Goal: Task Accomplishment & Management: Manage account settings

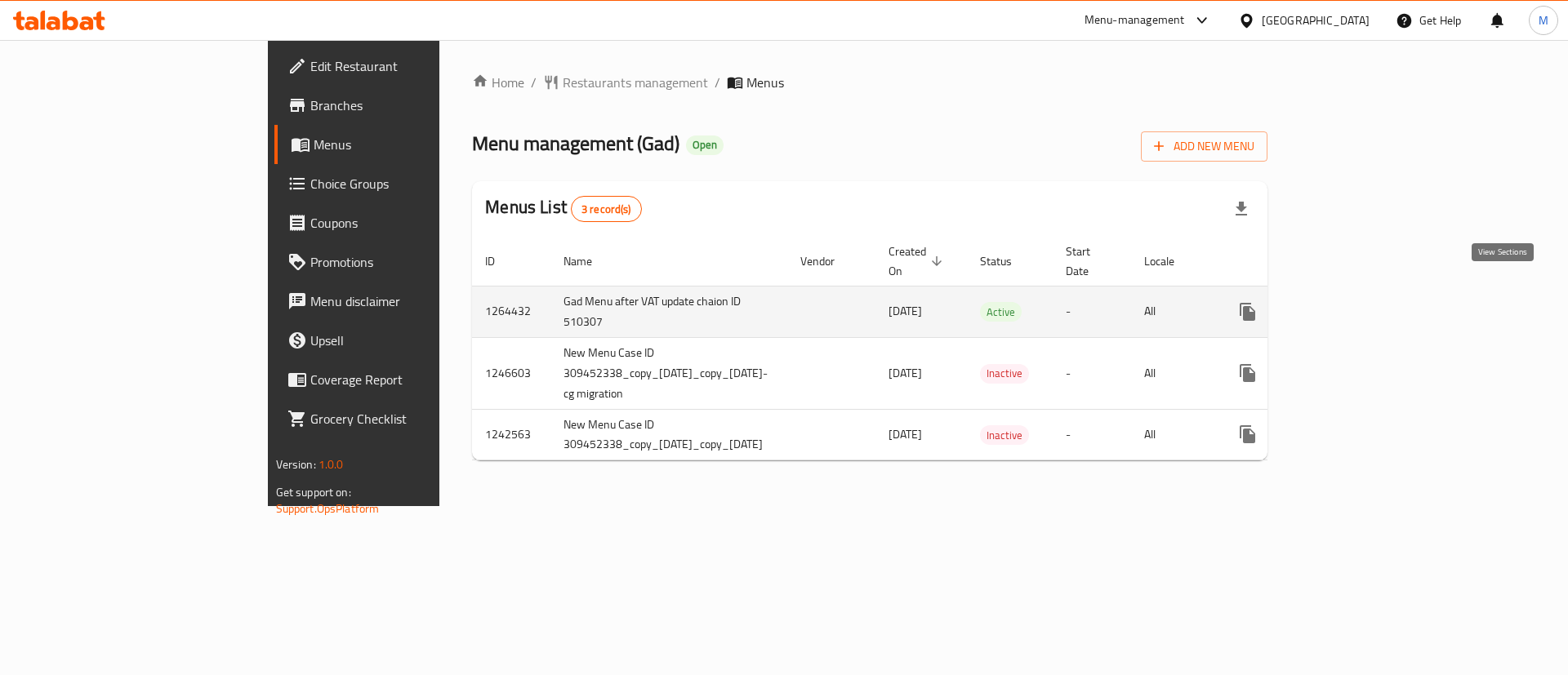
click at [1375, 302] on icon "enhanced table" at bounding box center [1365, 312] width 20 height 20
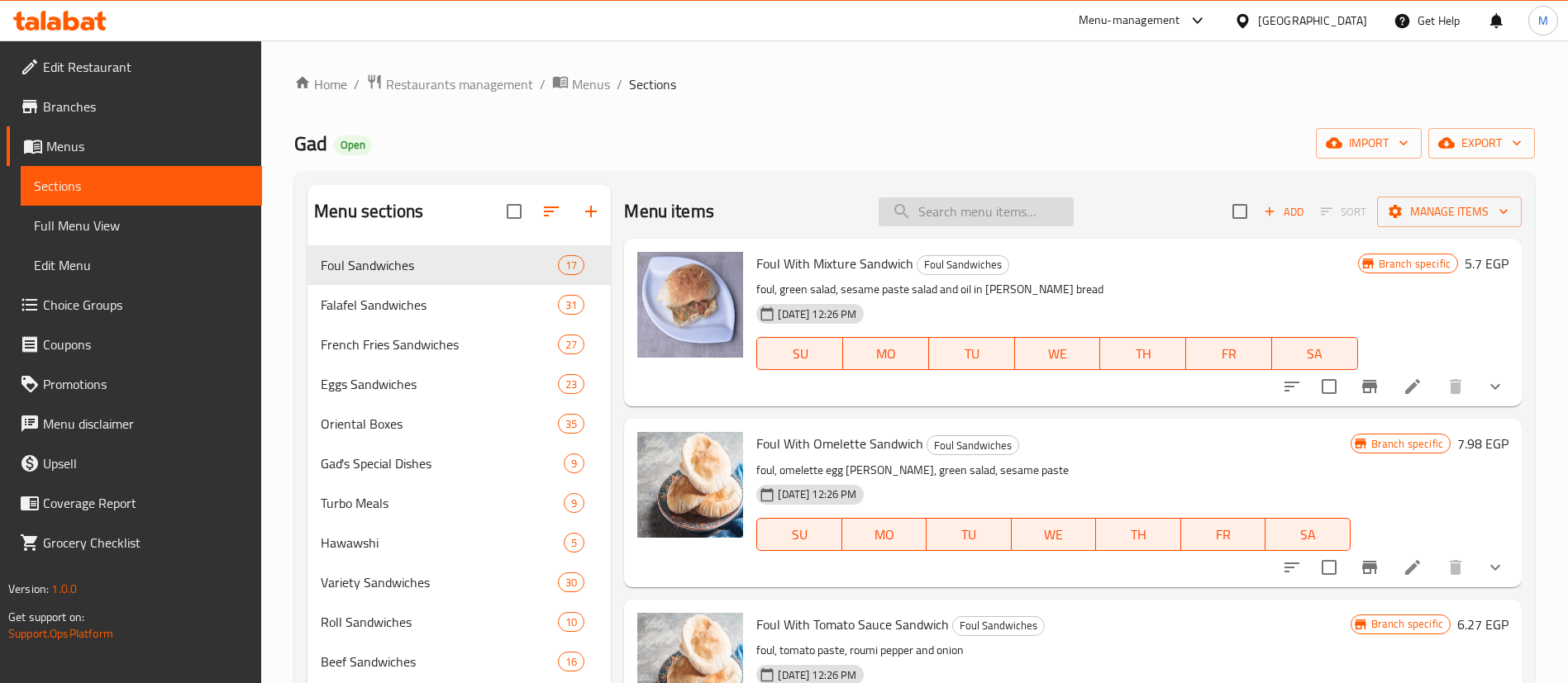
click at [969, 210] on input "search" at bounding box center [976, 212] width 195 height 29
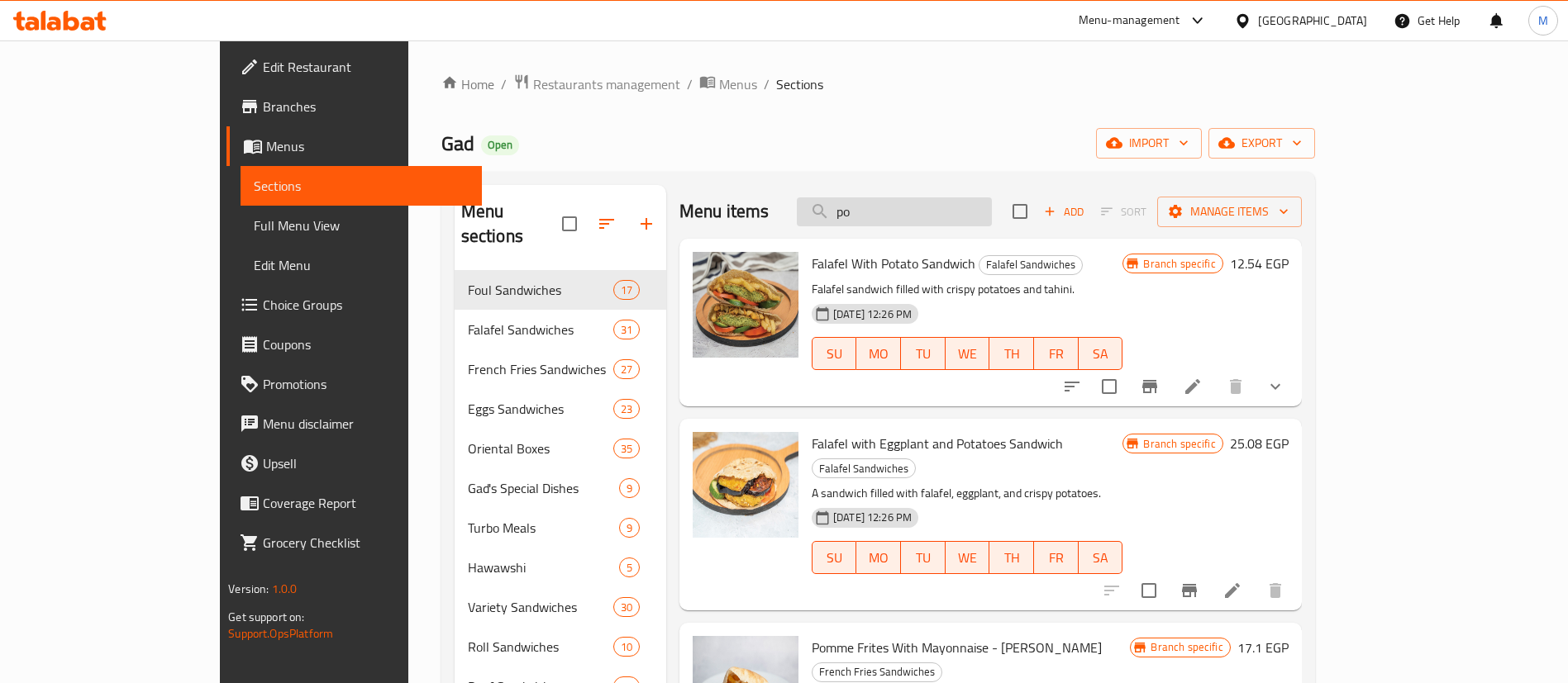
type input "p"
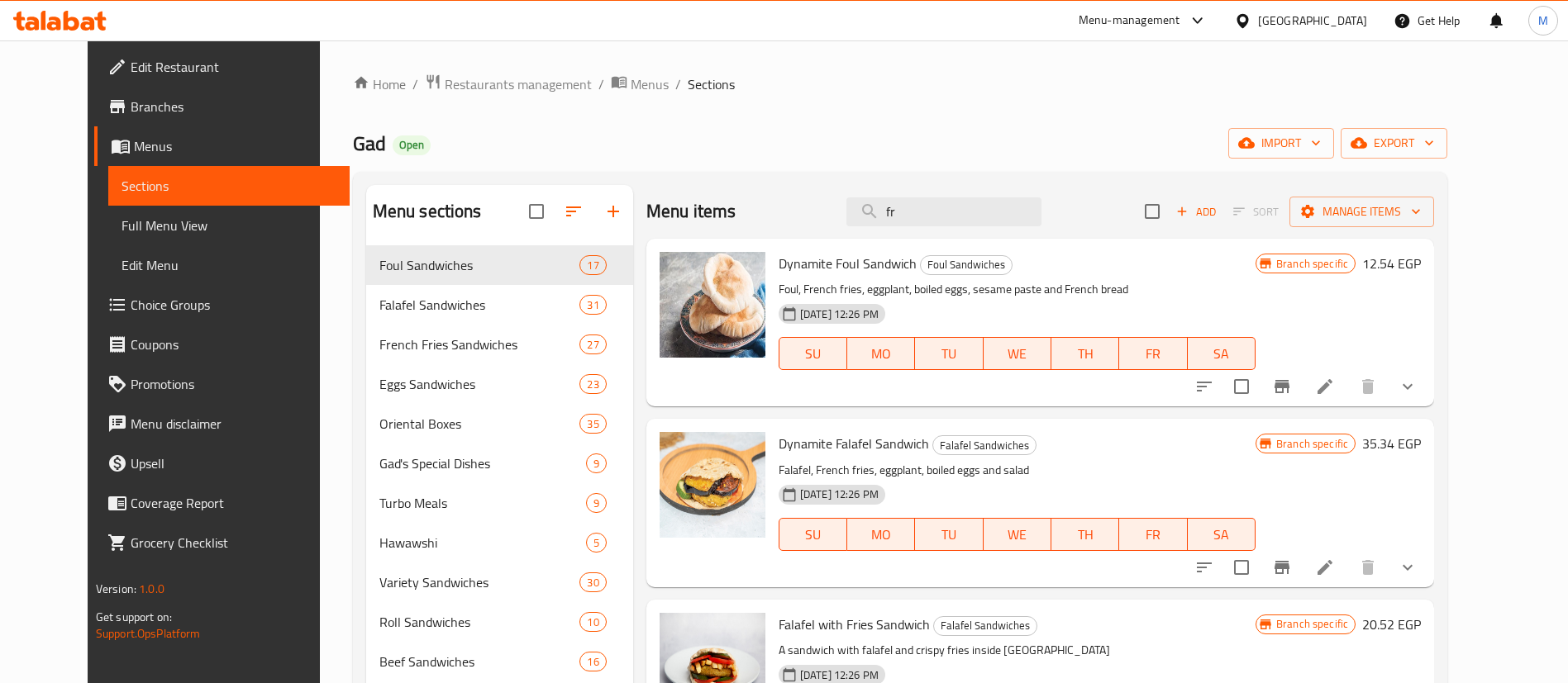
type input "f"
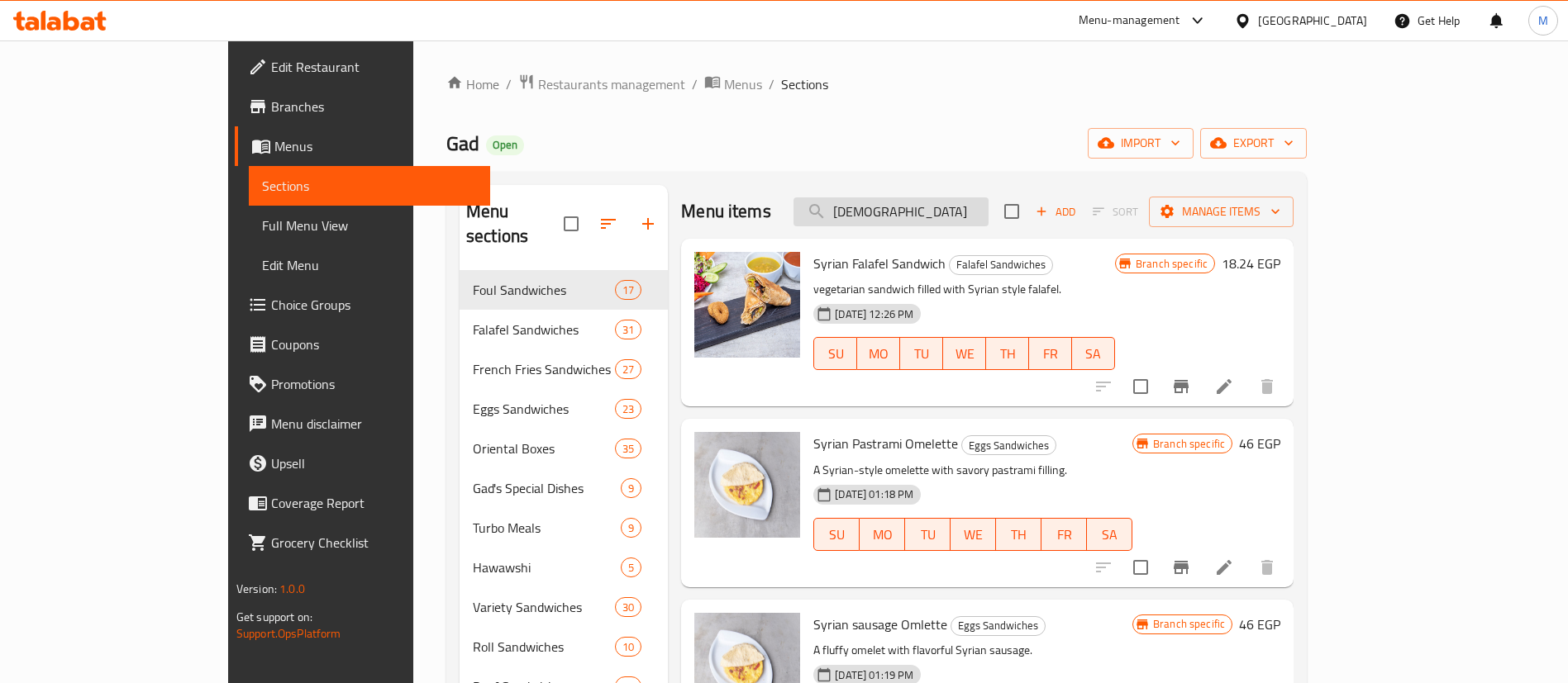
click at [989, 208] on input "[DEMOGRAPHIC_DATA]" at bounding box center [890, 212] width 195 height 29
type input "n"
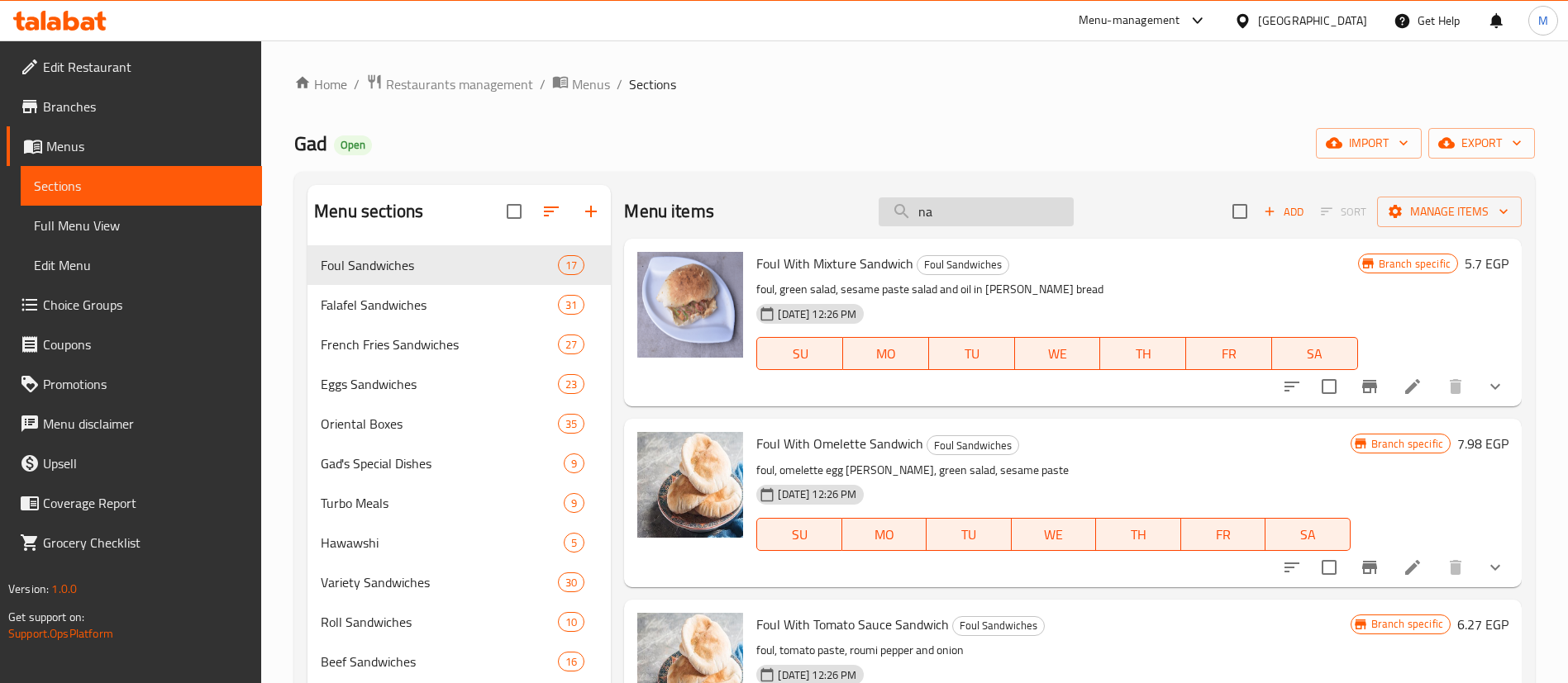
type input "n"
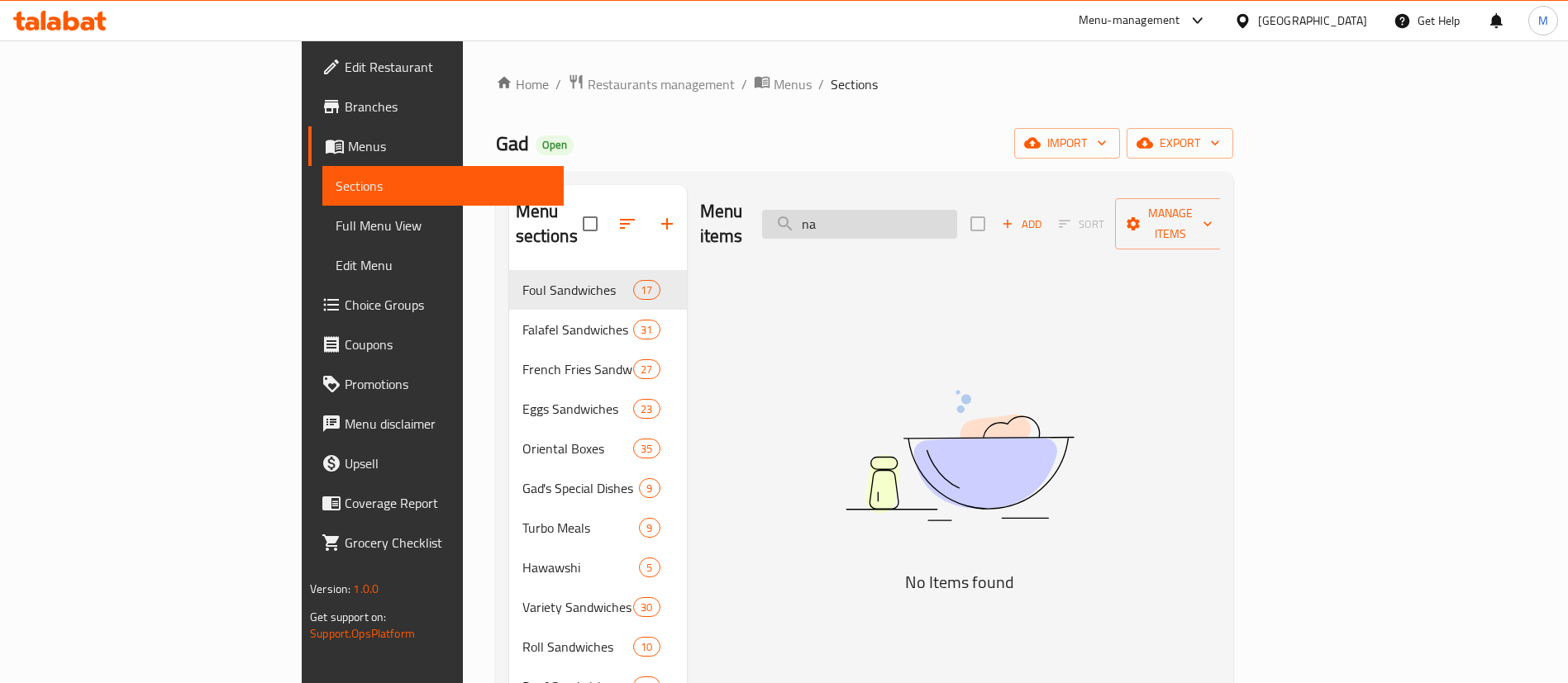
type input "n"
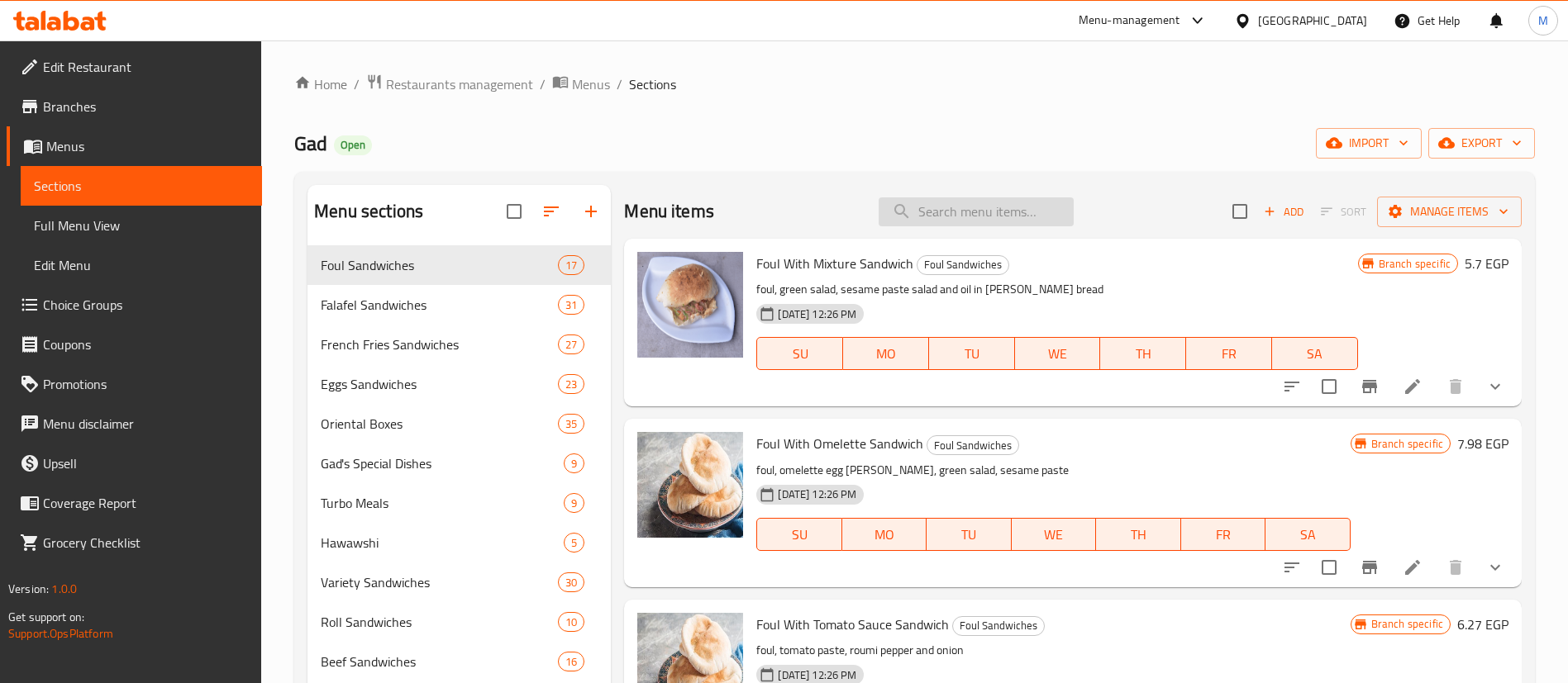
type input "m"
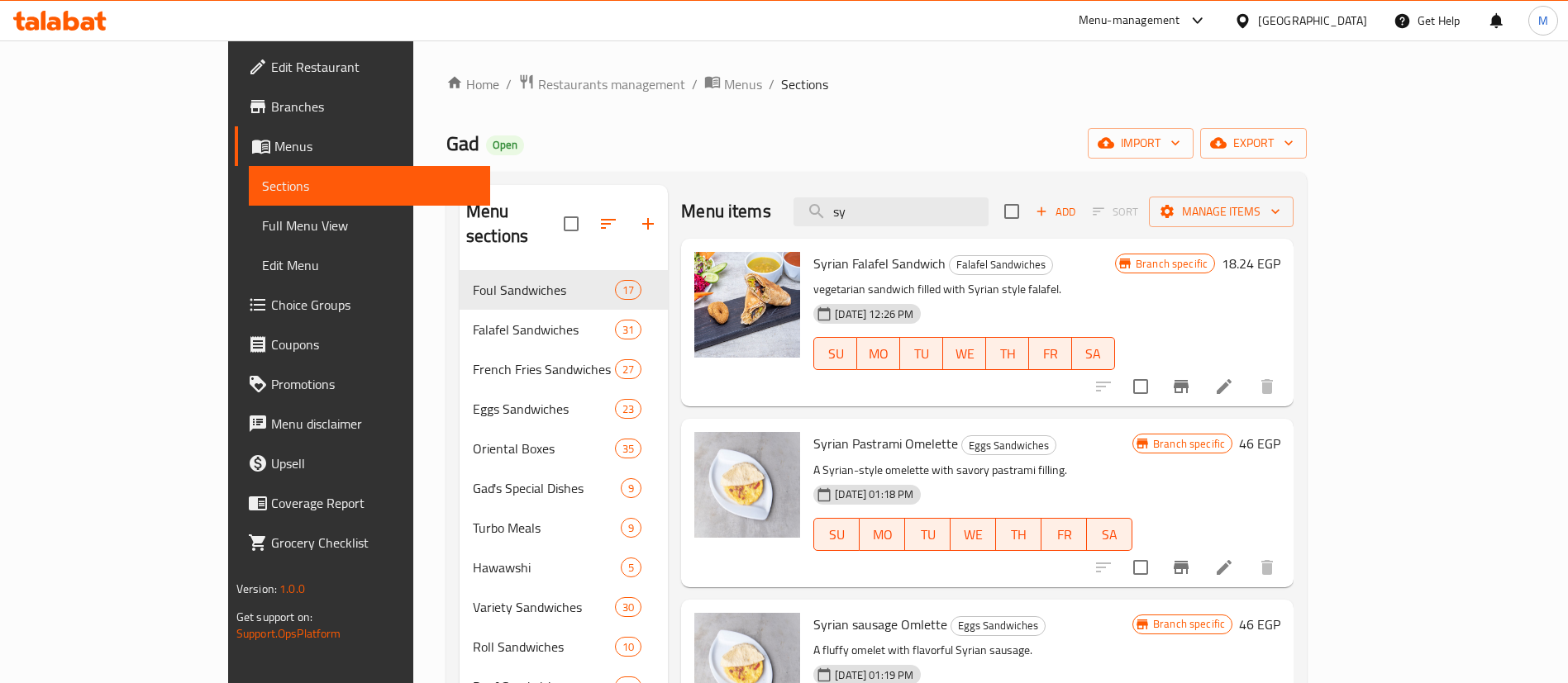
type input "s"
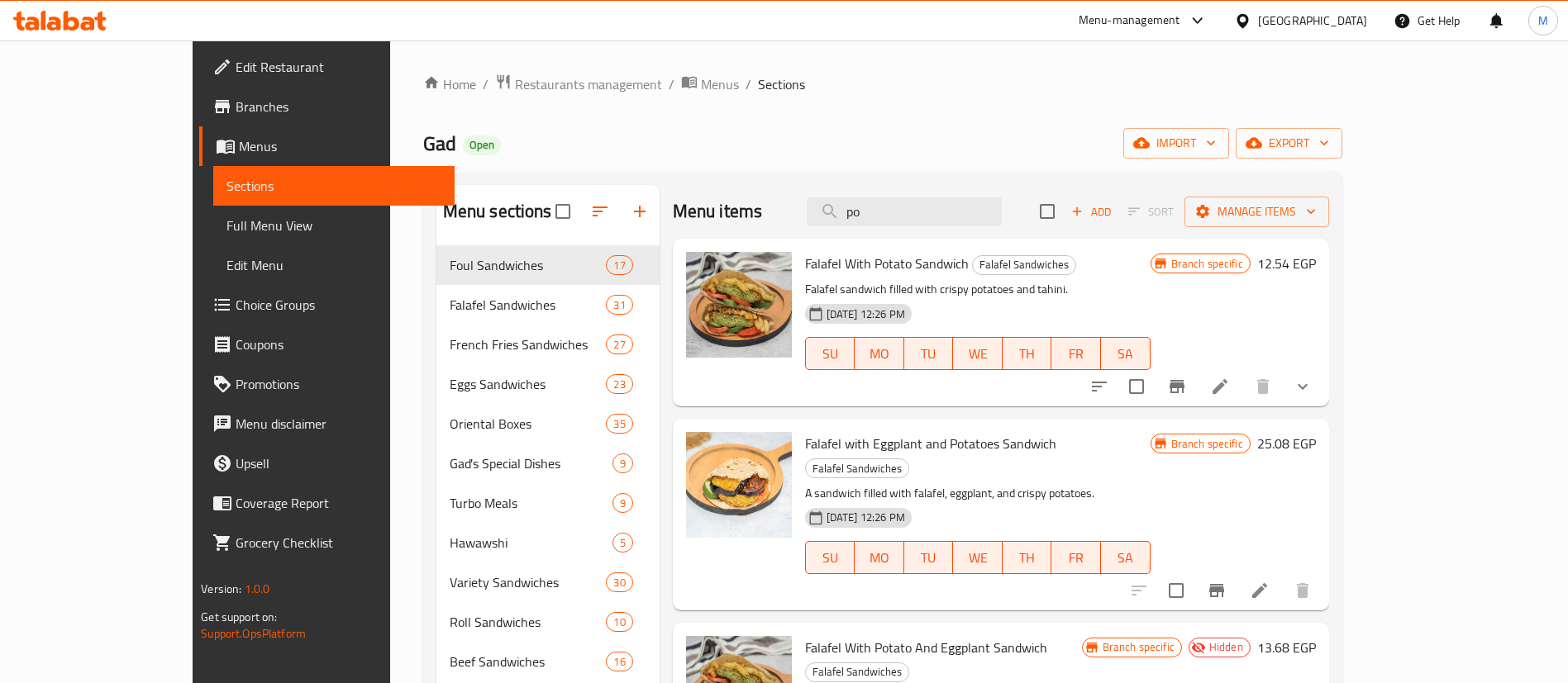
type input "p"
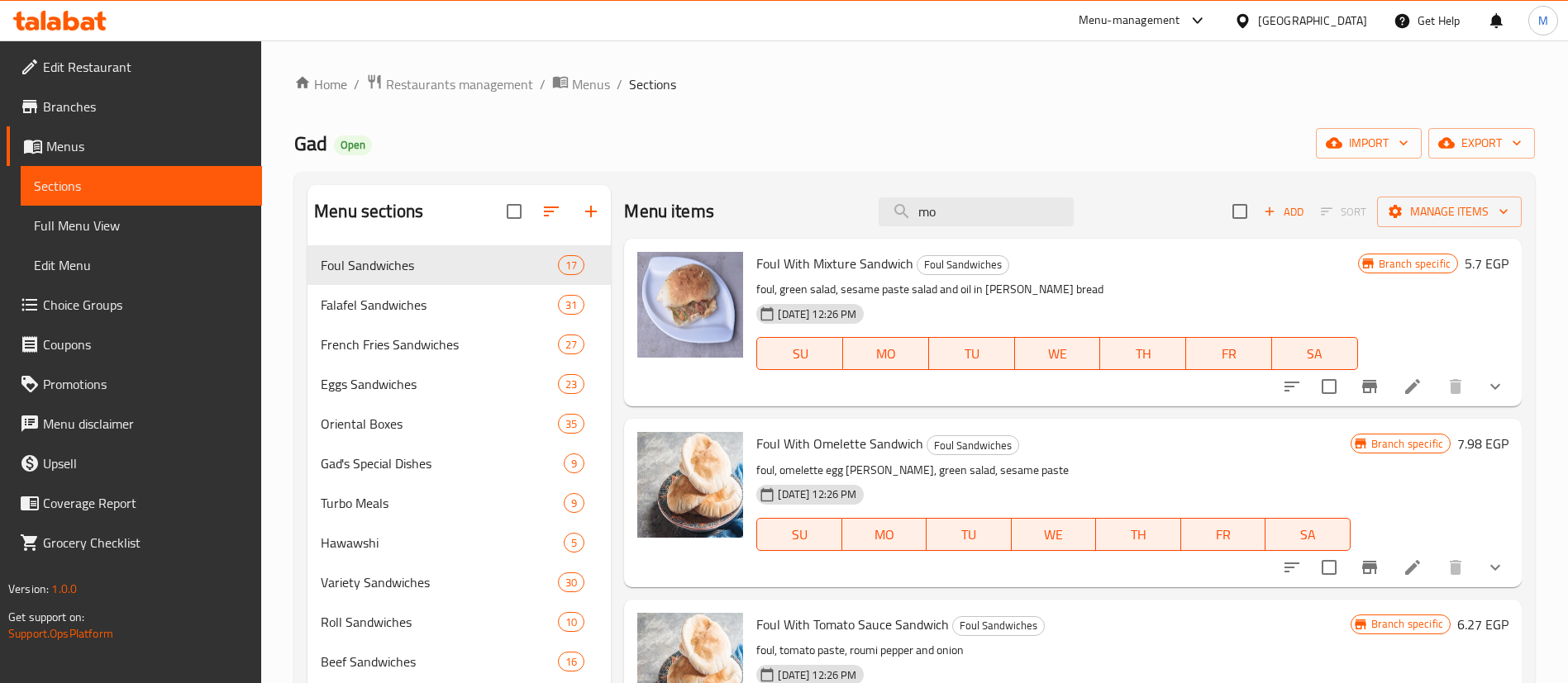
type input "m"
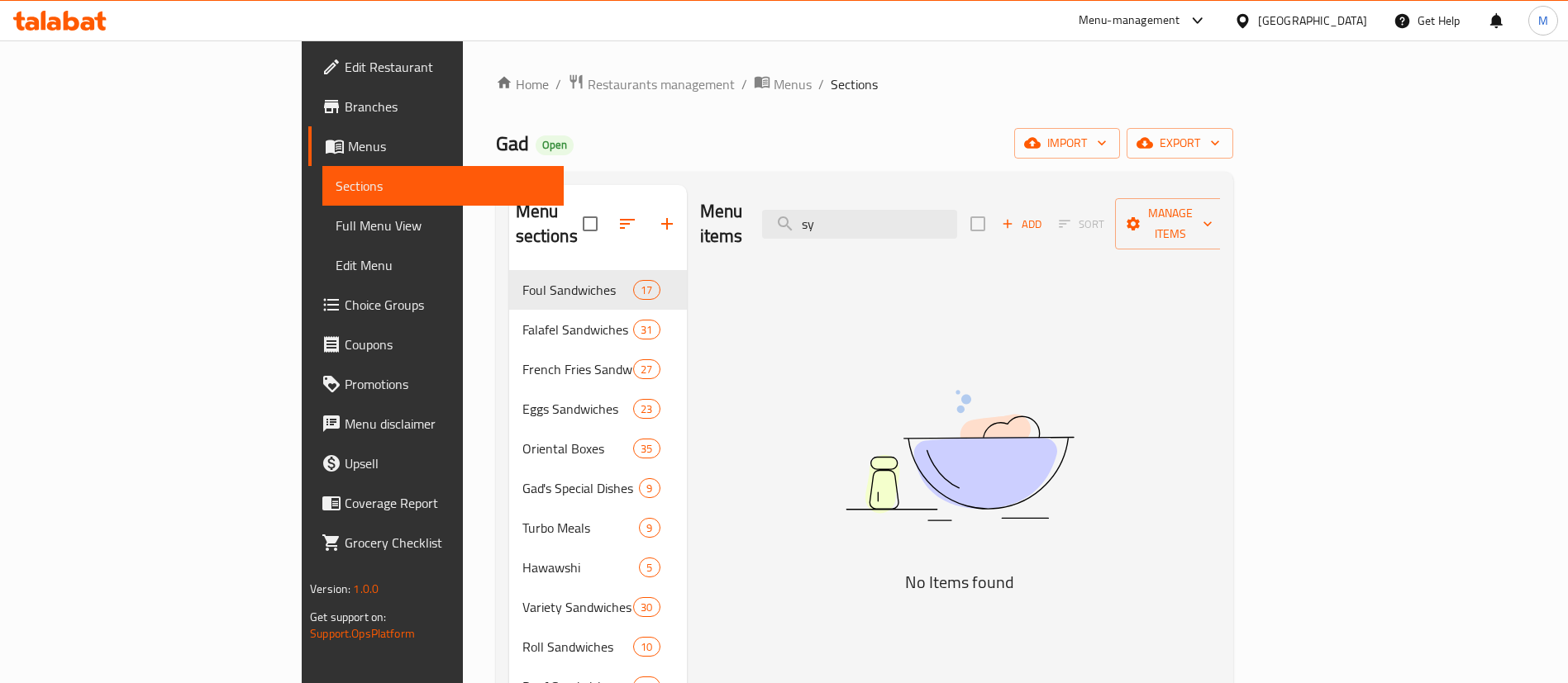
type input "s"
type input "r"
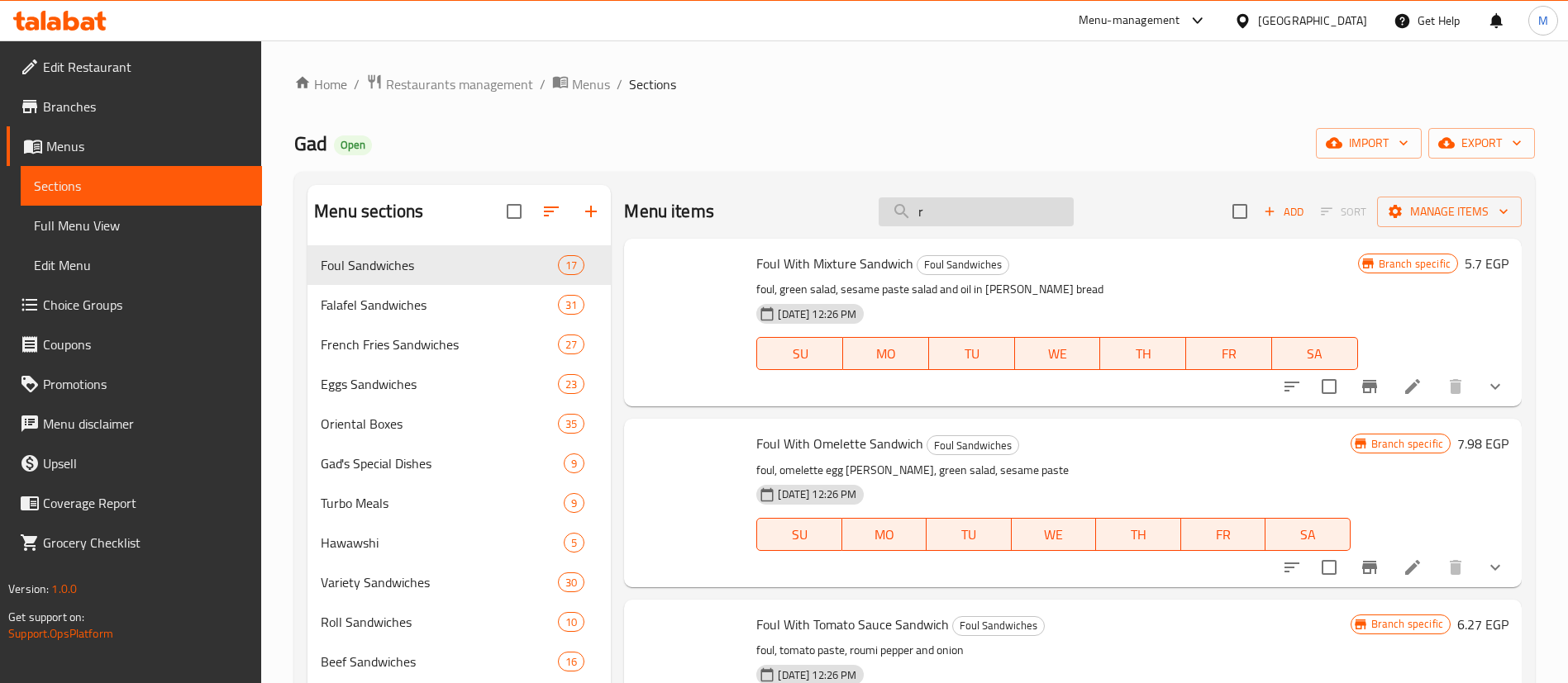
click at [1045, 210] on input "r" at bounding box center [976, 212] width 195 height 29
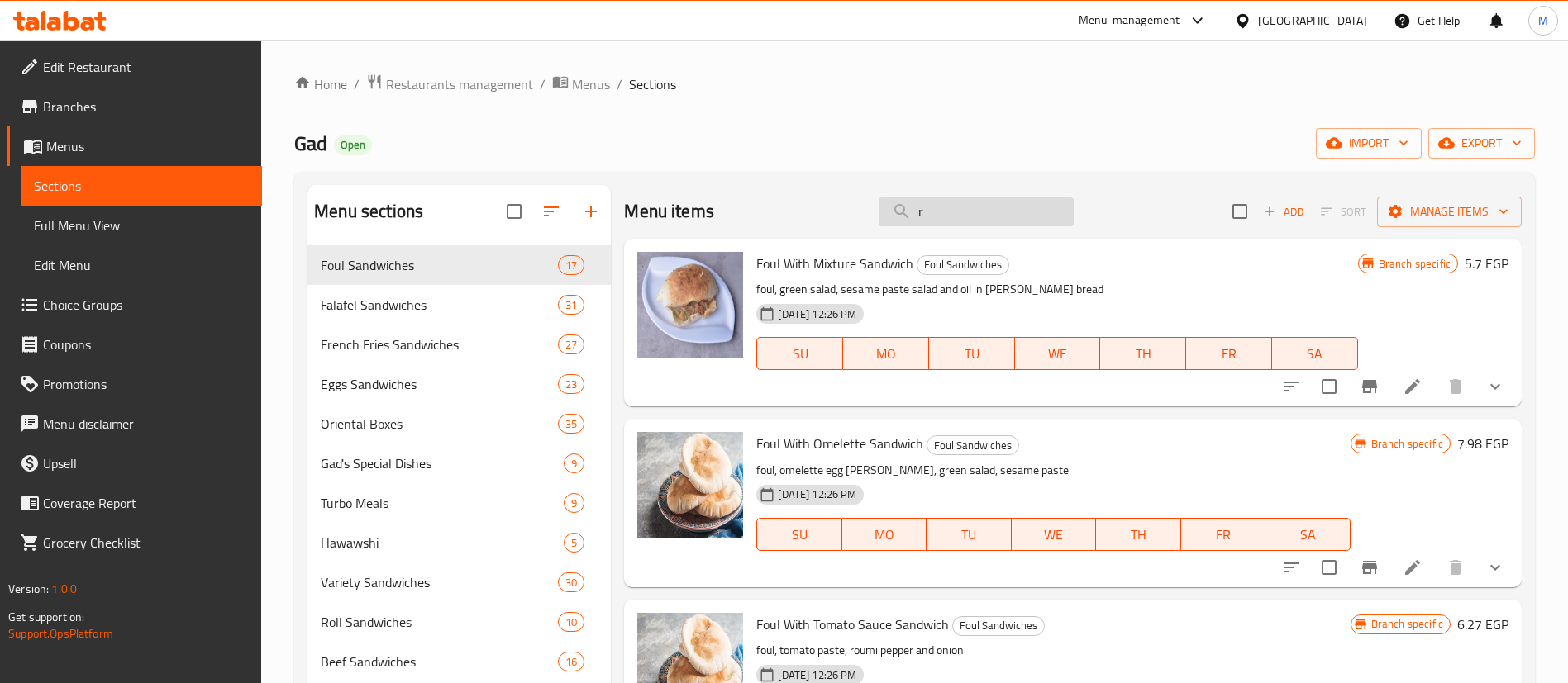
click at [1045, 210] on input "r" at bounding box center [976, 212] width 195 height 29
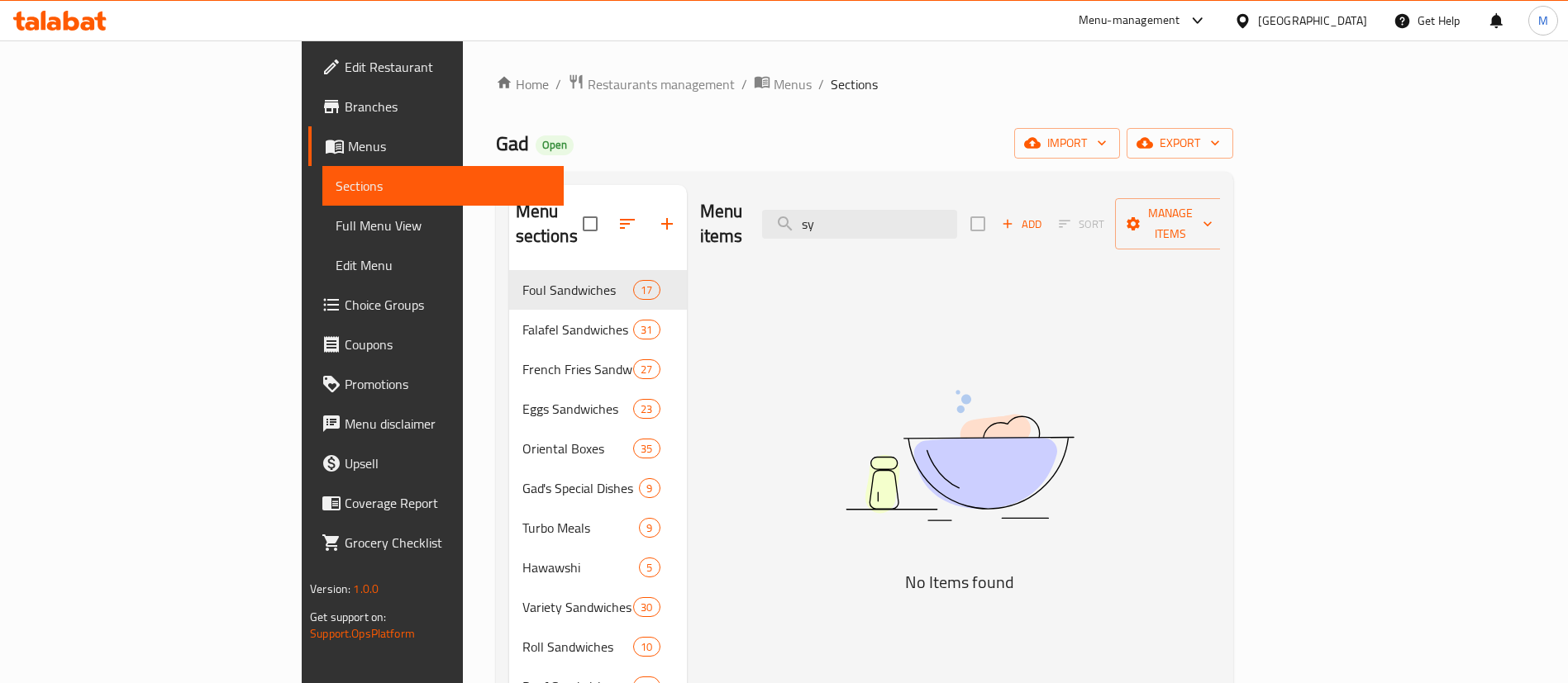
type input "s"
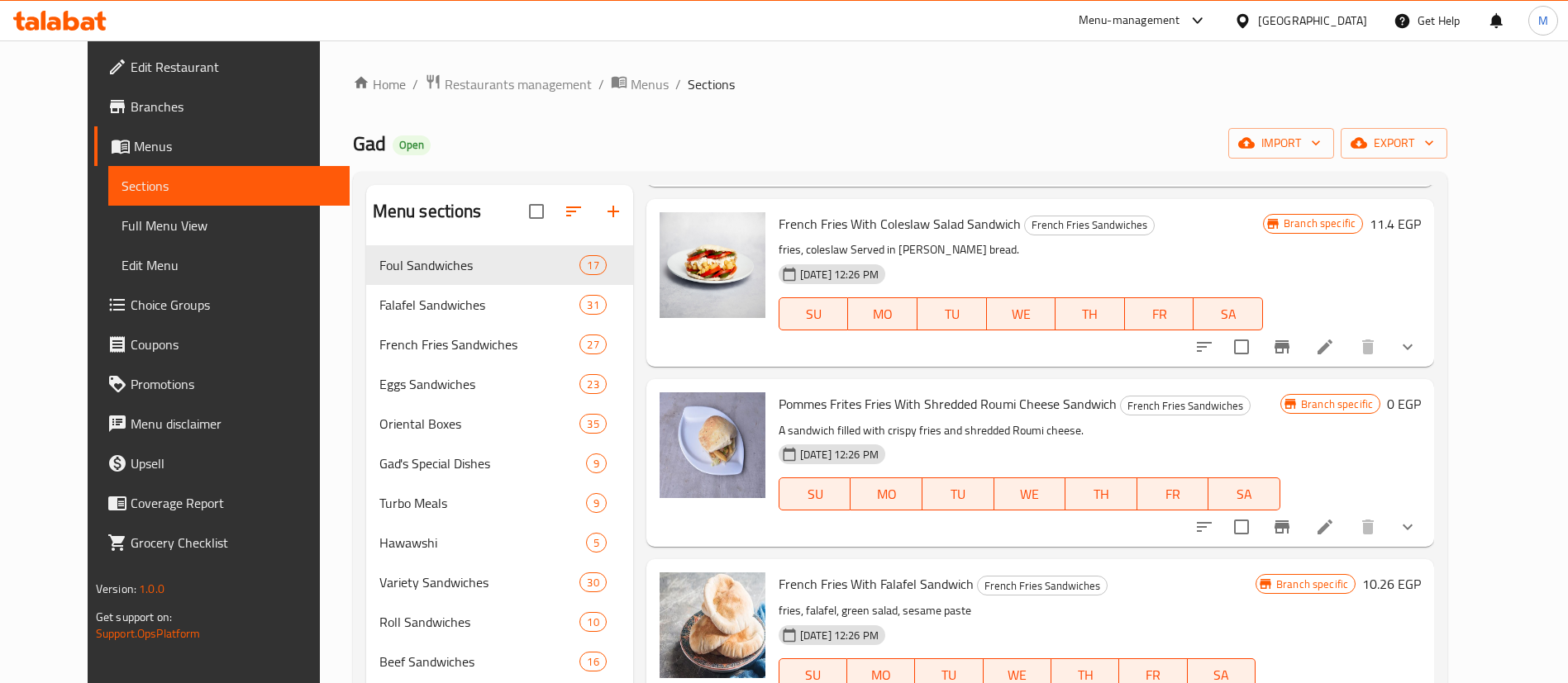
scroll to position [1870, 0]
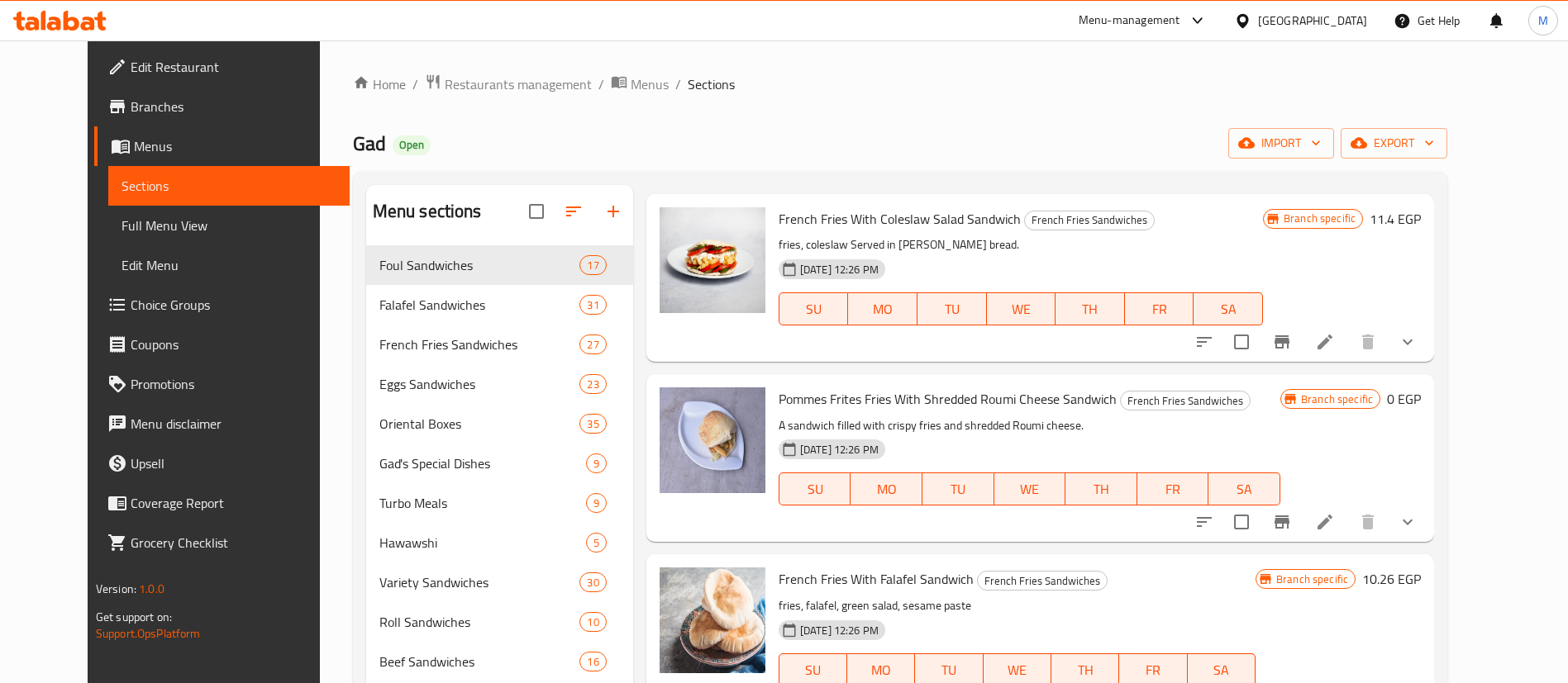
click at [1057, 404] on span "Pommes Frites Fries With Shredded Roumi Cheese Sandwich" at bounding box center [948, 399] width 338 height 25
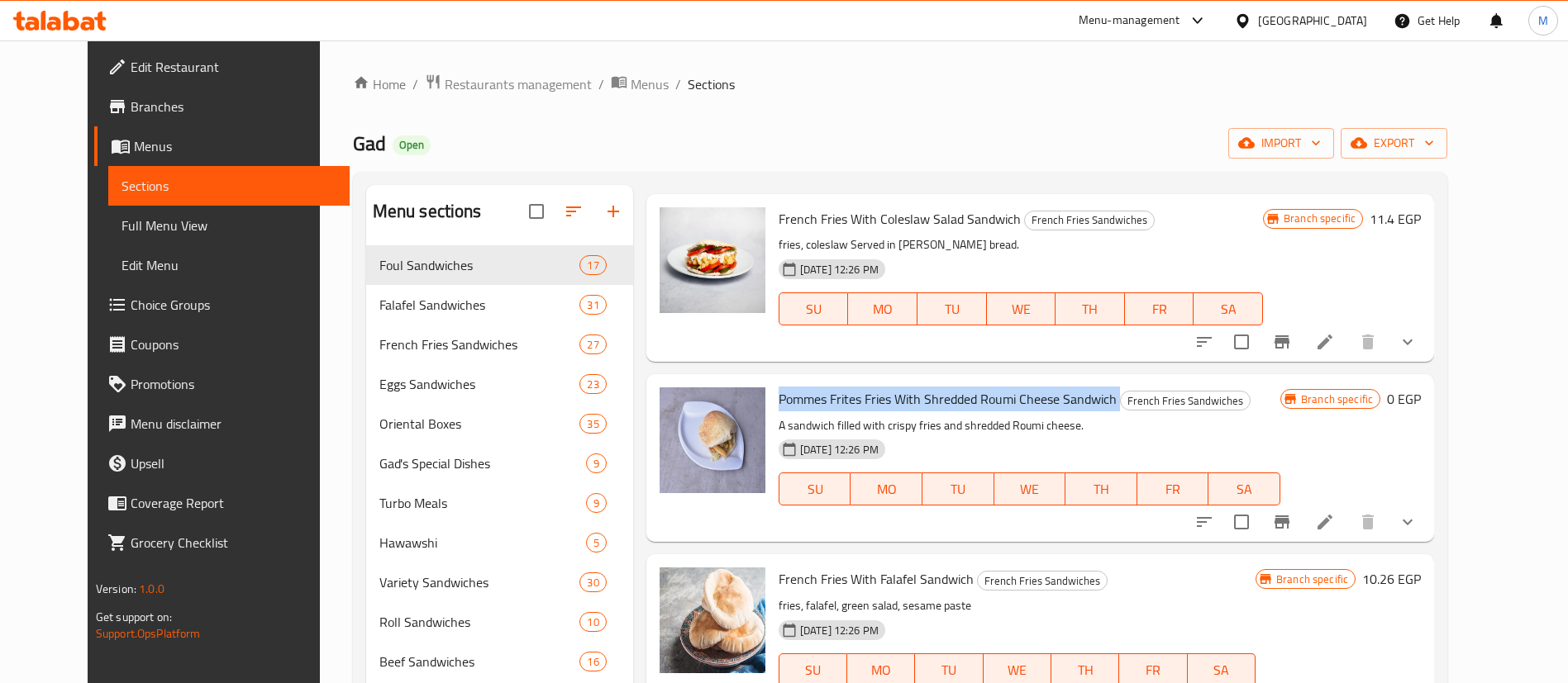
click at [1057, 404] on span "Pommes Frites Fries With Shredded Roumi Cheese Sandwich" at bounding box center [948, 399] width 338 height 25
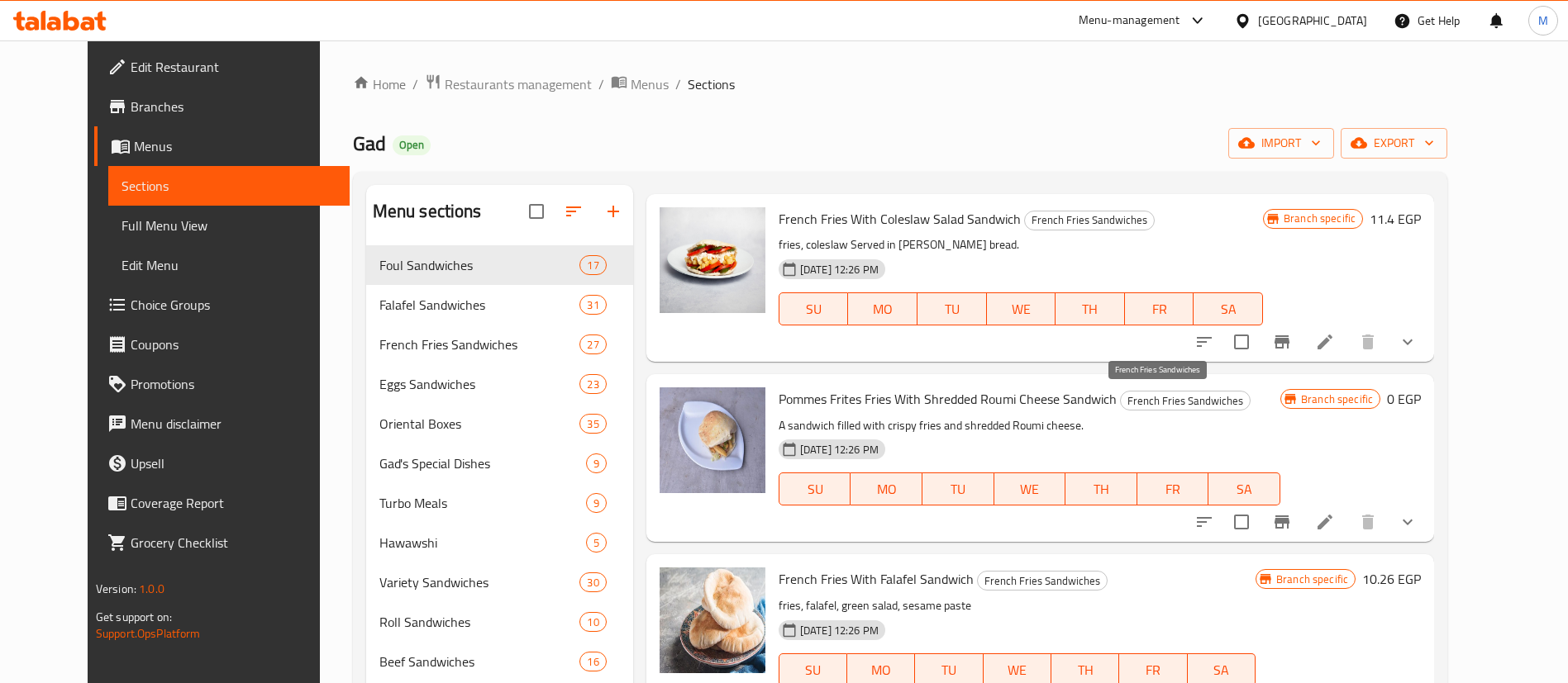
click at [1151, 402] on span "French Fries Sandwiches" at bounding box center [1186, 401] width 129 height 19
click at [1194, 427] on p "A sandwich filled with crispy fries and shredded Roumi cheese." at bounding box center [1030, 426] width 501 height 21
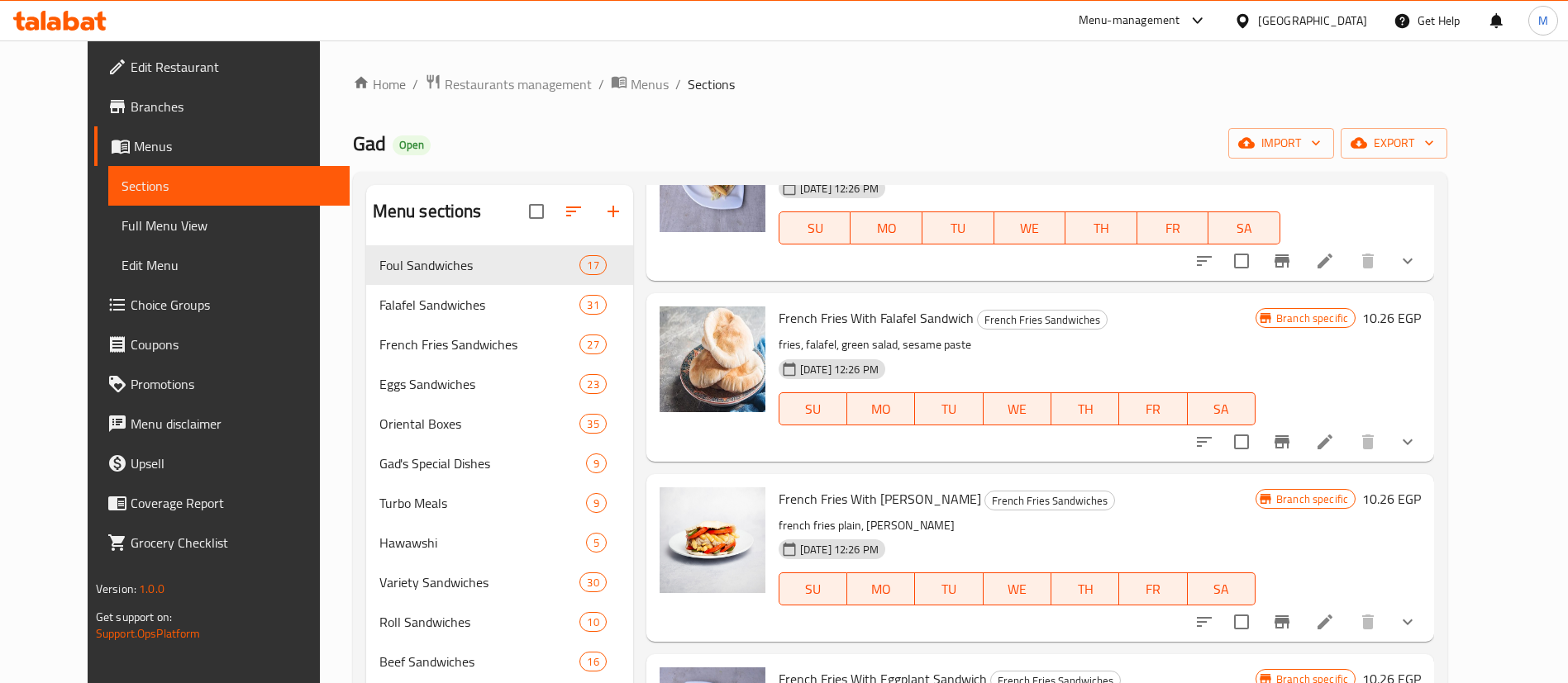
scroll to position [2114, 0]
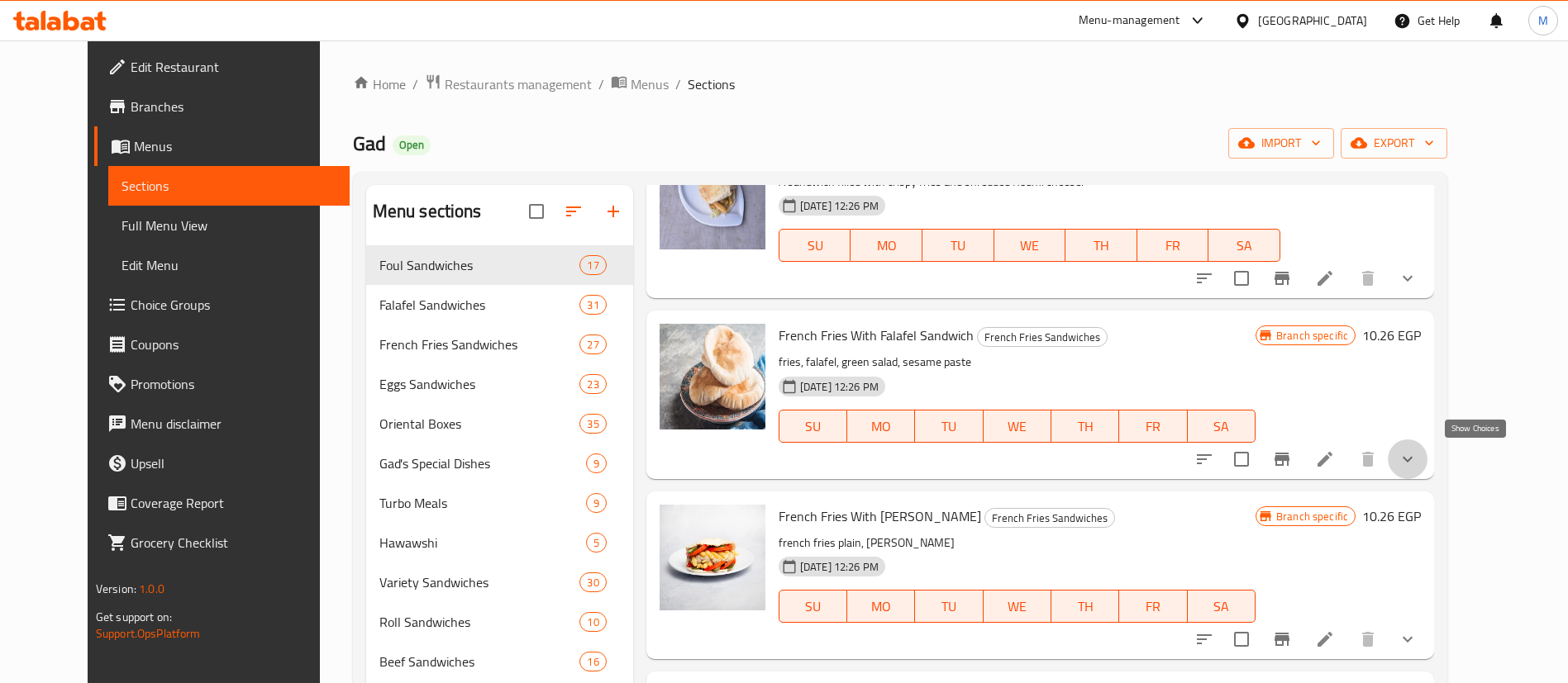
click at [1418, 458] on icon "show more" at bounding box center [1408, 459] width 20 height 20
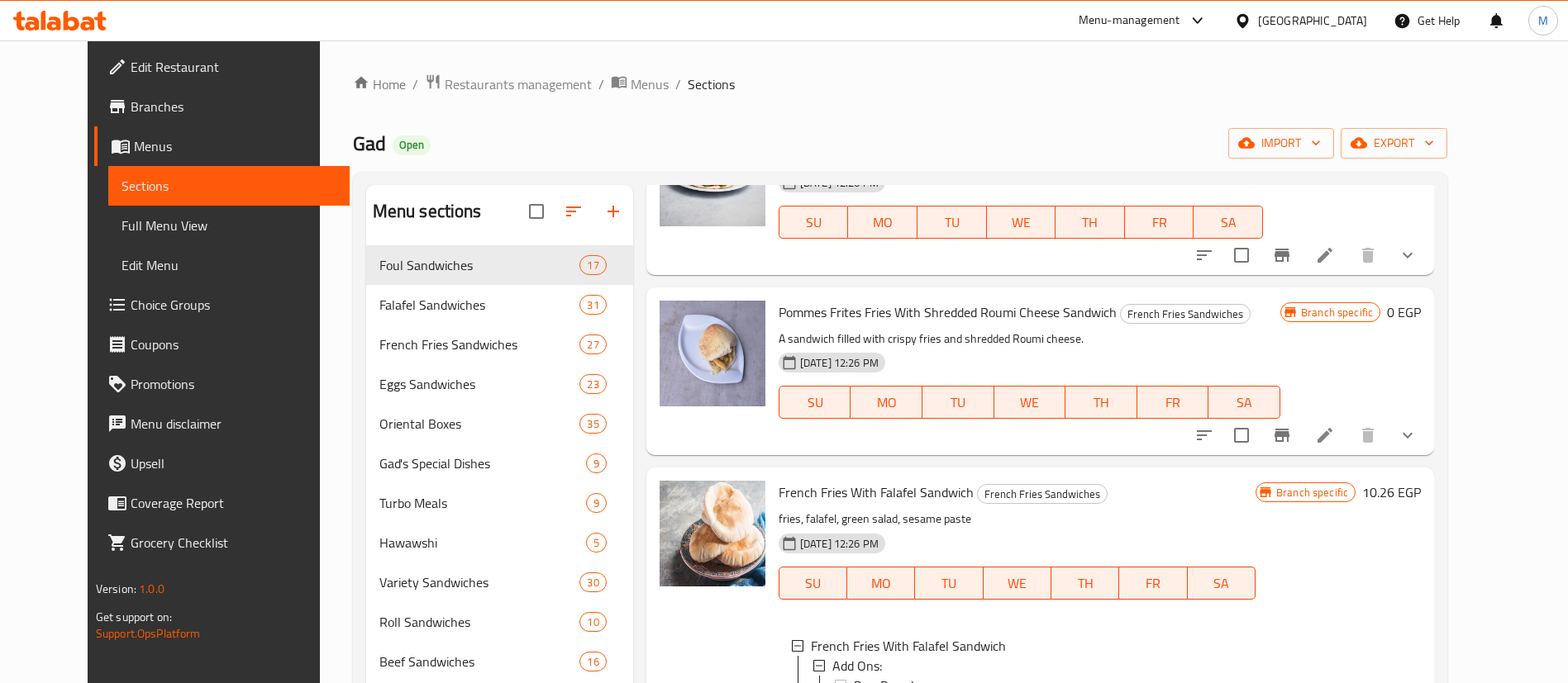
scroll to position [1952, 0]
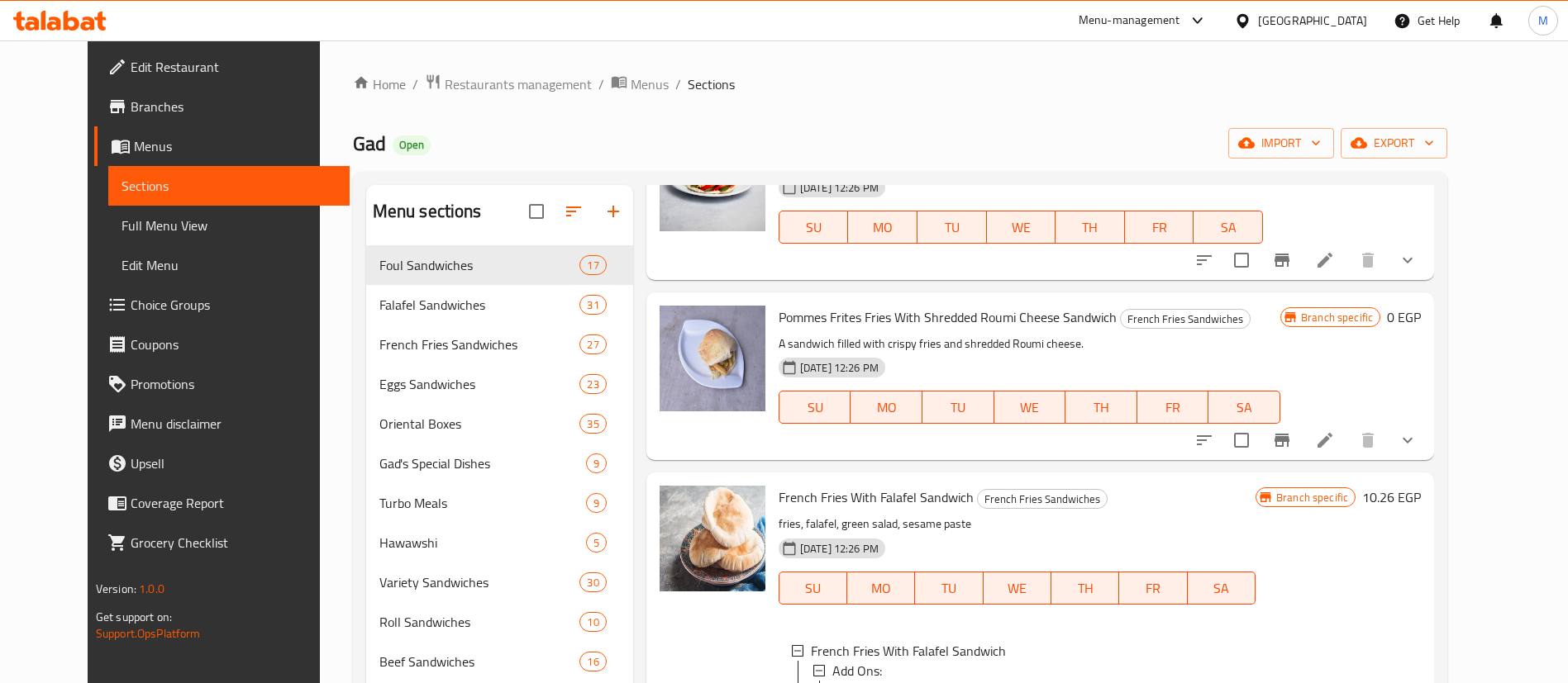
click at [1427, 451] on button "show more" at bounding box center [1407, 440] width 39 height 39
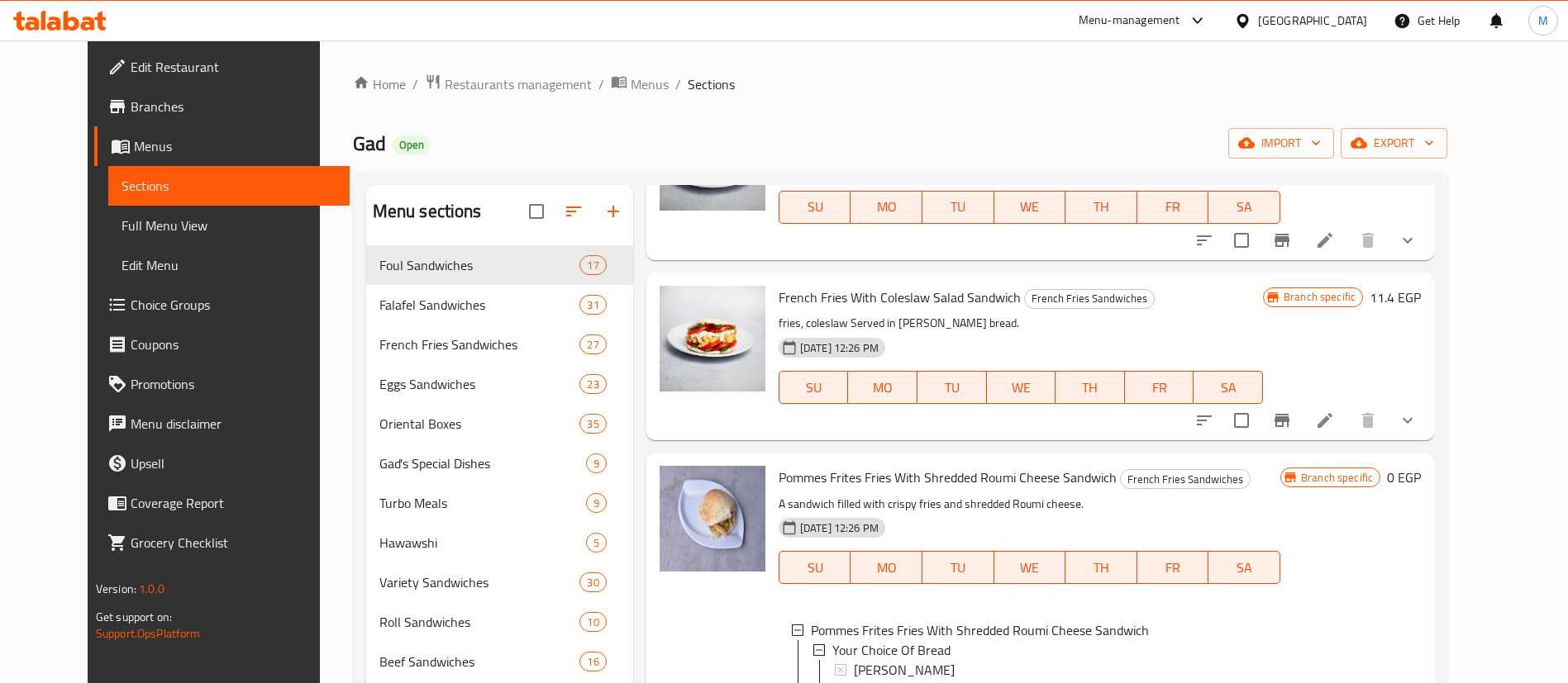
scroll to position [1789, 0]
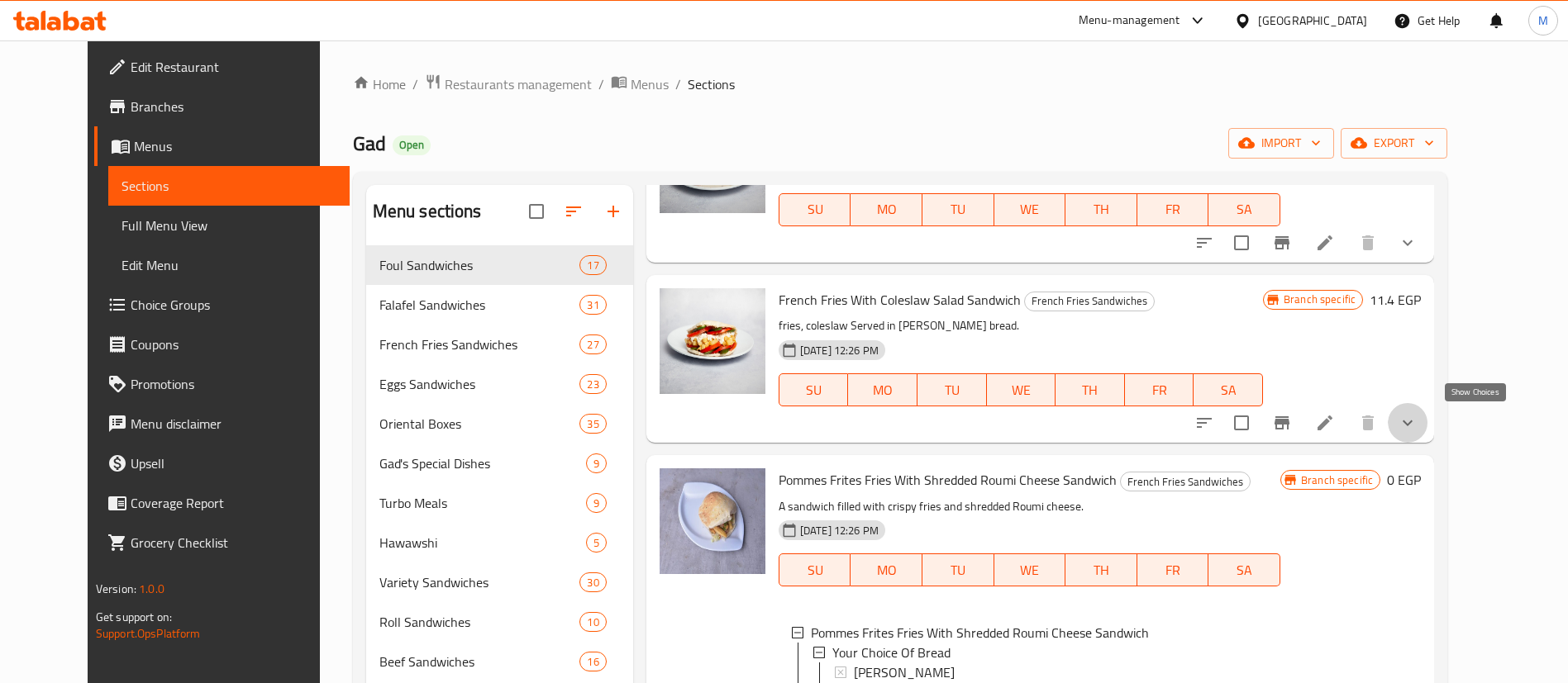
click at [1418, 422] on icon "show more" at bounding box center [1408, 423] width 20 height 20
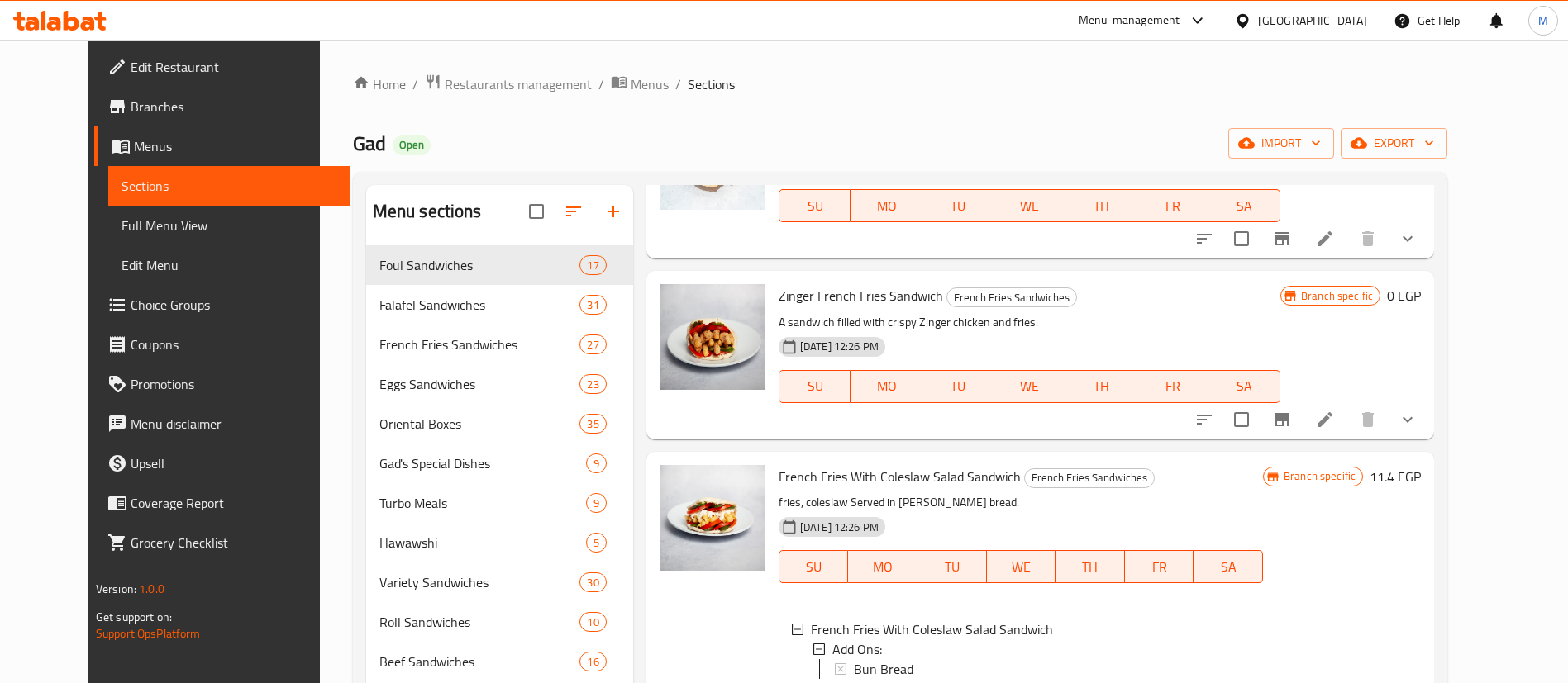
scroll to position [1611, 0]
click at [1413, 421] on icon "show more" at bounding box center [1408, 421] width 10 height 6
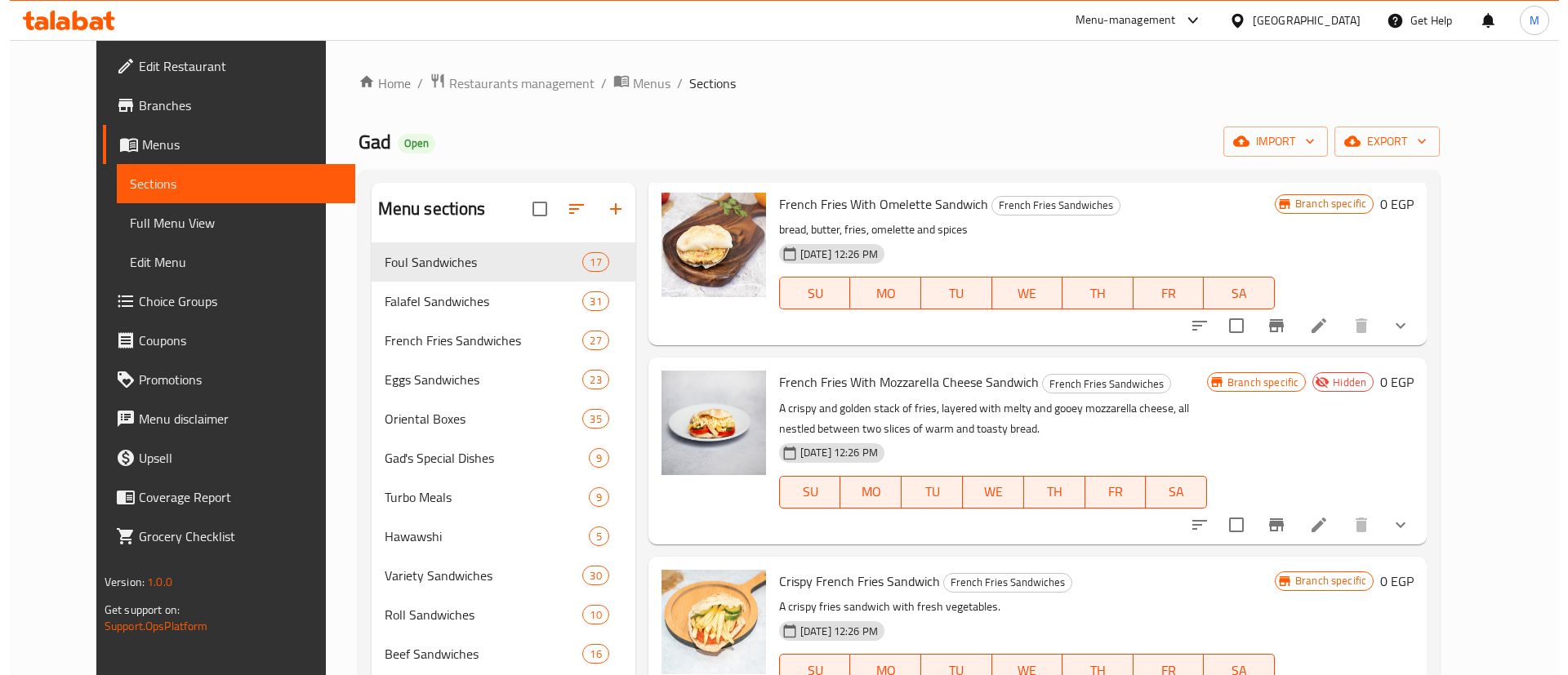
scroll to position [0, 0]
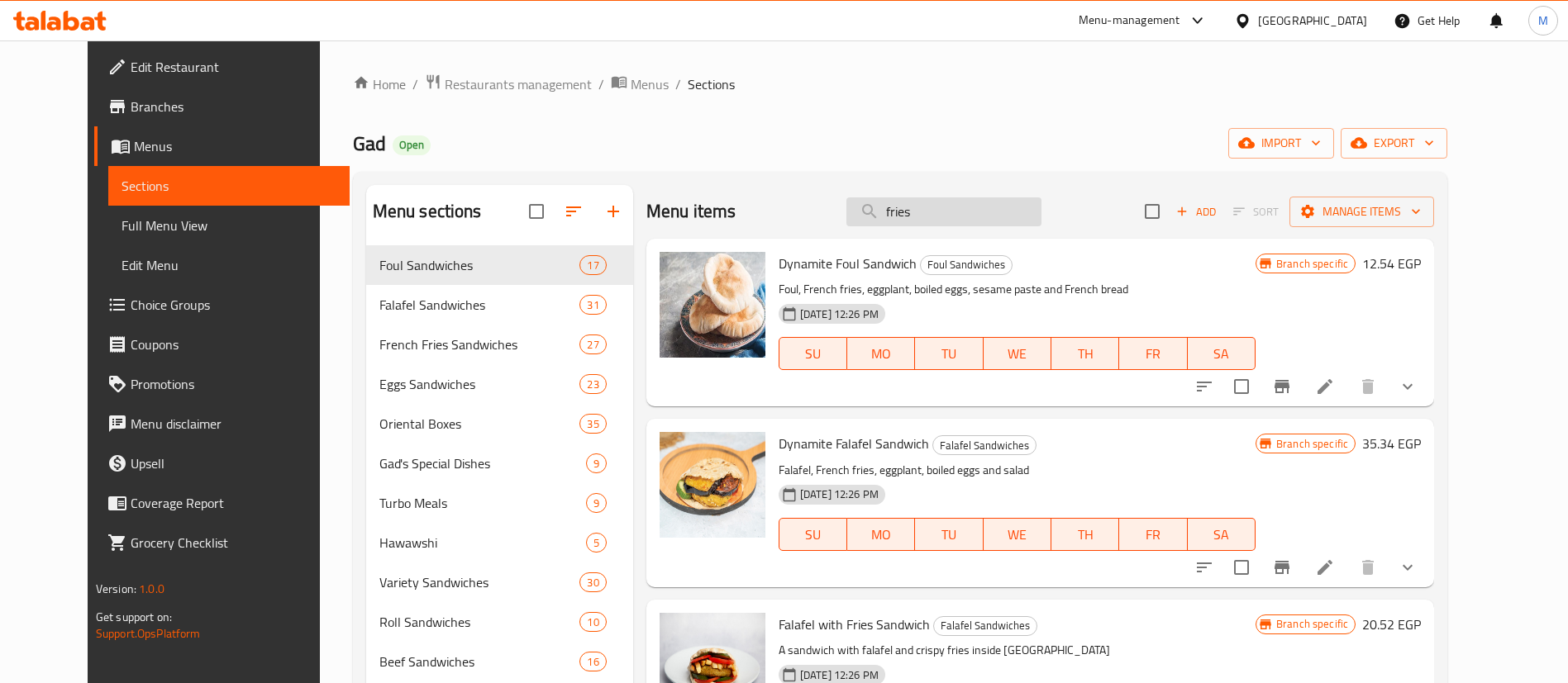
click at [1004, 205] on input "fries" at bounding box center [943, 212] width 195 height 29
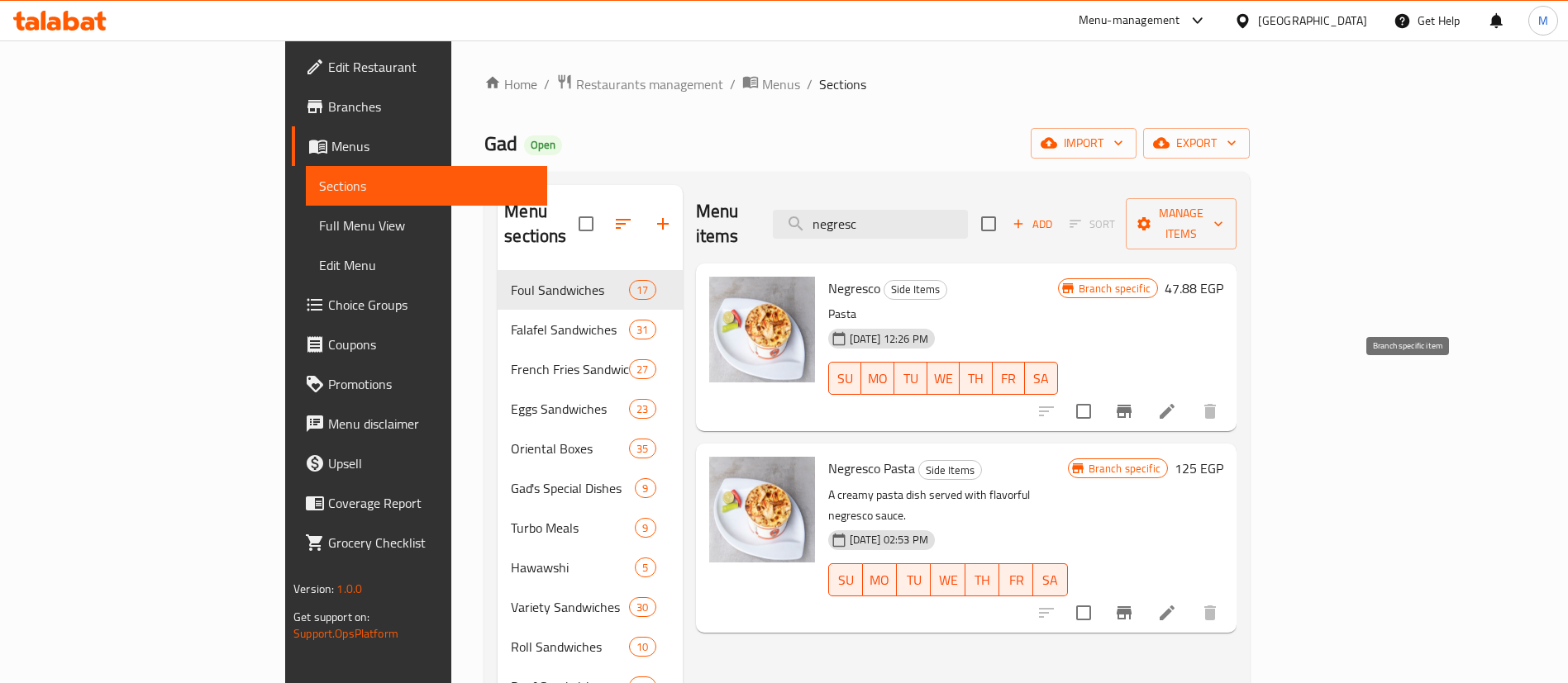
type input "negresc"
click at [1144, 392] on button "Branch-specific-item" at bounding box center [1124, 411] width 39 height 39
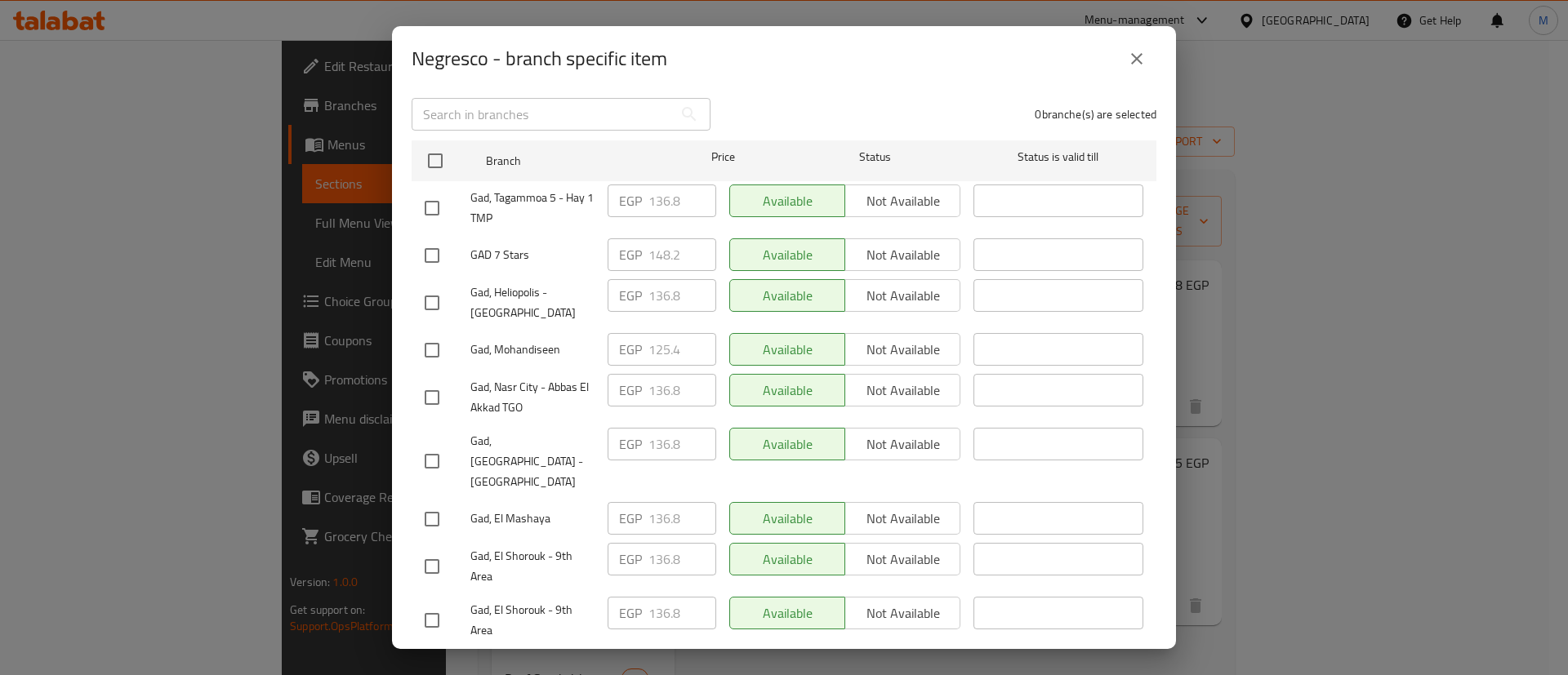
scroll to position [225, 0]
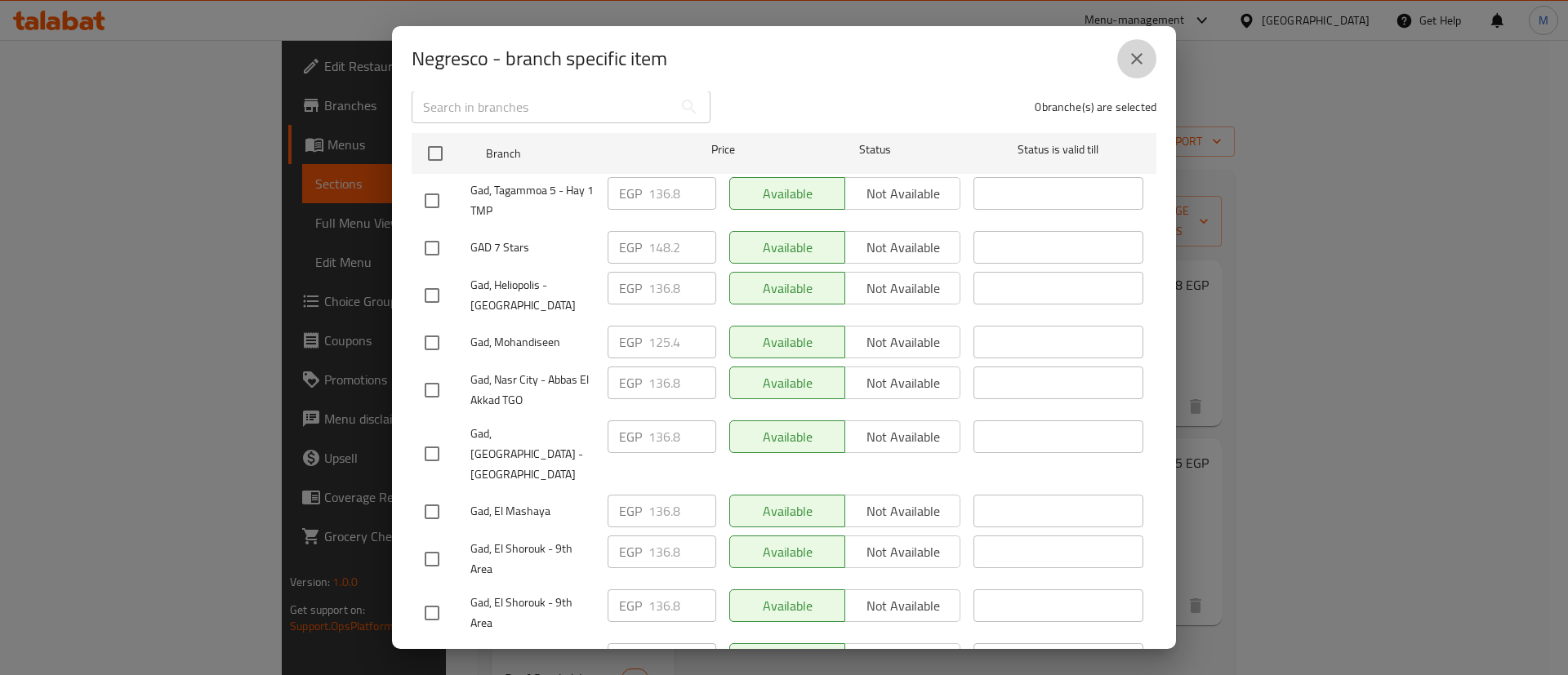
click at [1136, 71] on button "close" at bounding box center [1136, 58] width 39 height 39
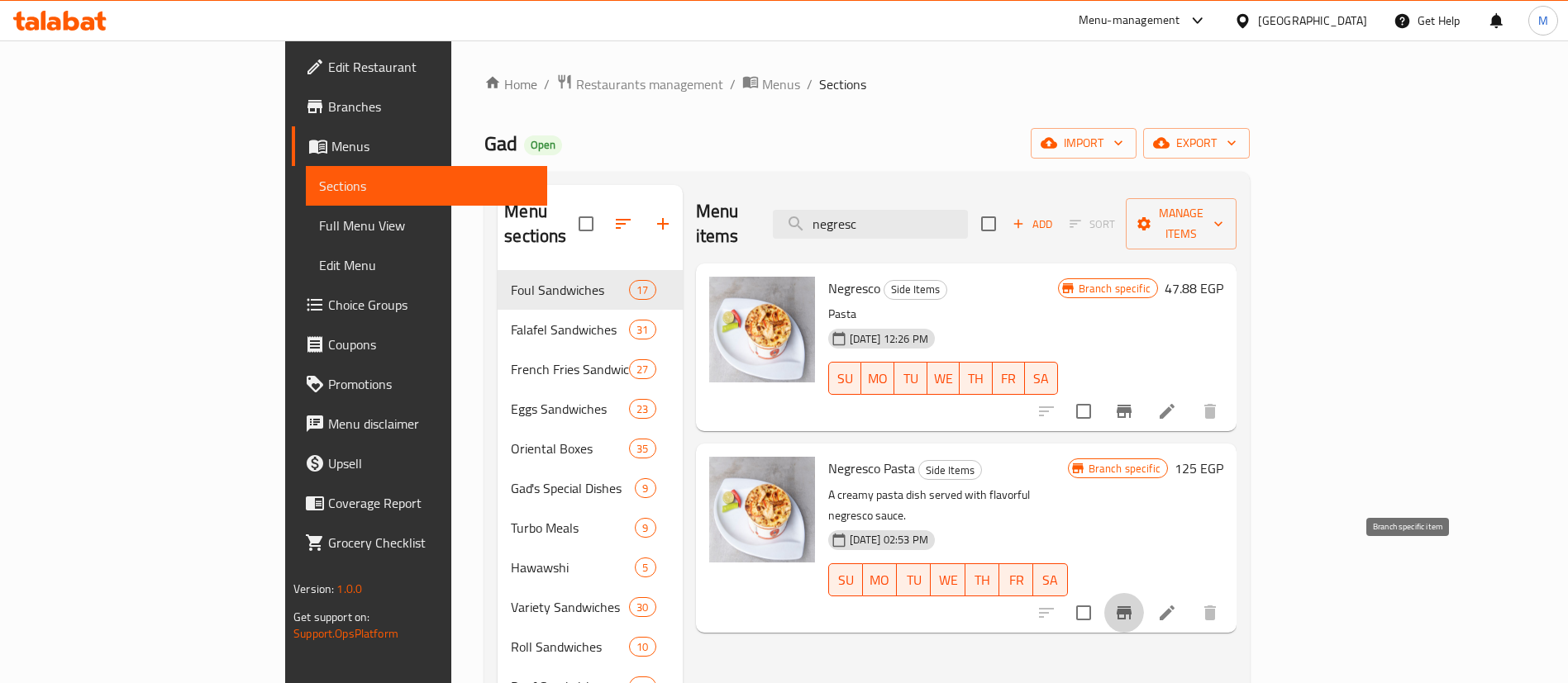
click at [1132, 607] on icon "Branch-specific-item" at bounding box center [1124, 613] width 15 height 13
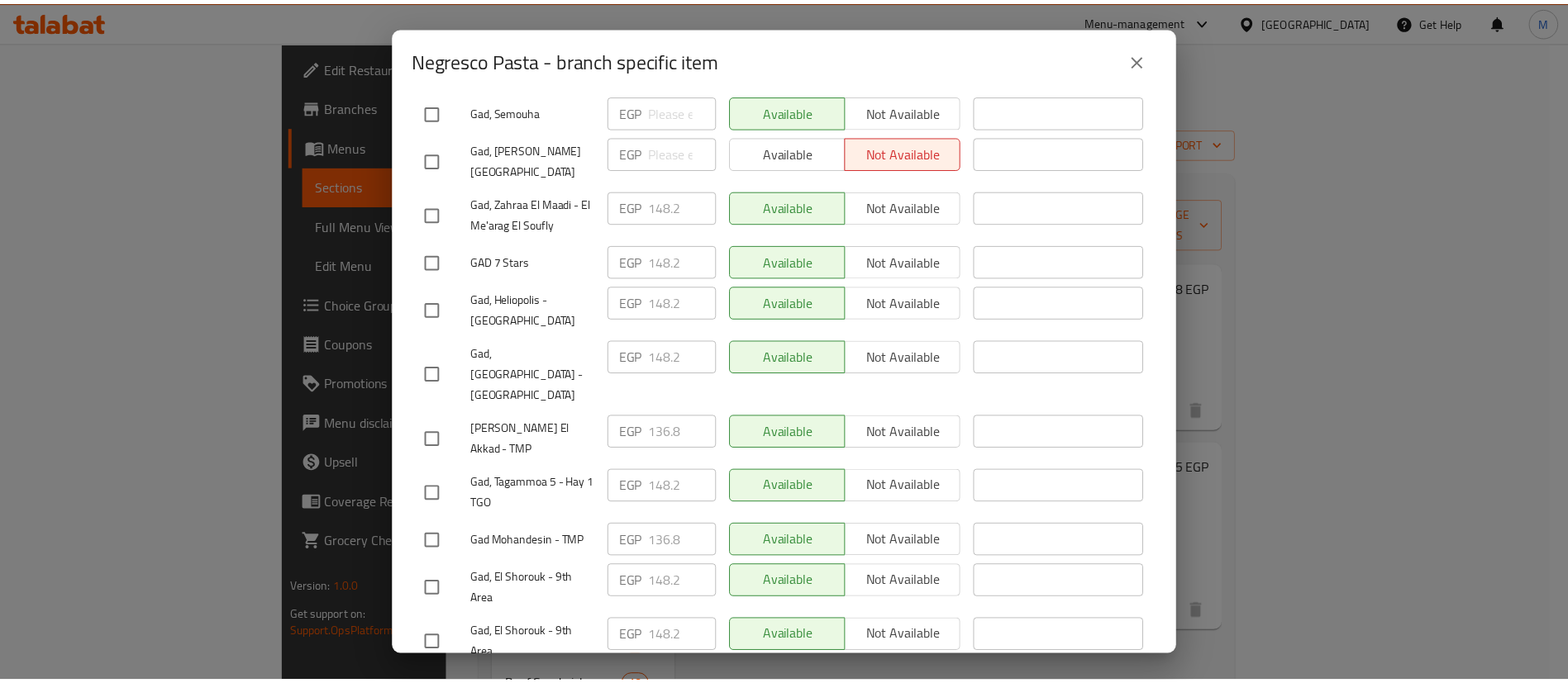
scroll to position [0, 0]
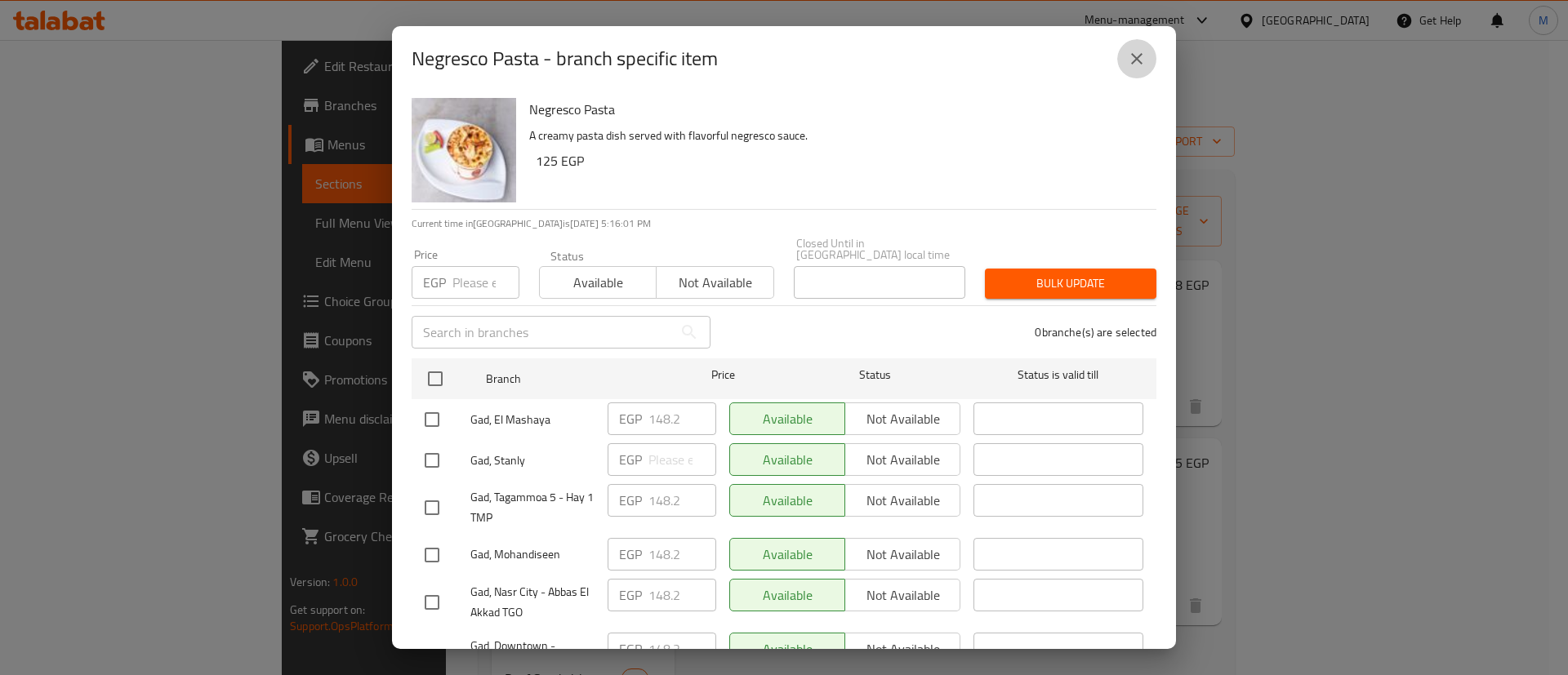
click at [1129, 64] on icon "close" at bounding box center [1136, 59] width 20 height 20
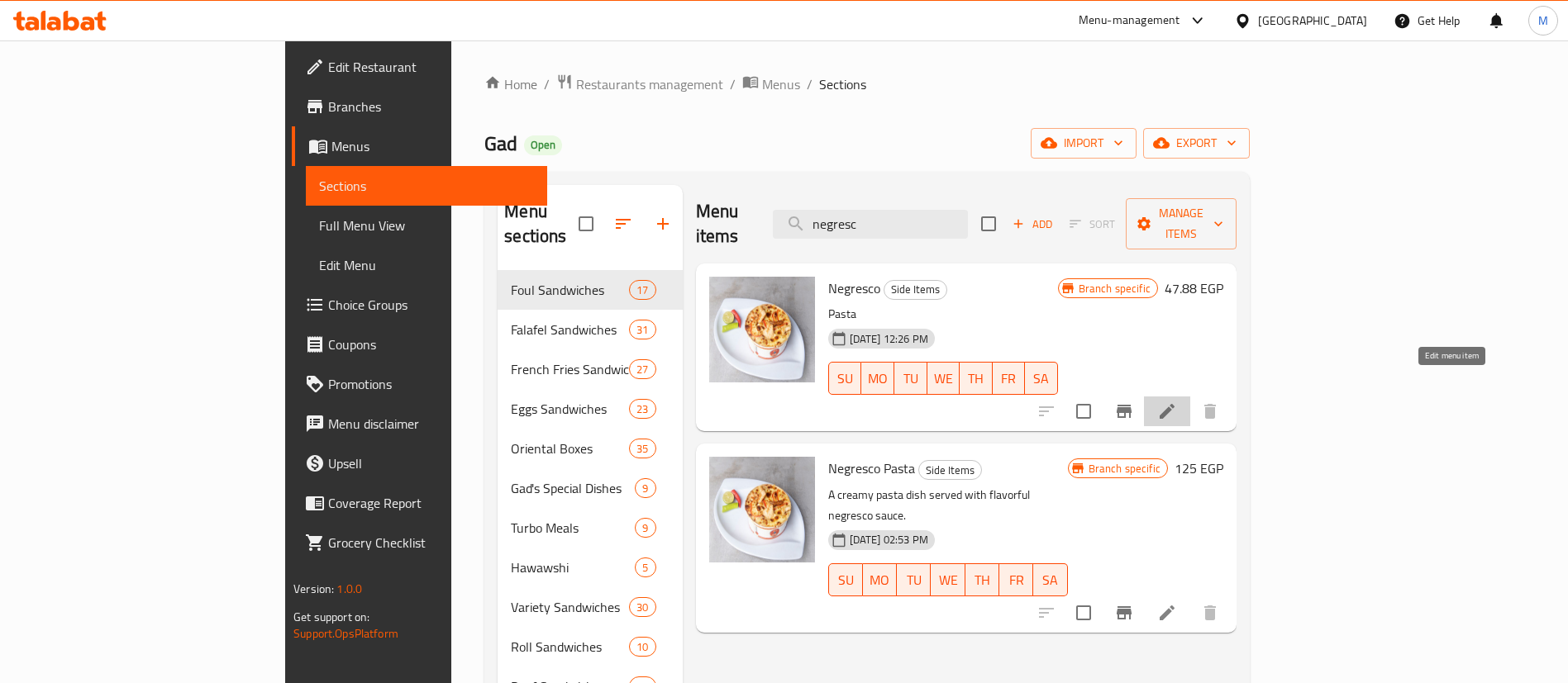
click at [1177, 401] on icon at bounding box center [1167, 411] width 20 height 20
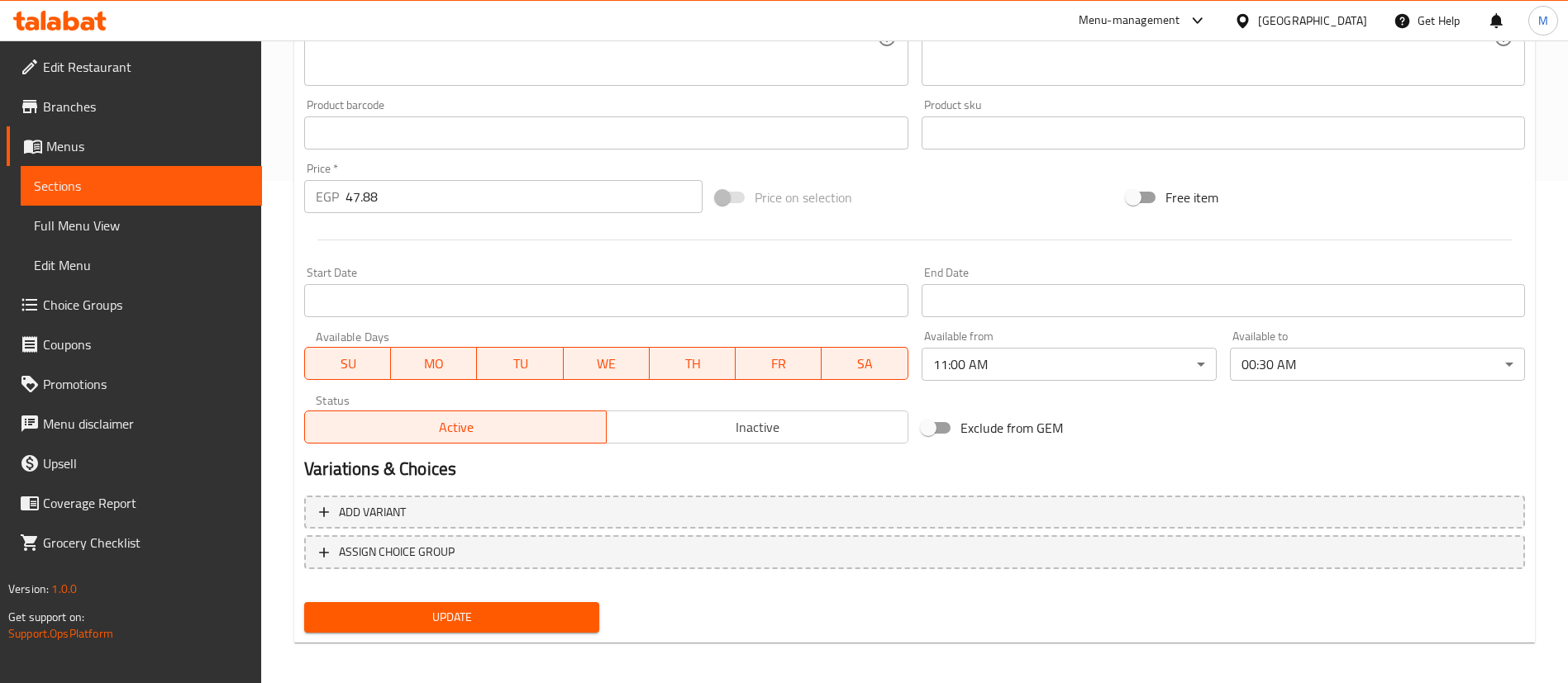
scroll to position [508, 0]
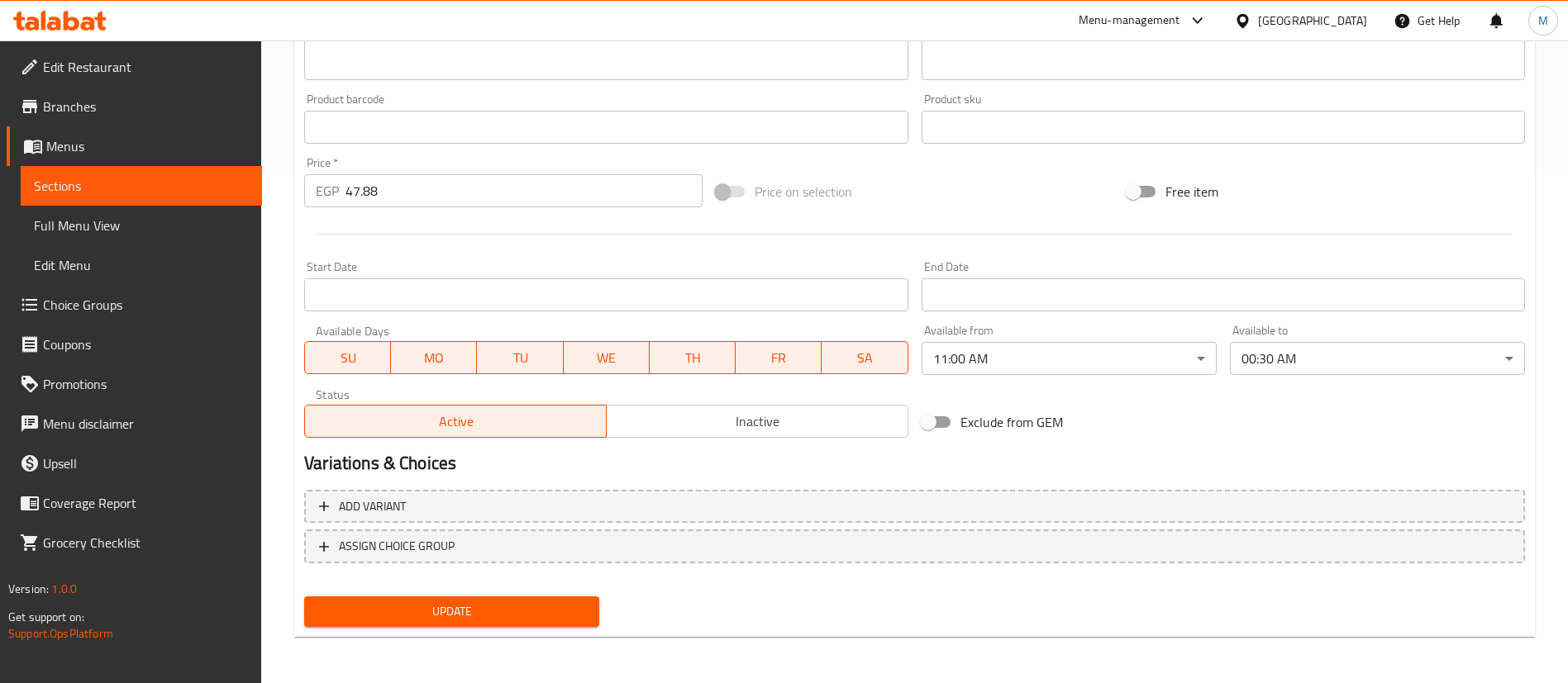
click at [748, 420] on span "Inactive" at bounding box center [757, 422] width 288 height 24
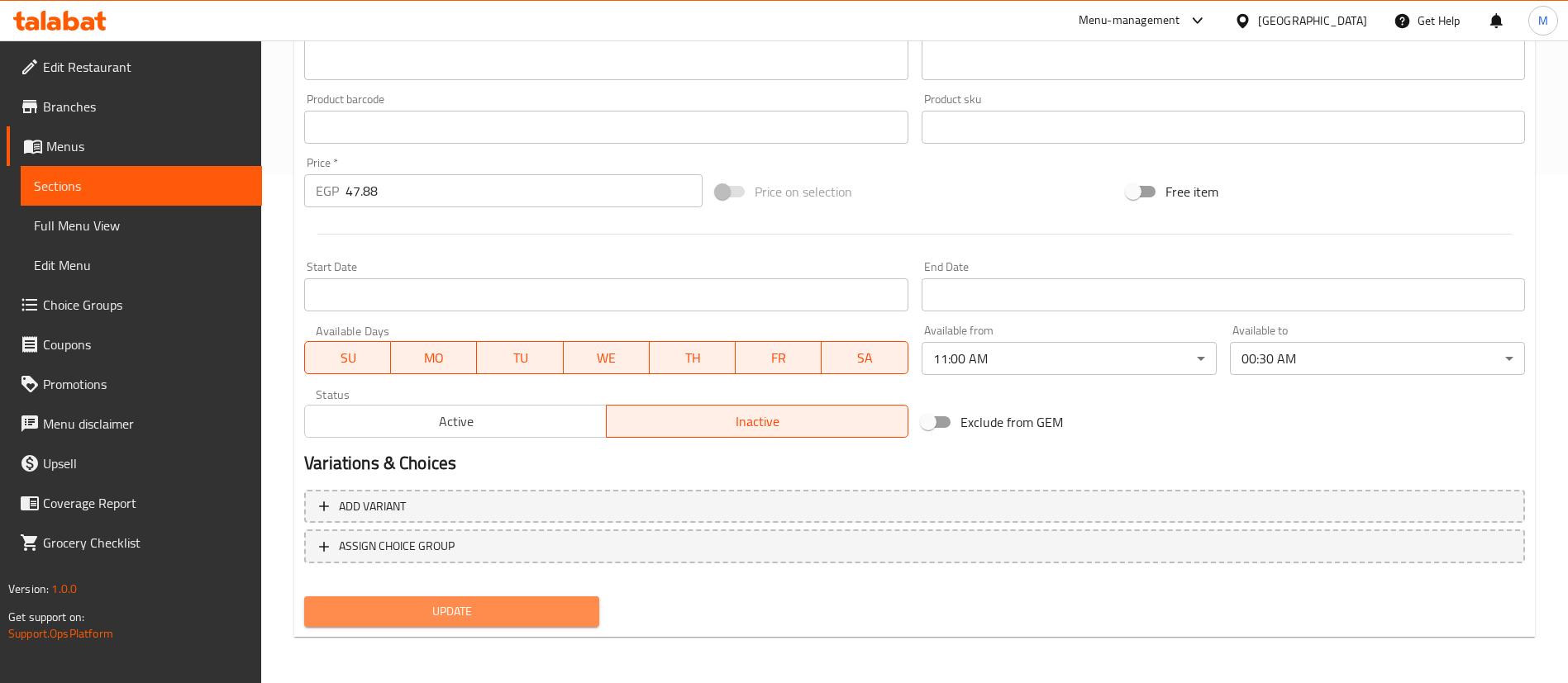
click at [519, 602] on span "Update" at bounding box center [452, 612] width 268 height 21
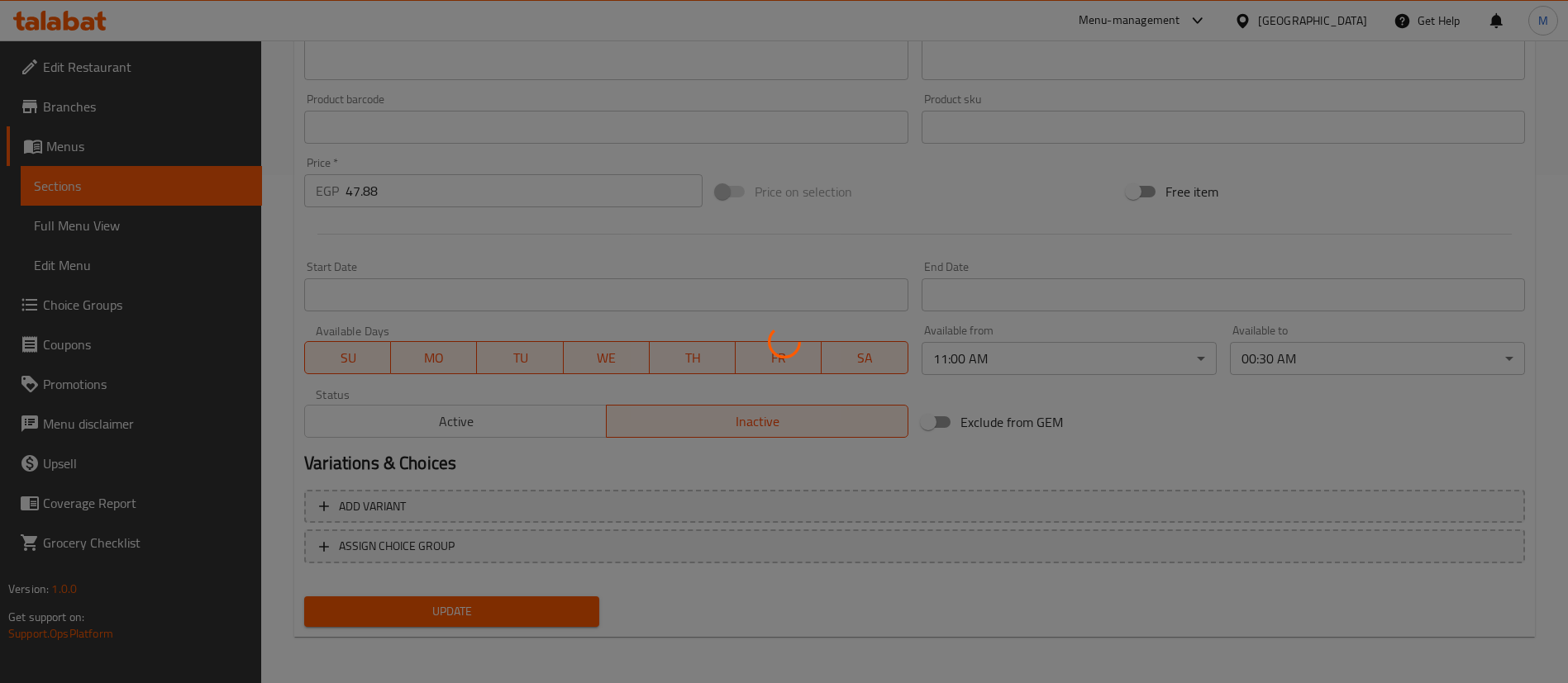
scroll to position [0, 0]
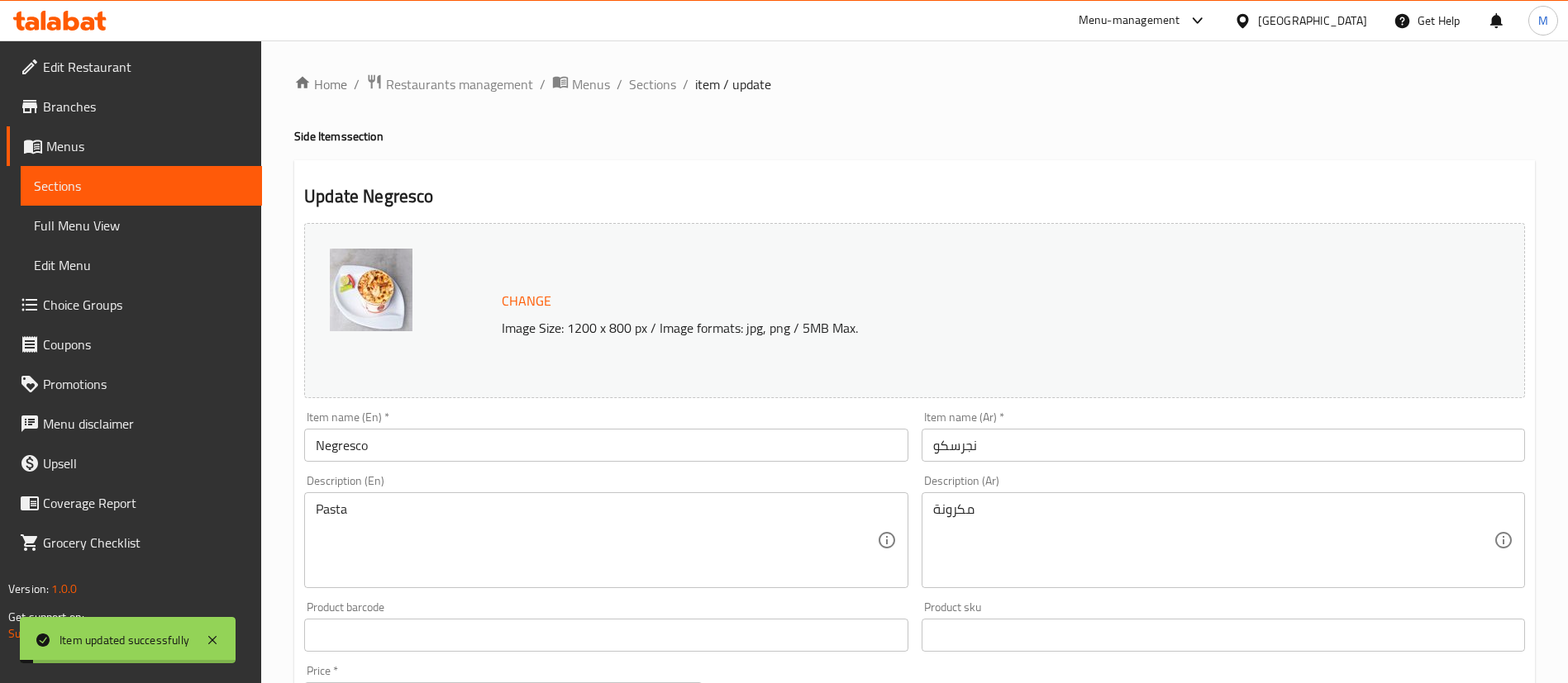
click at [651, 87] on span "Sections" at bounding box center [652, 85] width 47 height 20
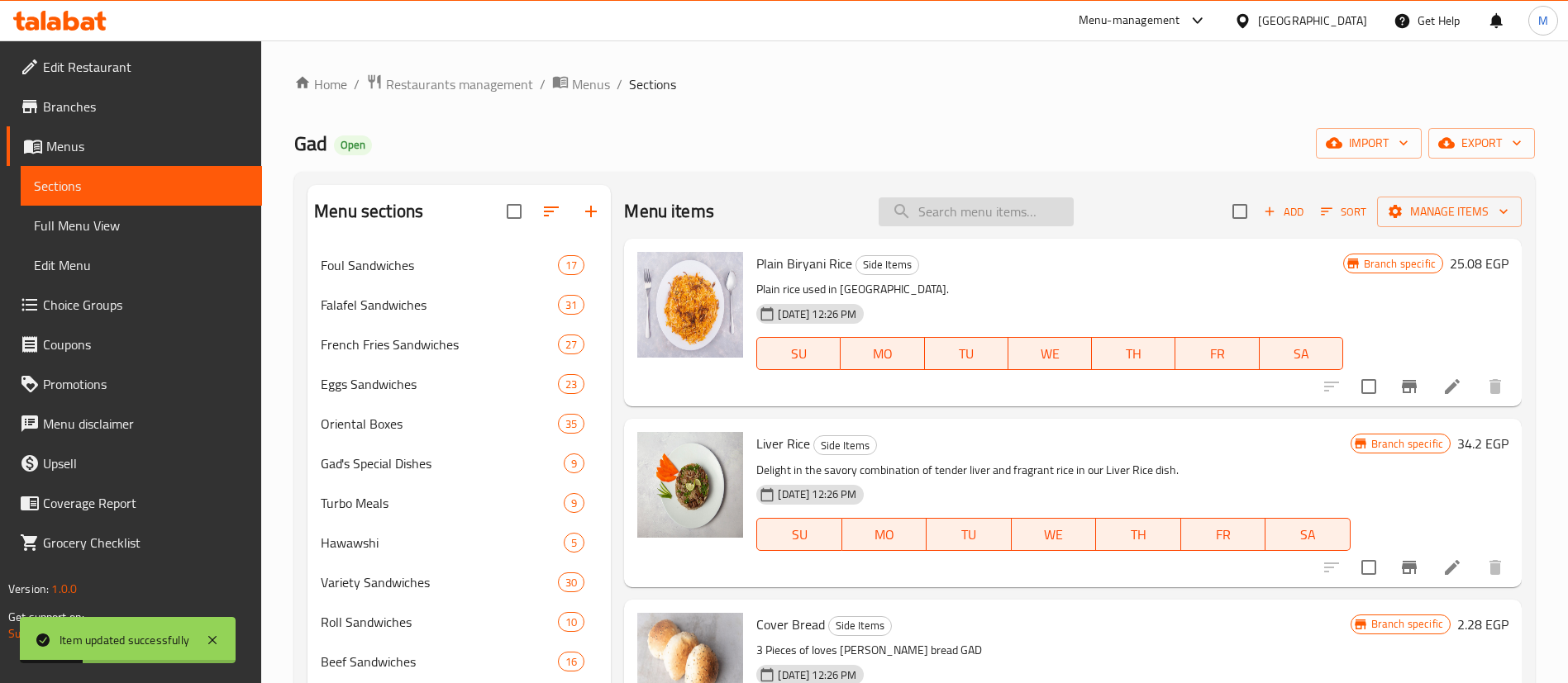
click at [1001, 217] on input "search" at bounding box center [976, 212] width 195 height 29
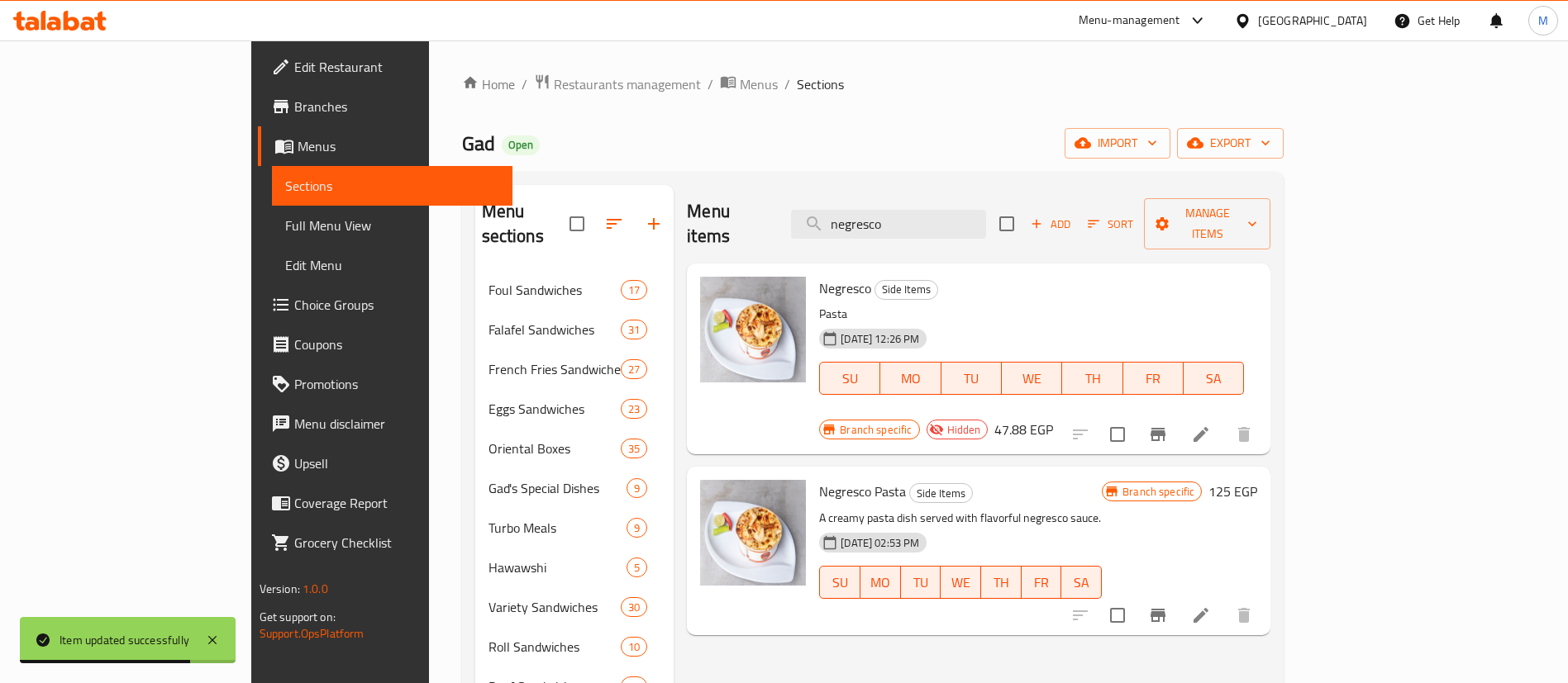
type input "negresco"
click at [1168, 606] on icon "Branch-specific-item" at bounding box center [1158, 616] width 20 height 20
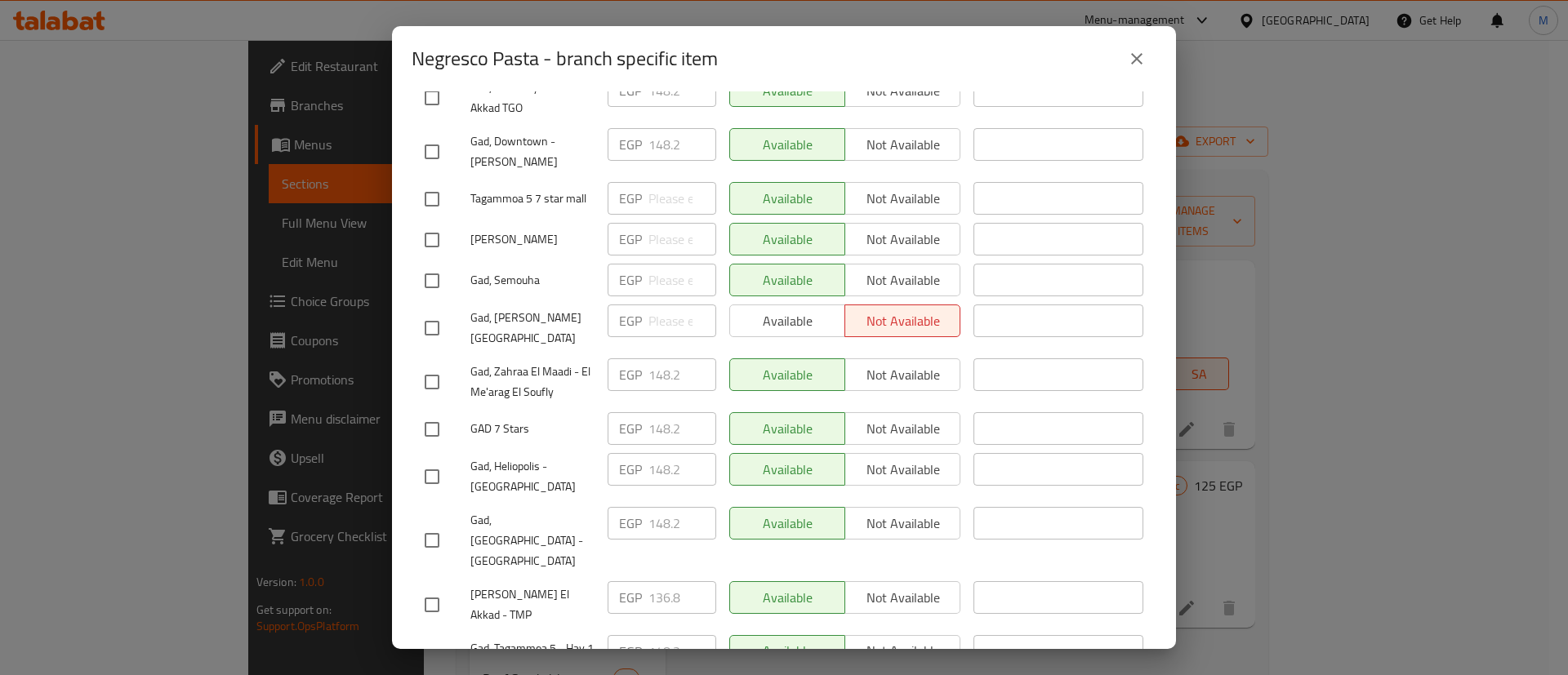
scroll to position [675, 0]
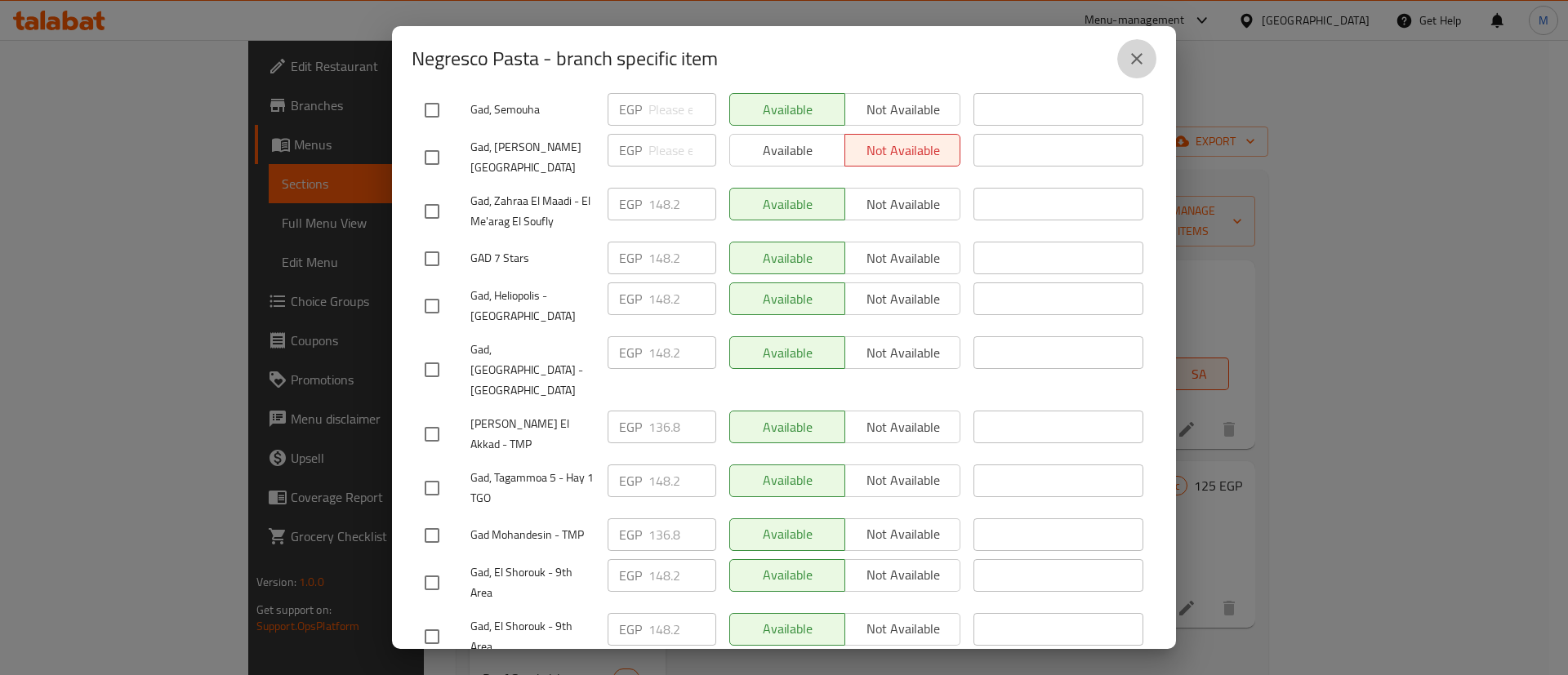
click at [1136, 69] on button "close" at bounding box center [1136, 58] width 39 height 39
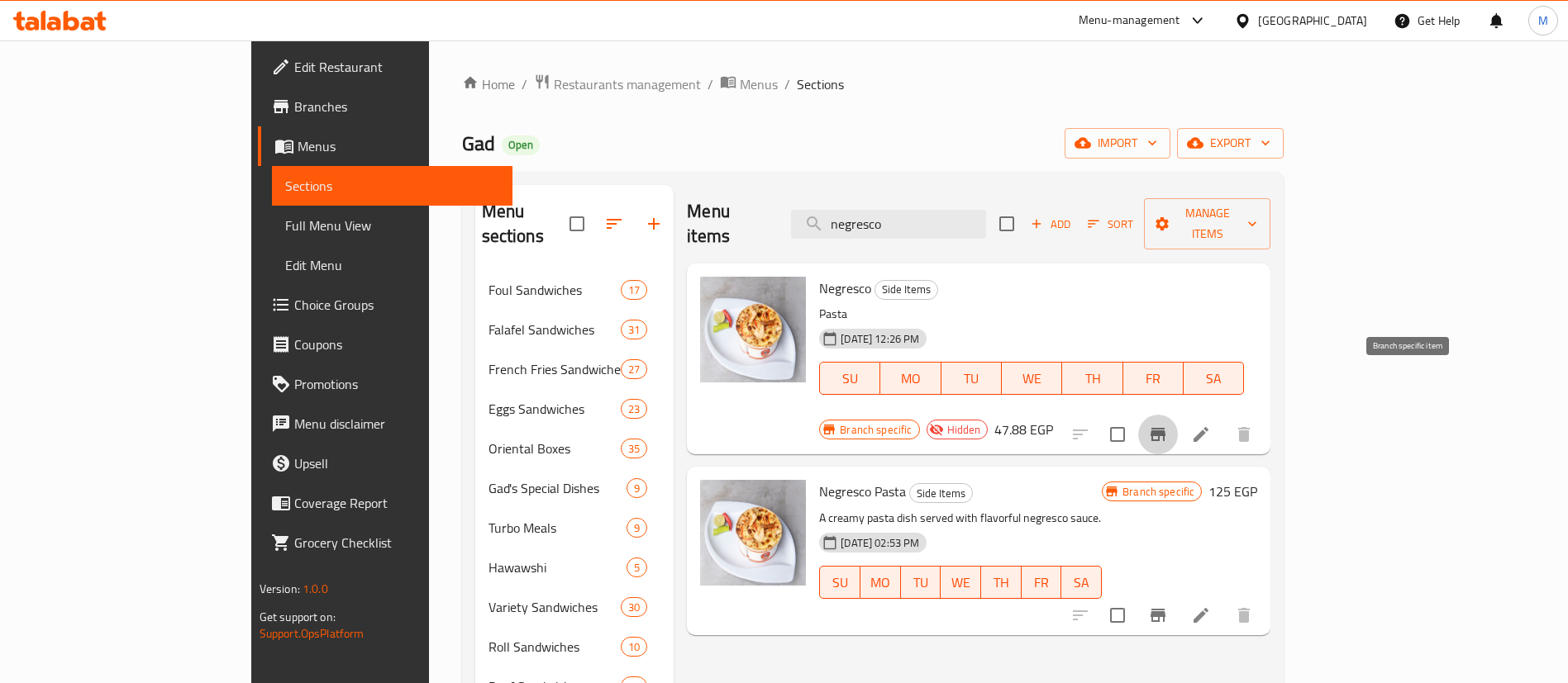
click at [1168, 425] on icon "Branch-specific-item" at bounding box center [1158, 435] width 20 height 20
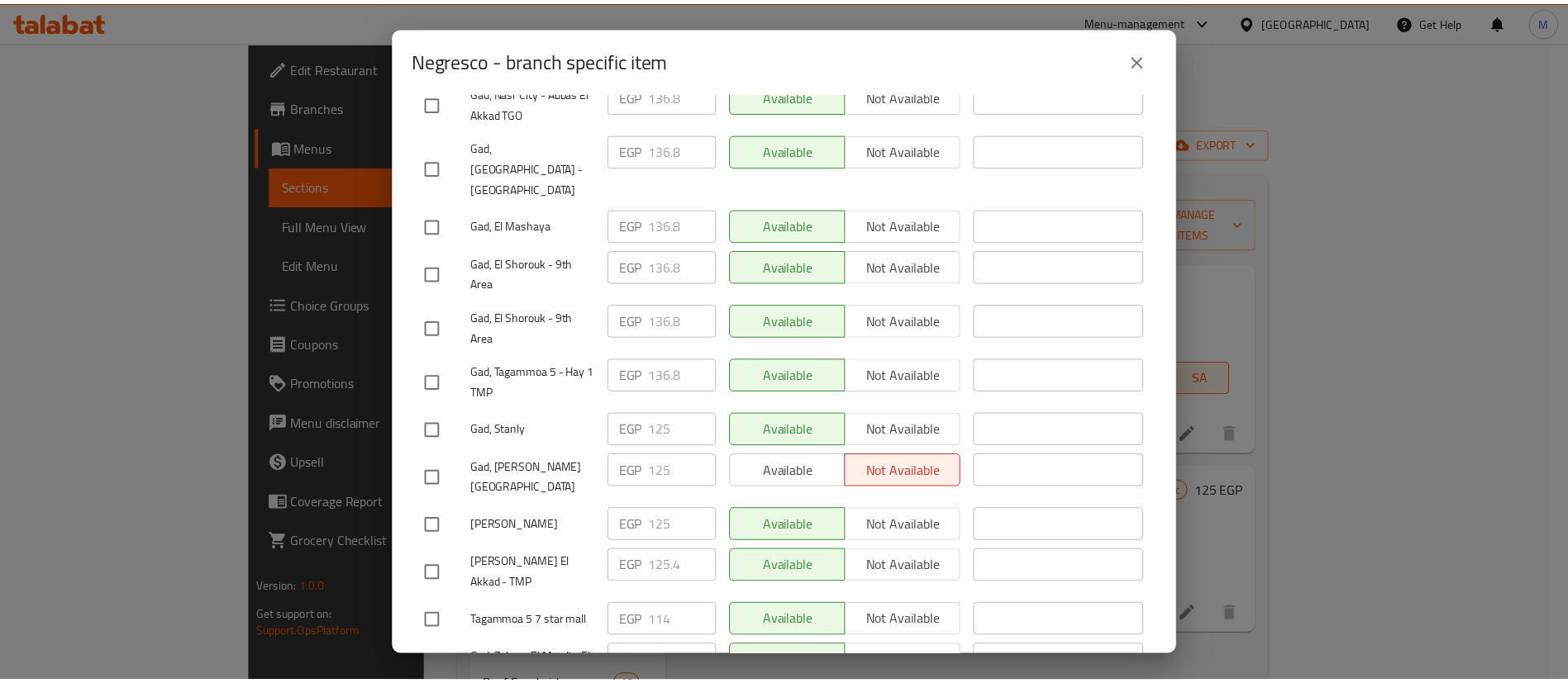
scroll to position [464, 0]
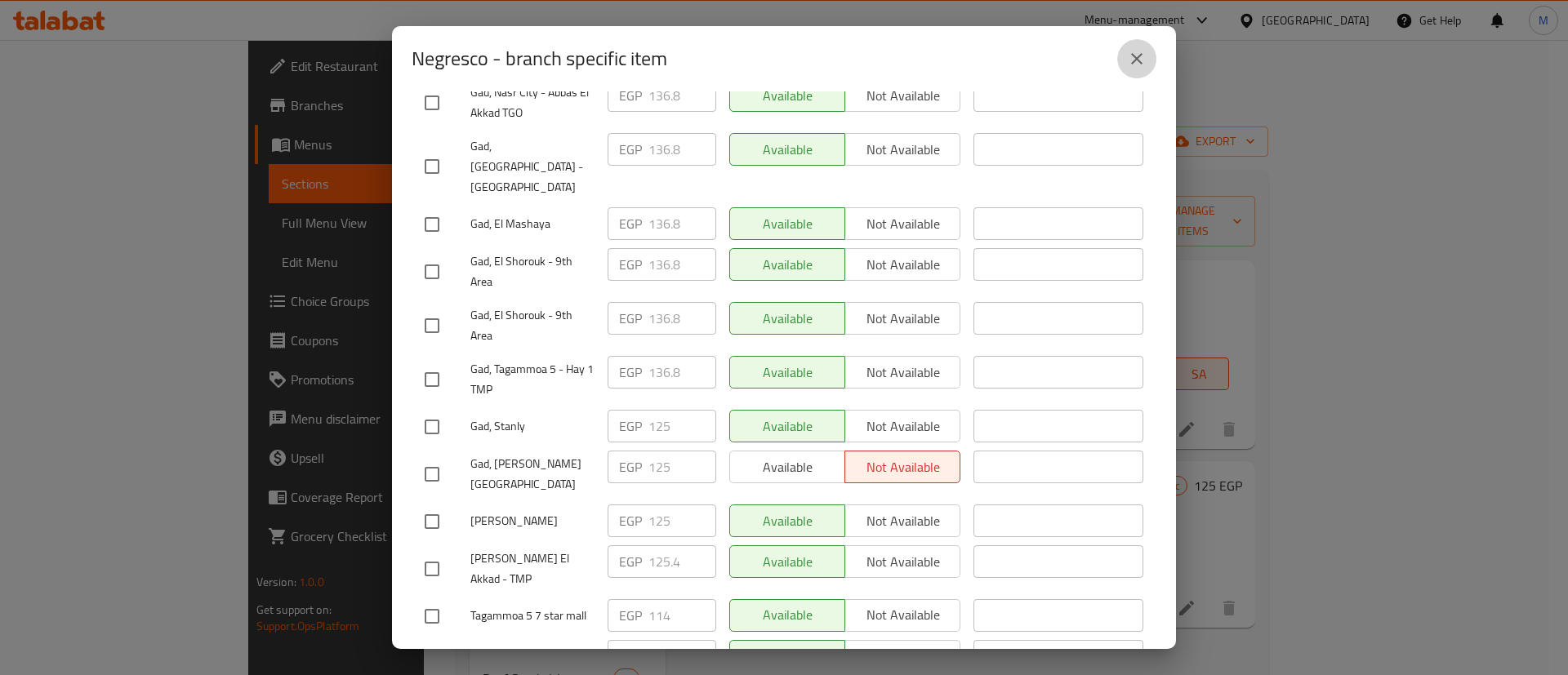
click at [1122, 55] on button "close" at bounding box center [1136, 58] width 39 height 39
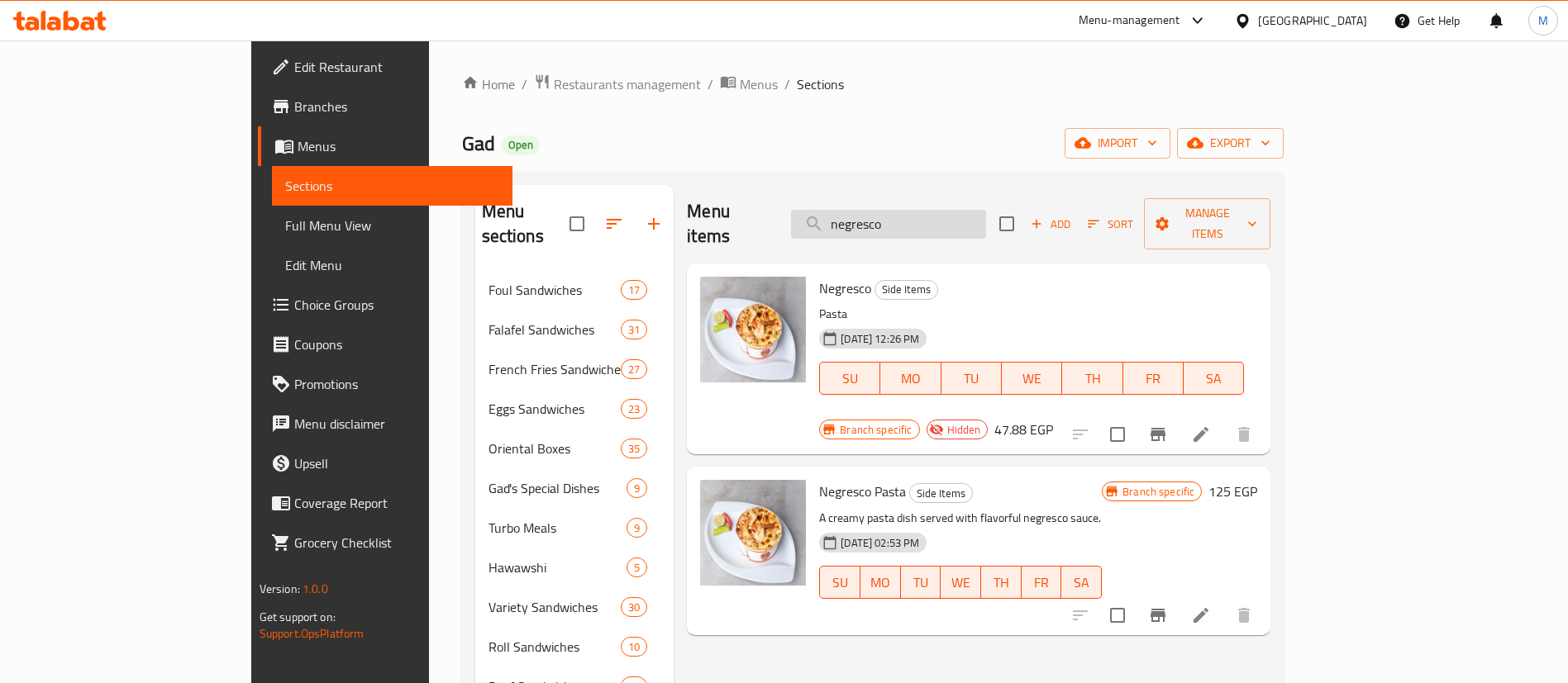
click at [986, 211] on input "negresco" at bounding box center [888, 224] width 195 height 29
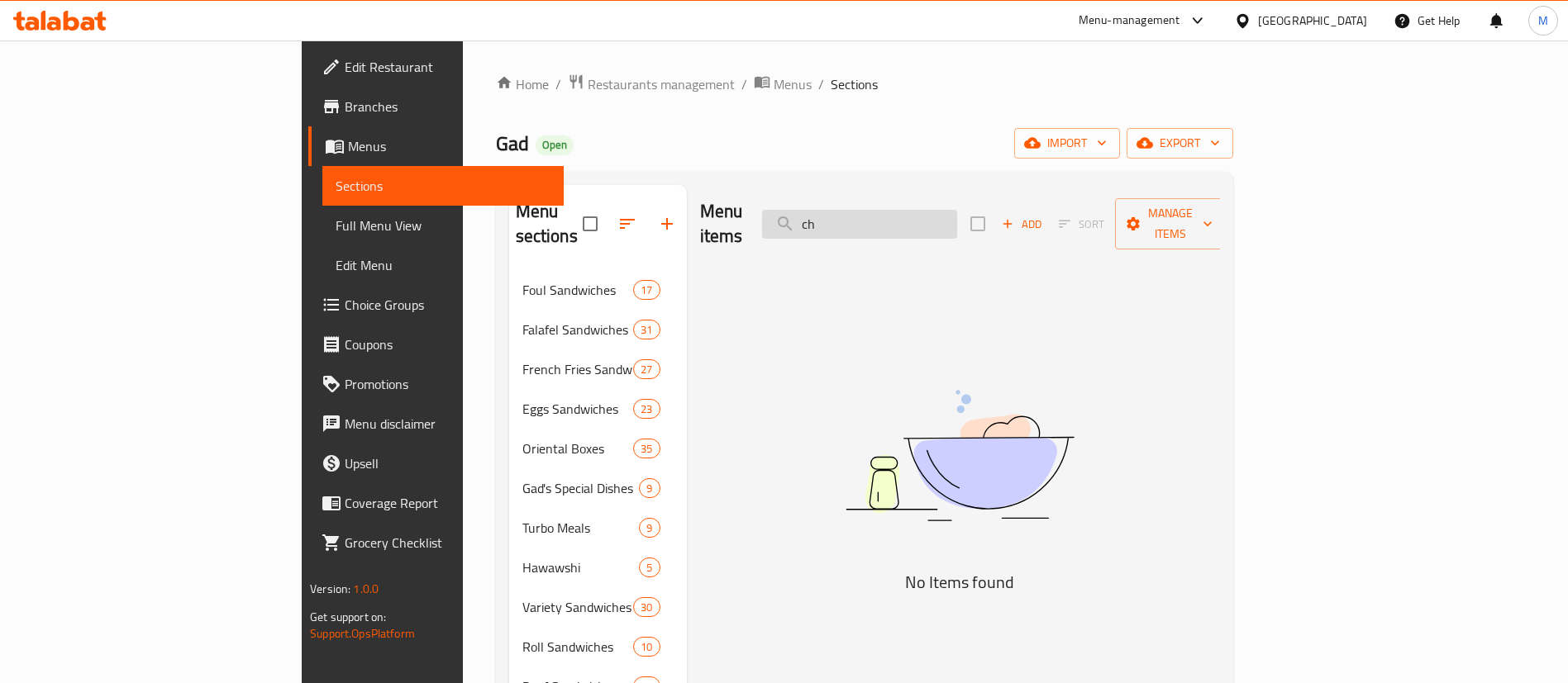
type input "c"
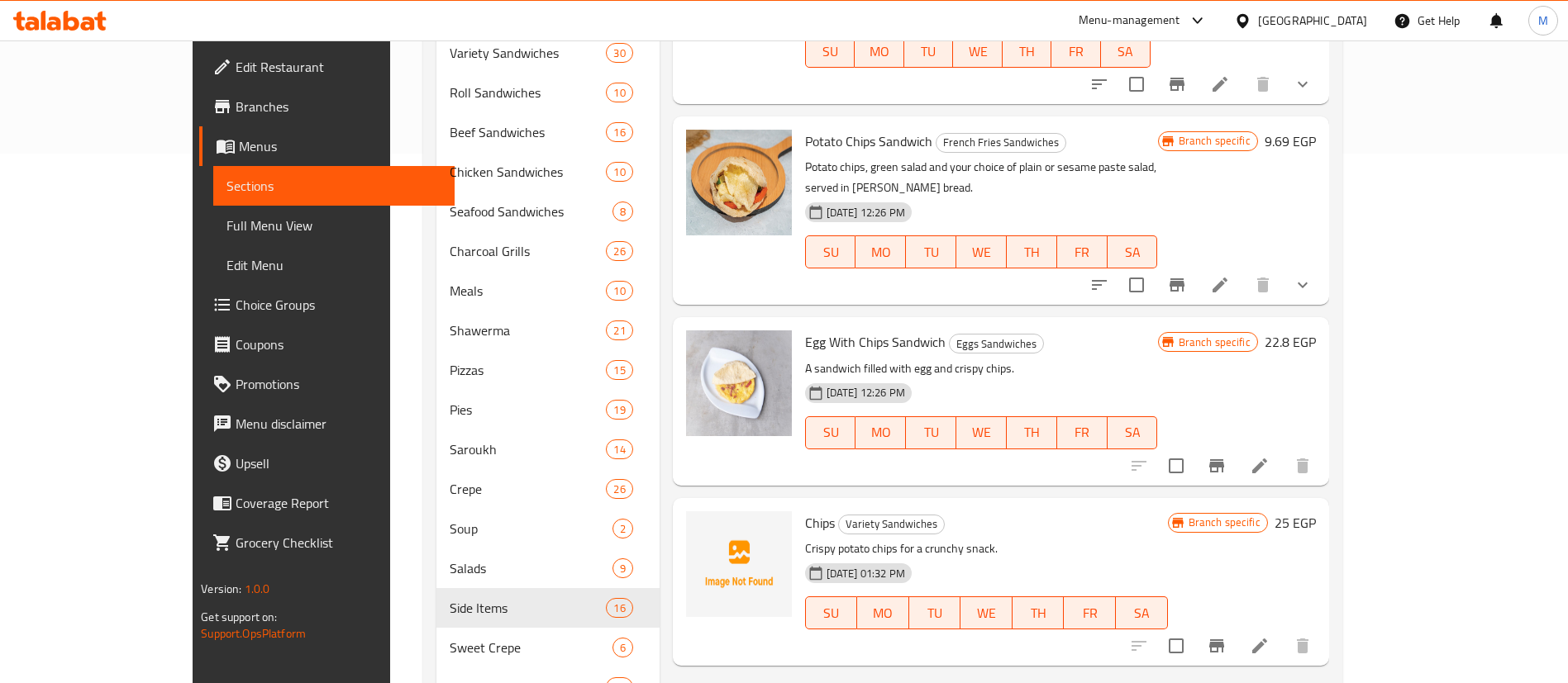
scroll to position [406, 0]
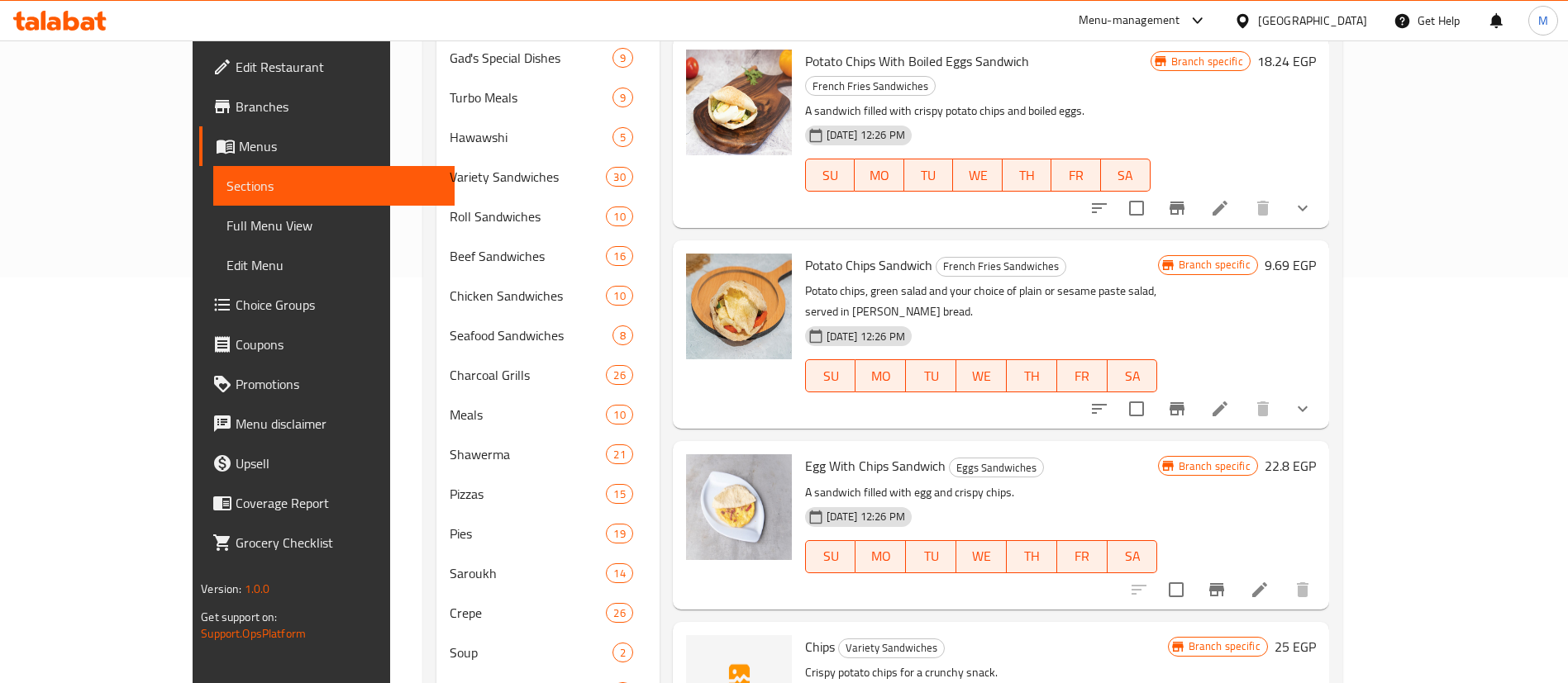
type input "شيبس"
click at [1322, 389] on button "show more" at bounding box center [1302, 408] width 39 height 39
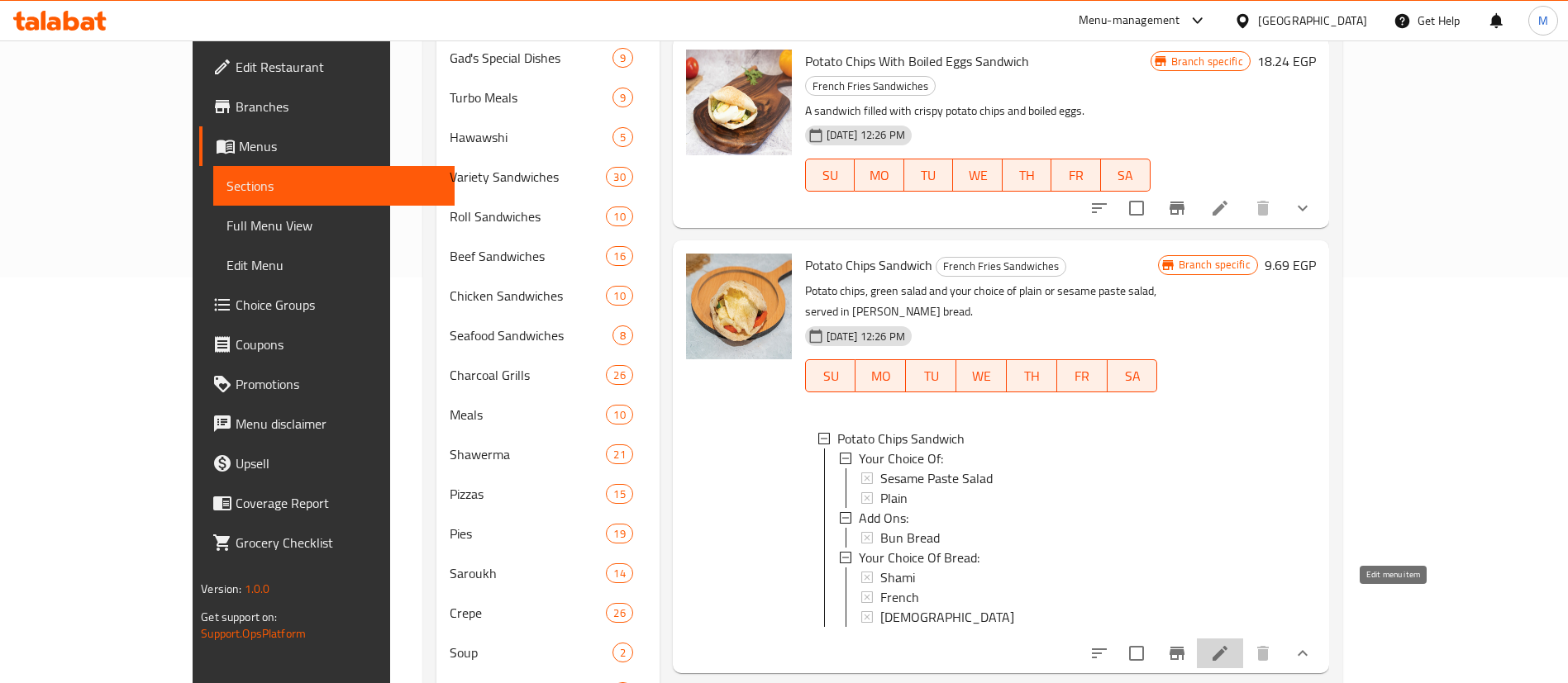
click at [1228, 646] on icon at bounding box center [1220, 654] width 15 height 15
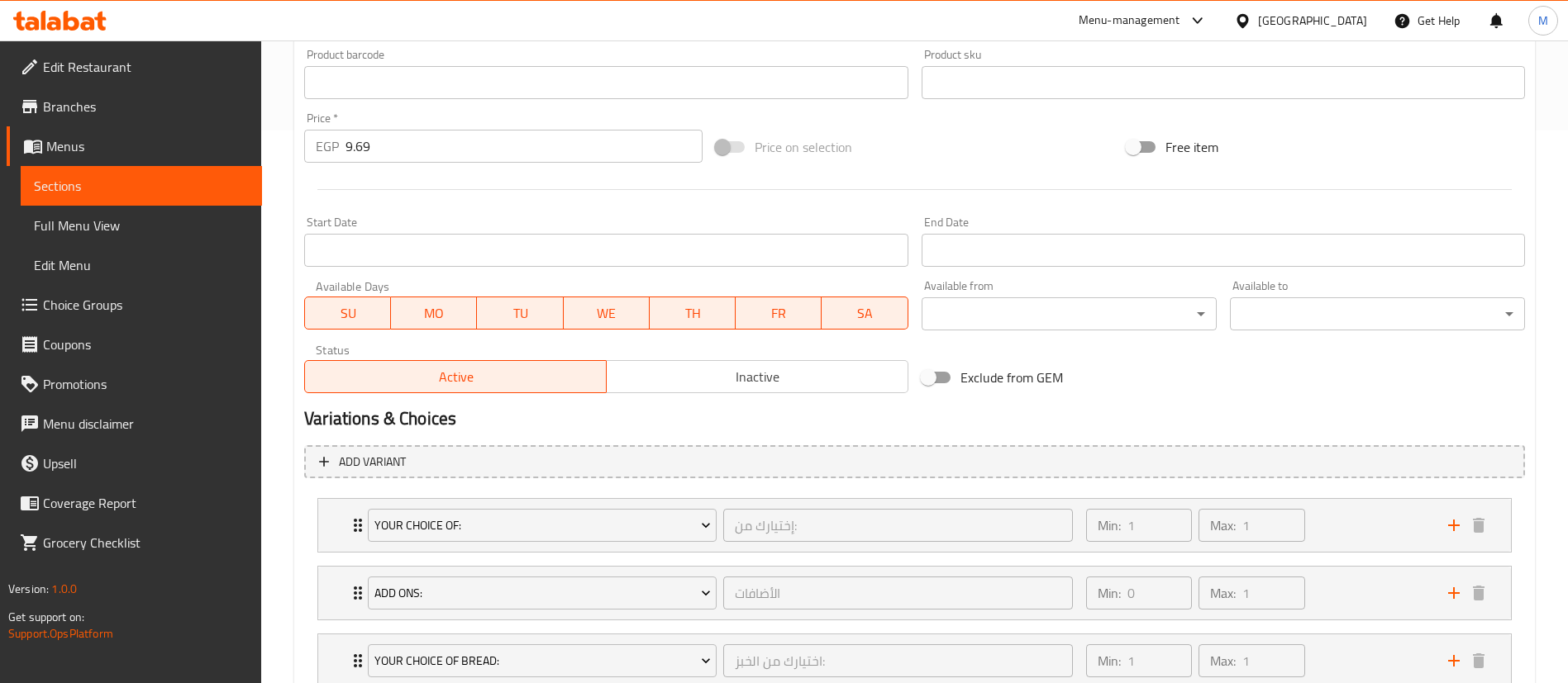
scroll to position [647, 0]
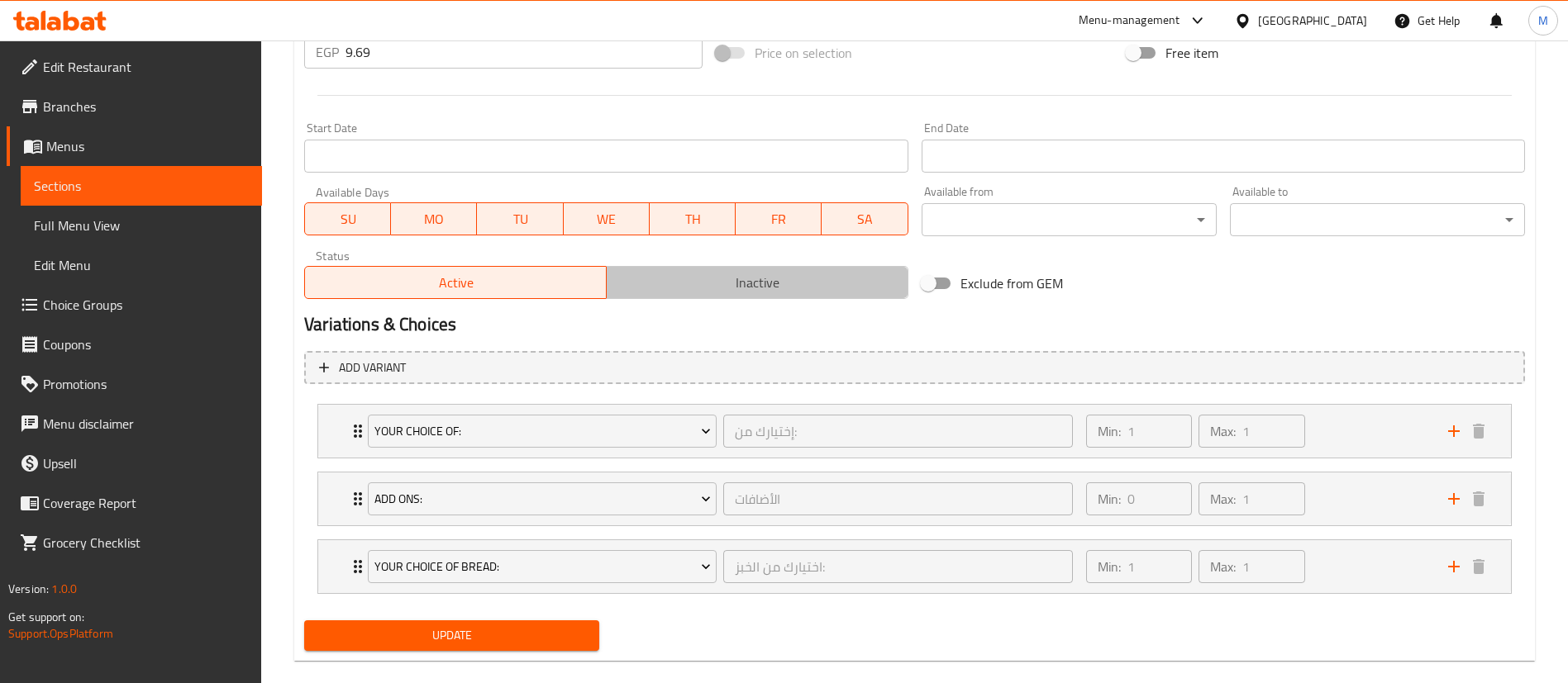
click at [714, 293] on span "Inactive" at bounding box center [757, 282] width 288 height 24
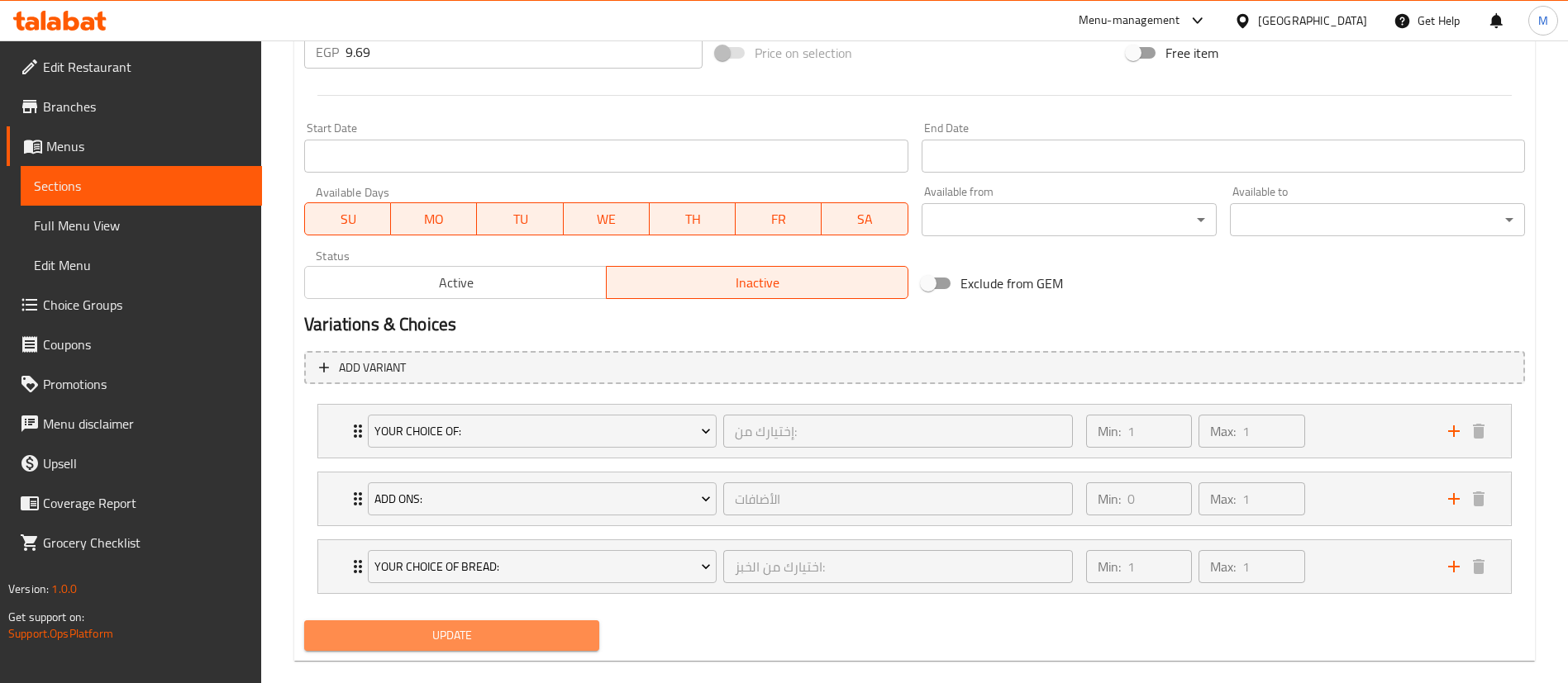
click at [524, 633] on span "Update" at bounding box center [452, 635] width 268 height 21
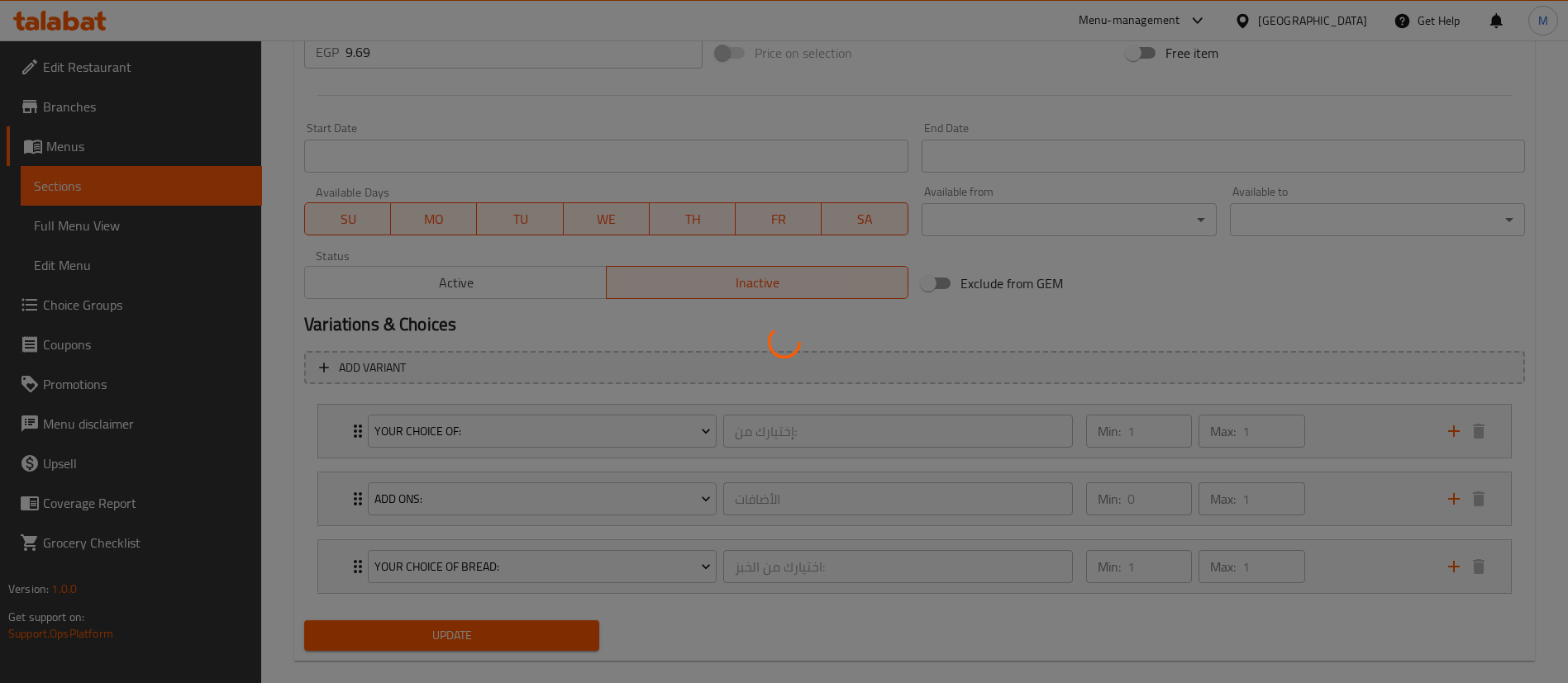
scroll to position [0, 0]
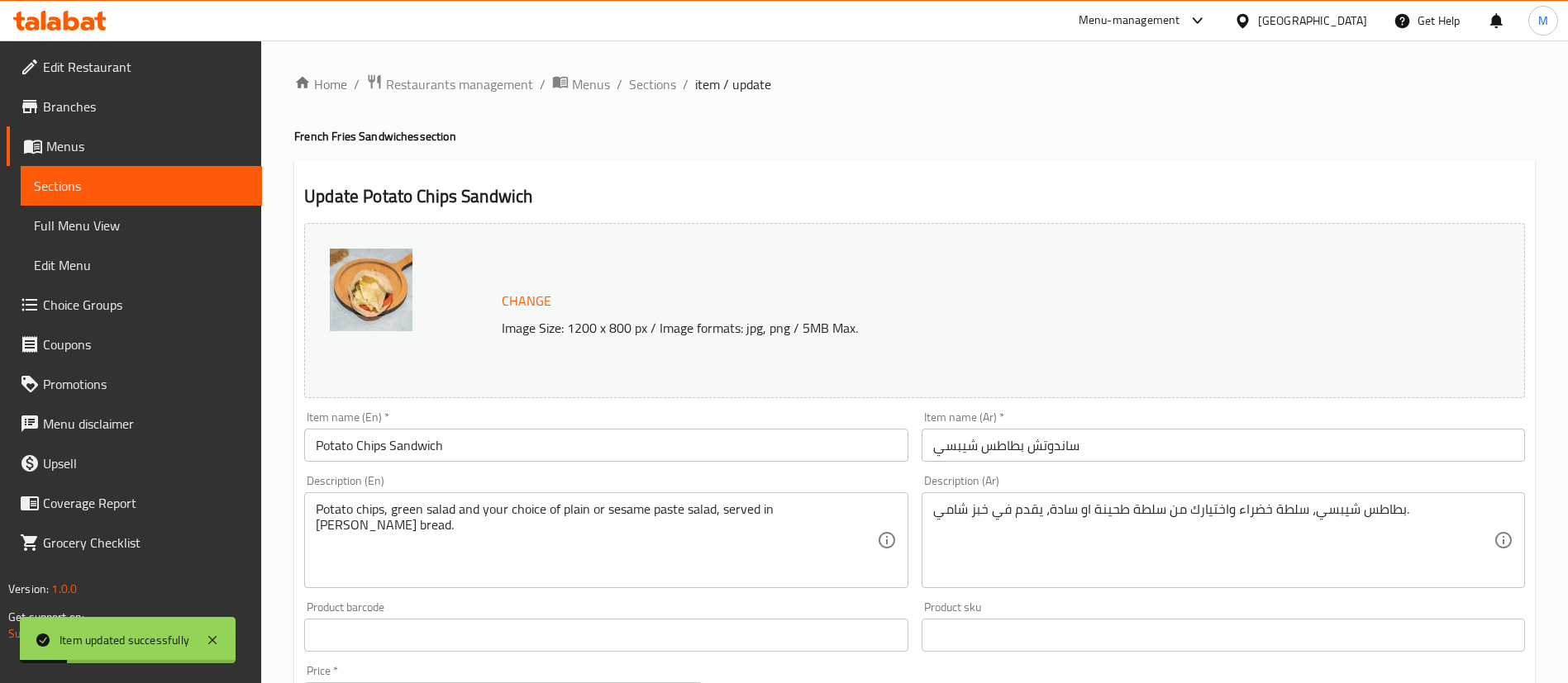
click at [657, 78] on span "Sections" at bounding box center [652, 85] width 47 height 20
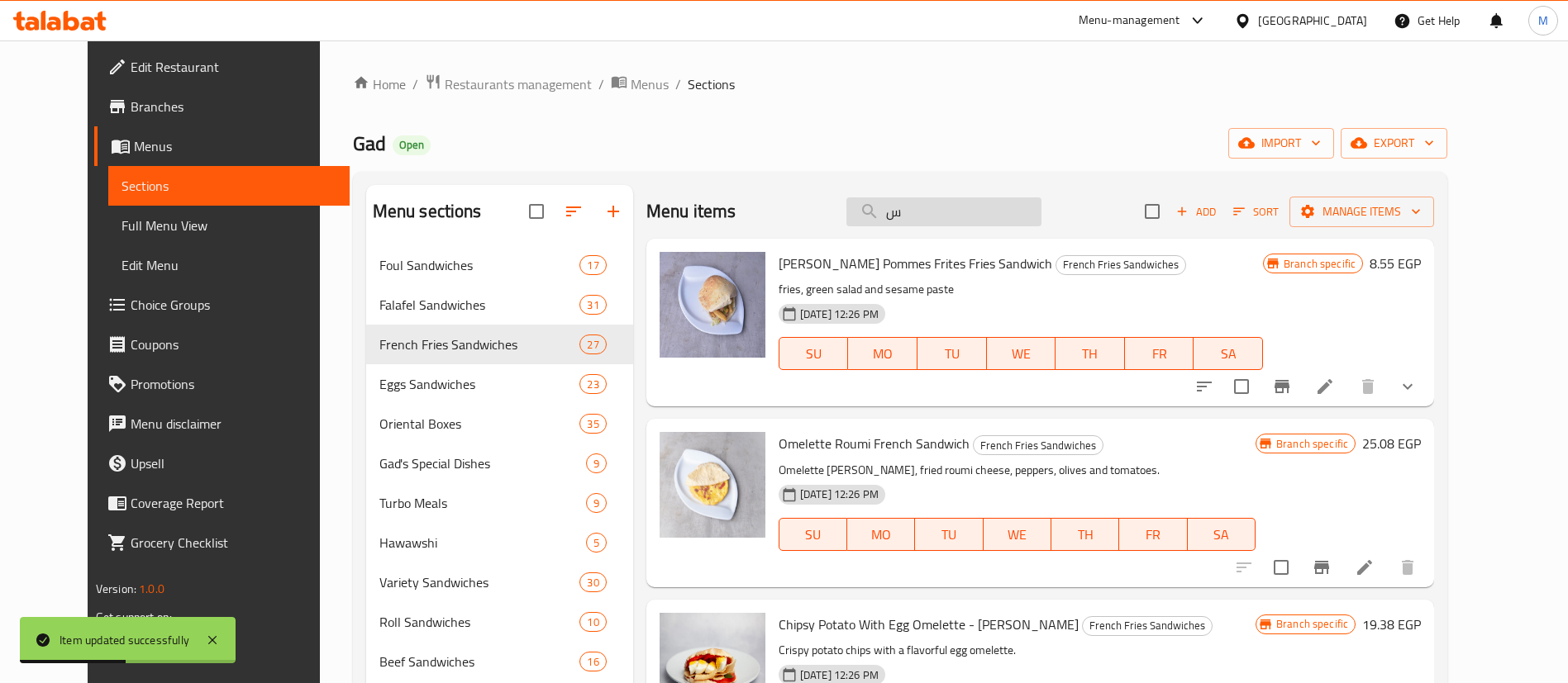
click at [1004, 209] on input "س" at bounding box center [943, 212] width 195 height 29
type input "س"
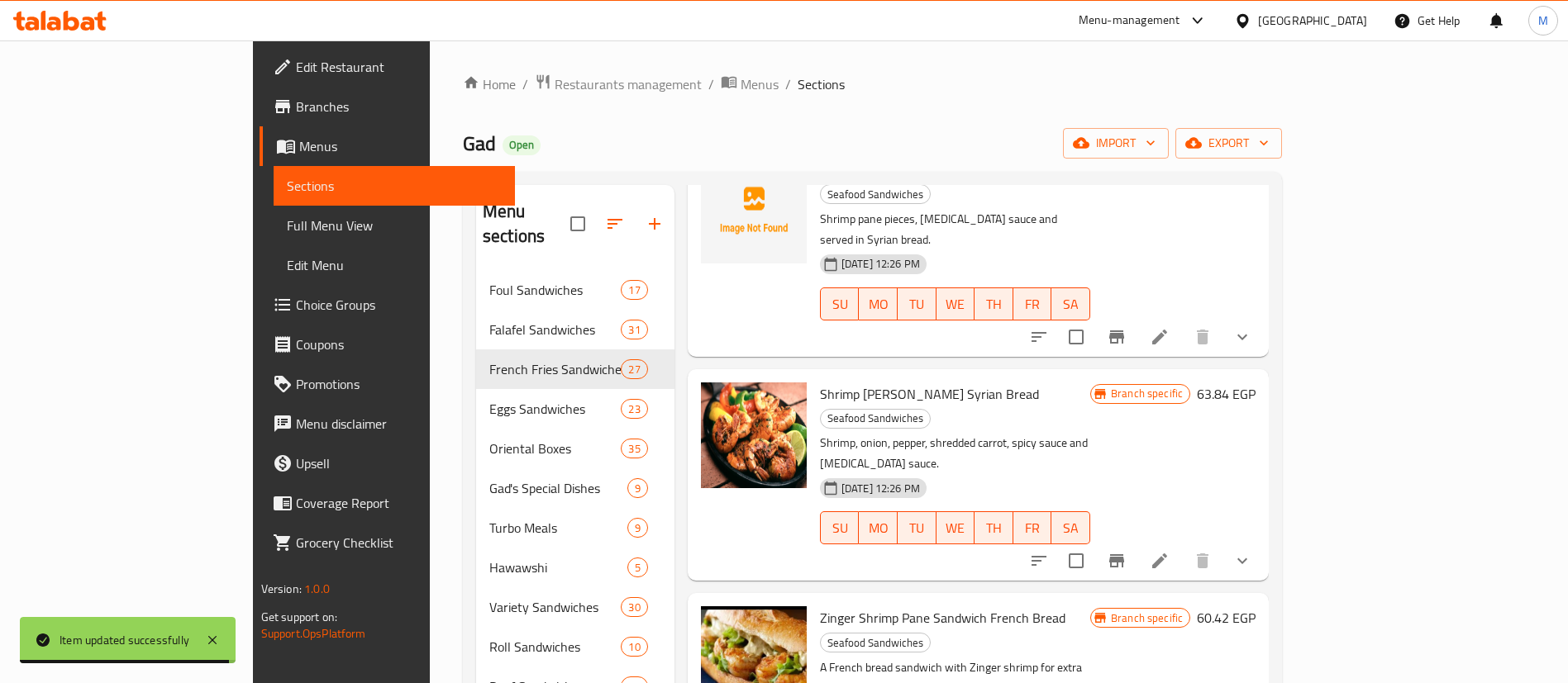
scroll to position [337, 0]
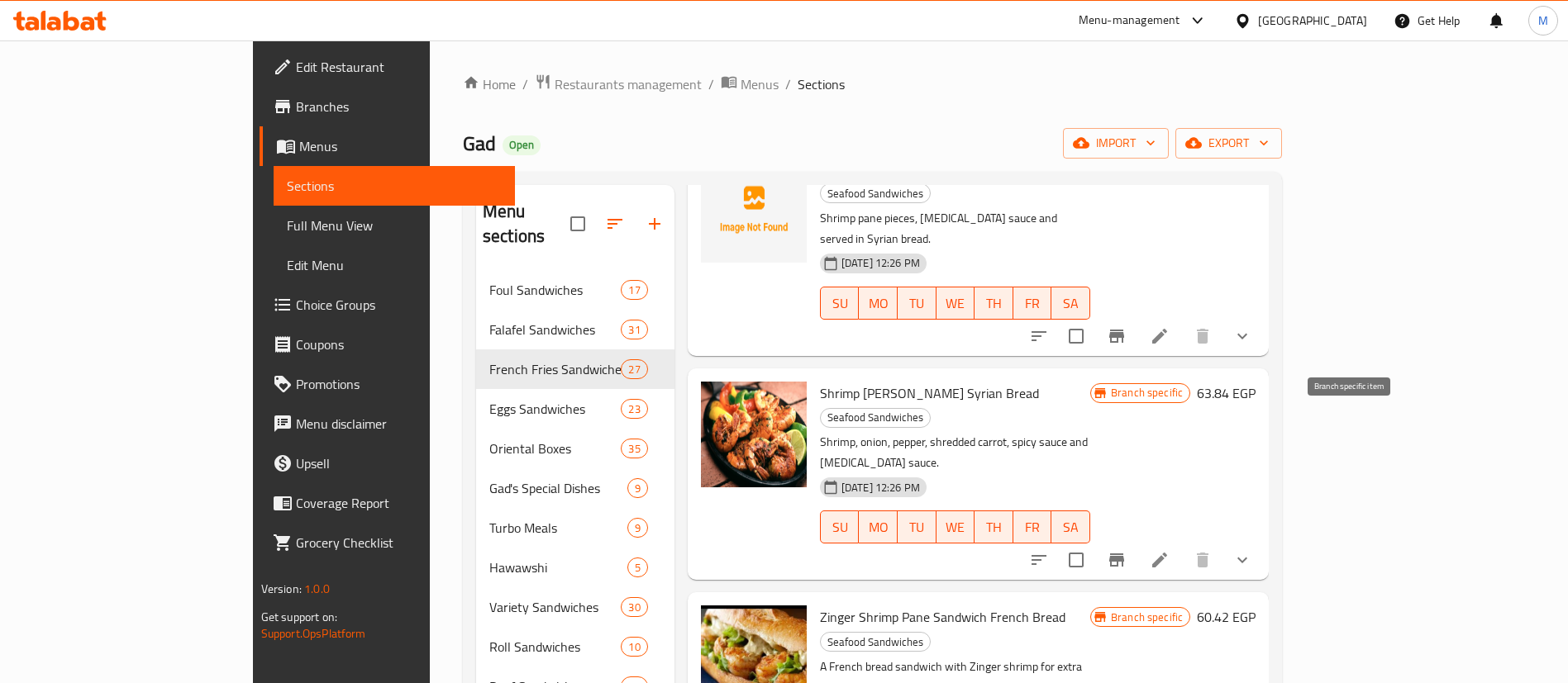
type input "shrimp"
click at [1124, 553] on icon "Branch-specific-item" at bounding box center [1117, 560] width 15 height 13
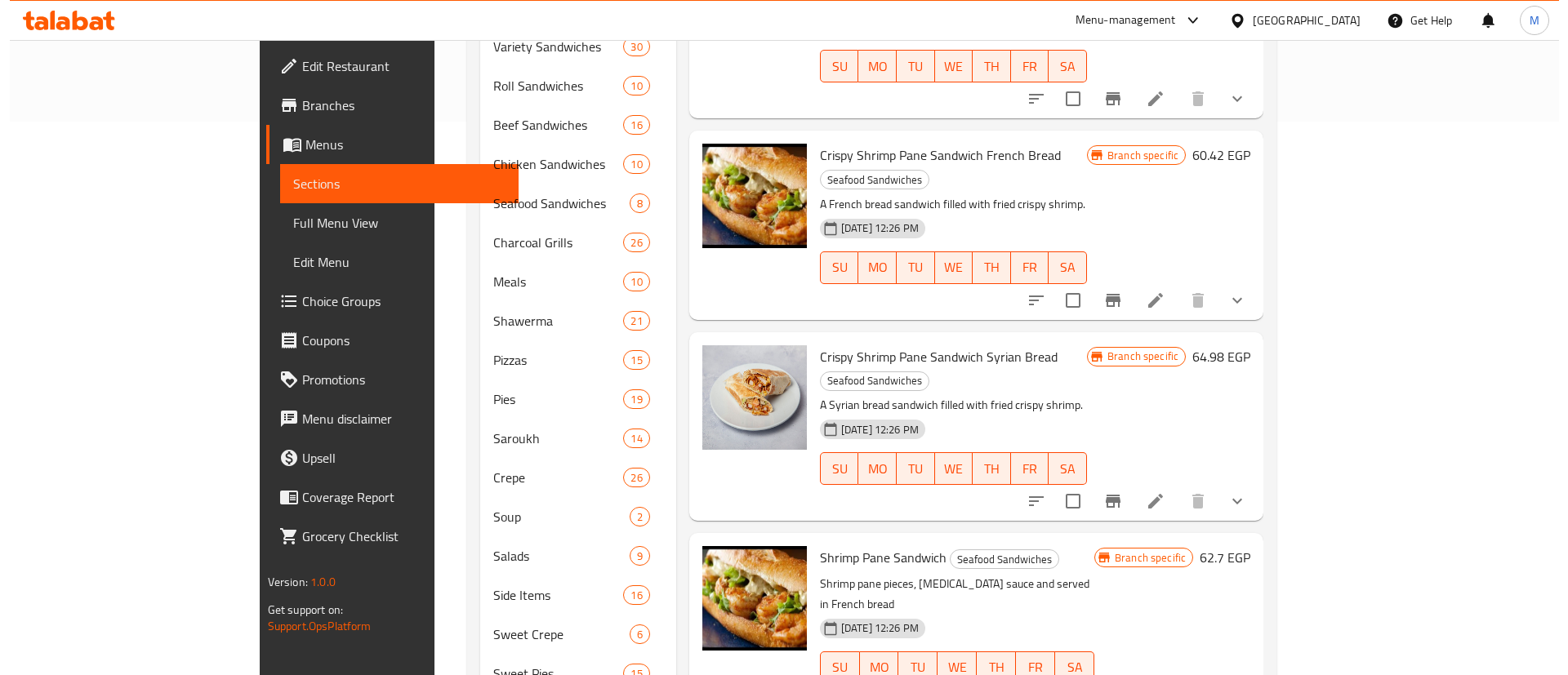
scroll to position [652, 0]
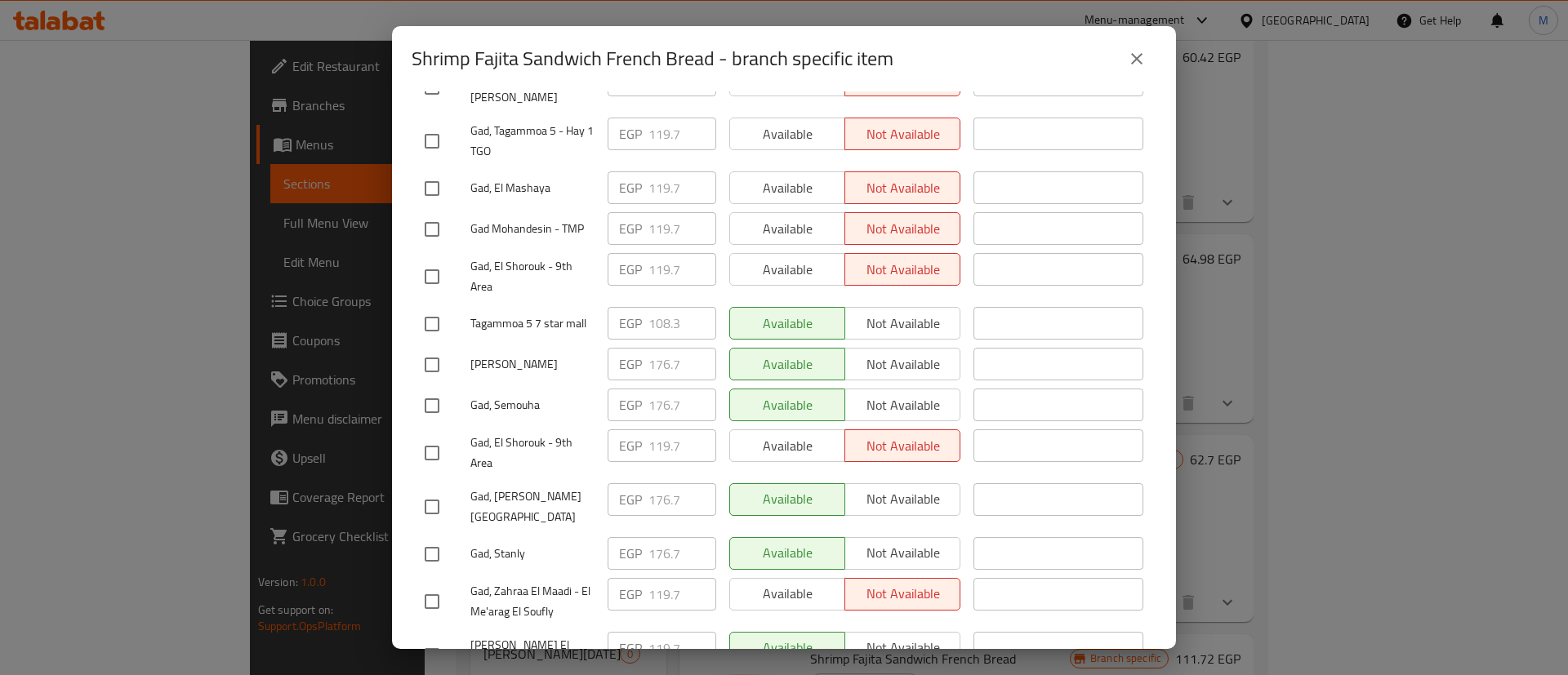
scroll to position [675, 0]
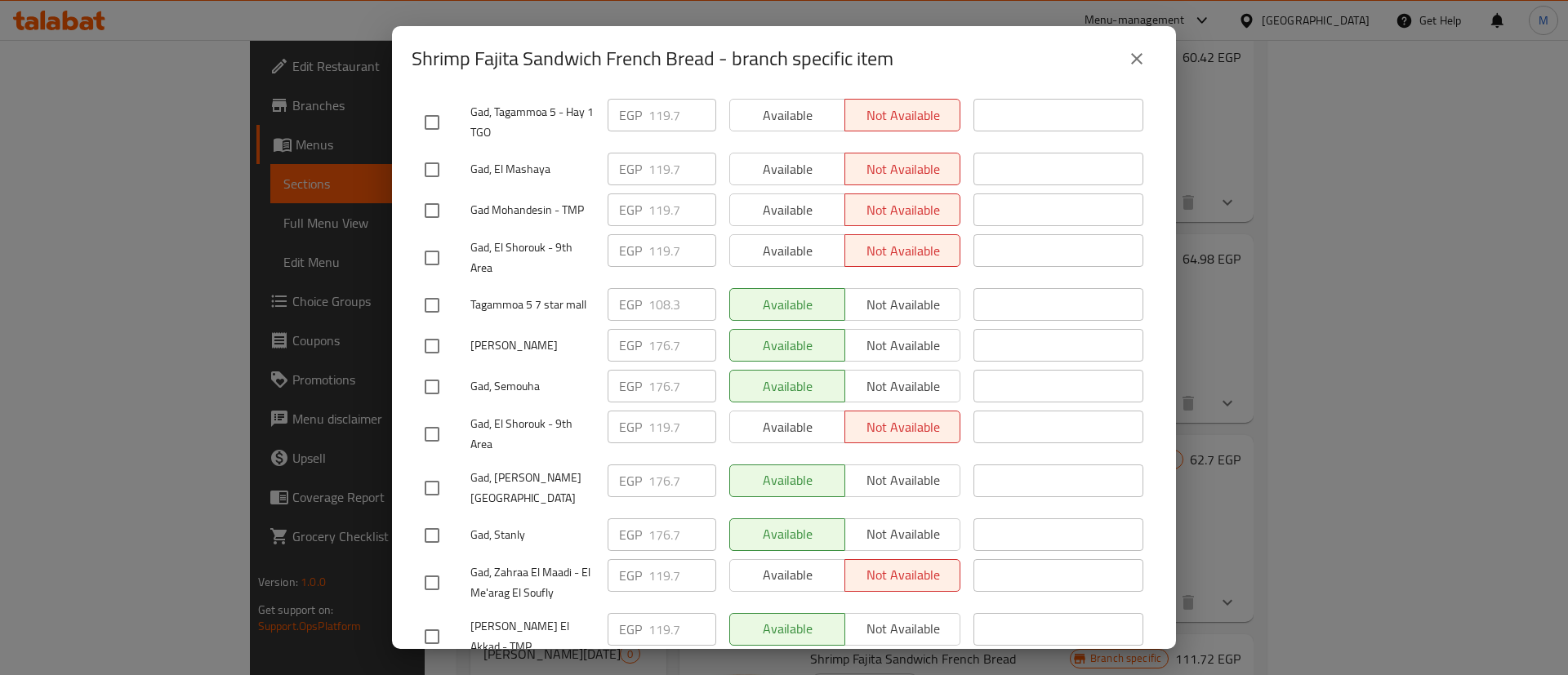
click at [439, 518] on input "checkbox" at bounding box center [432, 535] width 34 height 34
checkbox input "true"
click at [436, 471] on input "checkbox" at bounding box center [432, 488] width 34 height 34
checkbox input "false"
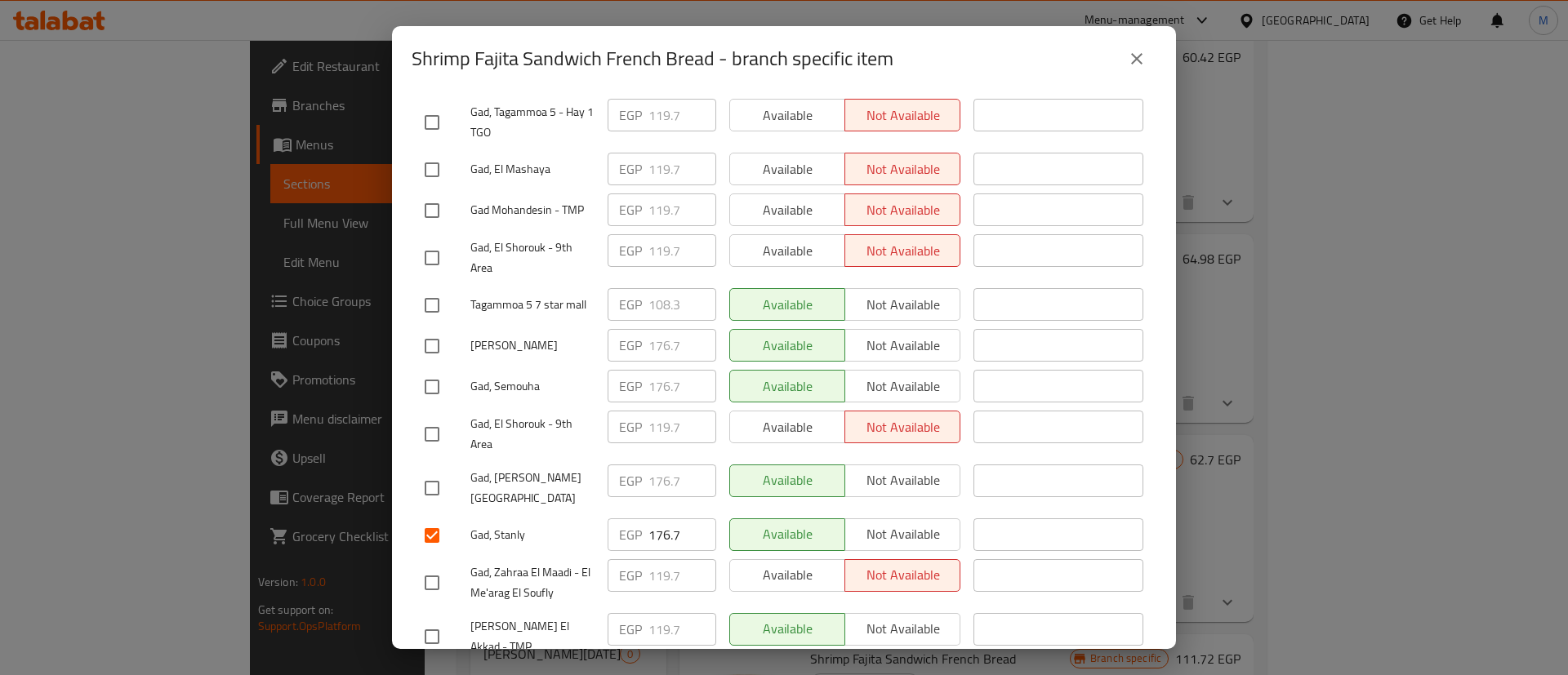
click at [437, 370] on input "checkbox" at bounding box center [432, 387] width 34 height 34
checkbox input "true"
click at [437, 329] on input "checkbox" at bounding box center [432, 345] width 34 height 34
checkbox input "true"
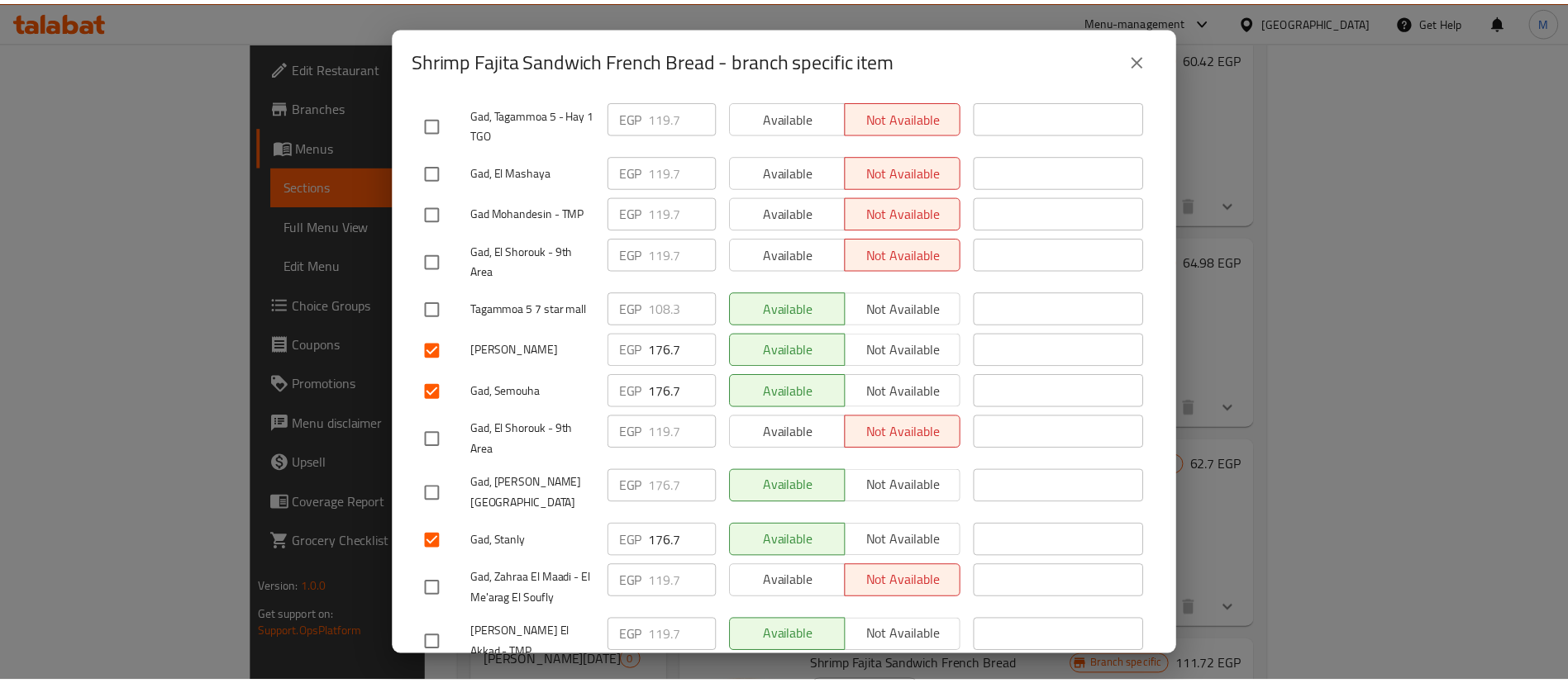
scroll to position [0, 0]
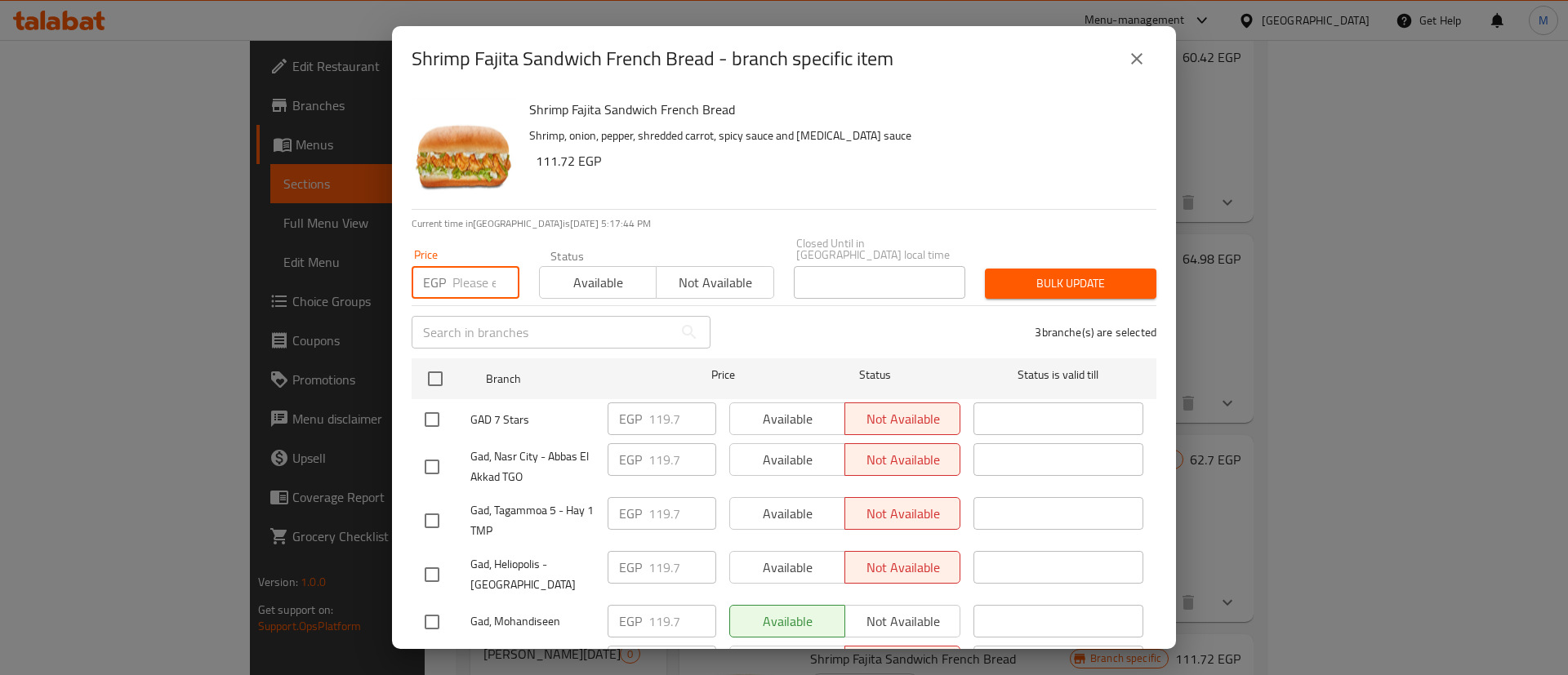
click at [469, 282] on input "number" at bounding box center [485, 282] width 67 height 32
type input "188.1"
click at [1056, 273] on span "Bulk update" at bounding box center [1070, 283] width 145 height 21
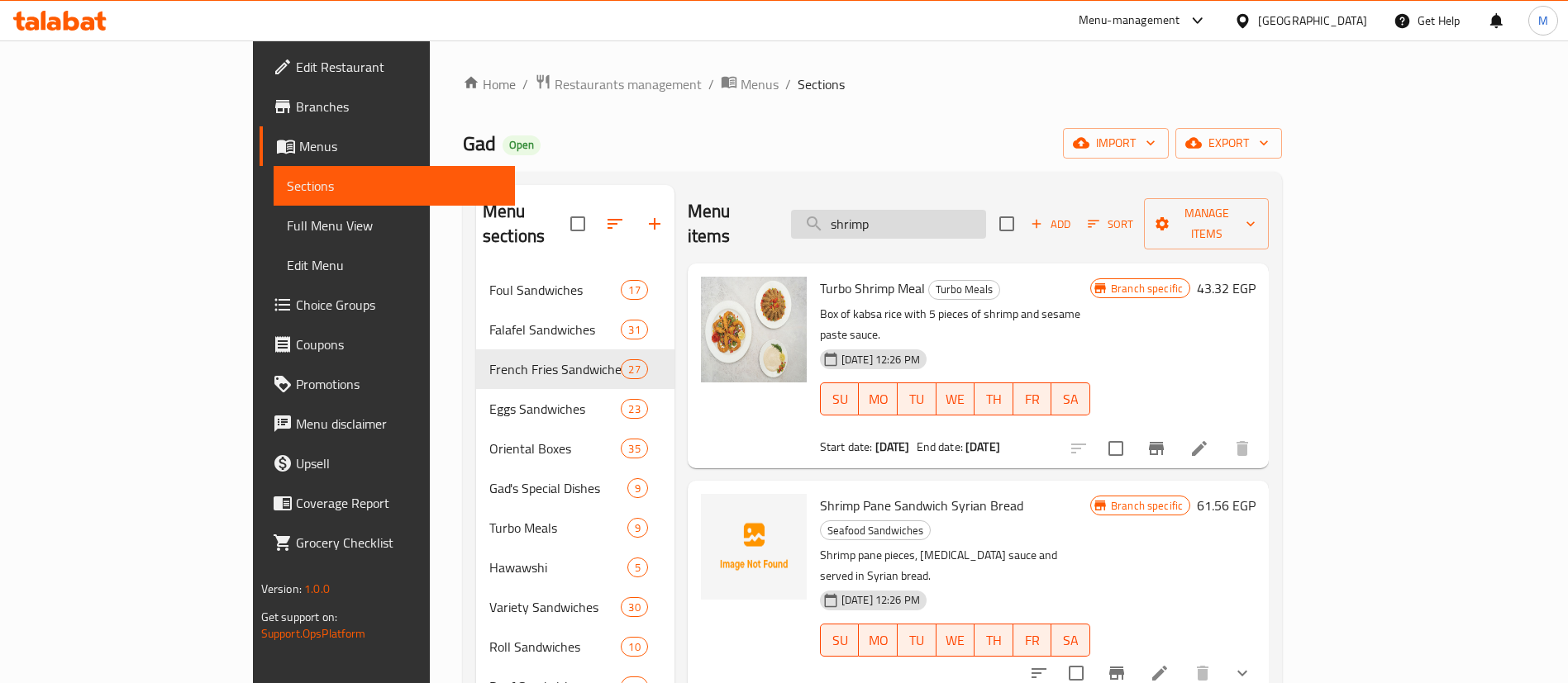
click at [985, 211] on input "shrimp" at bounding box center [888, 224] width 195 height 29
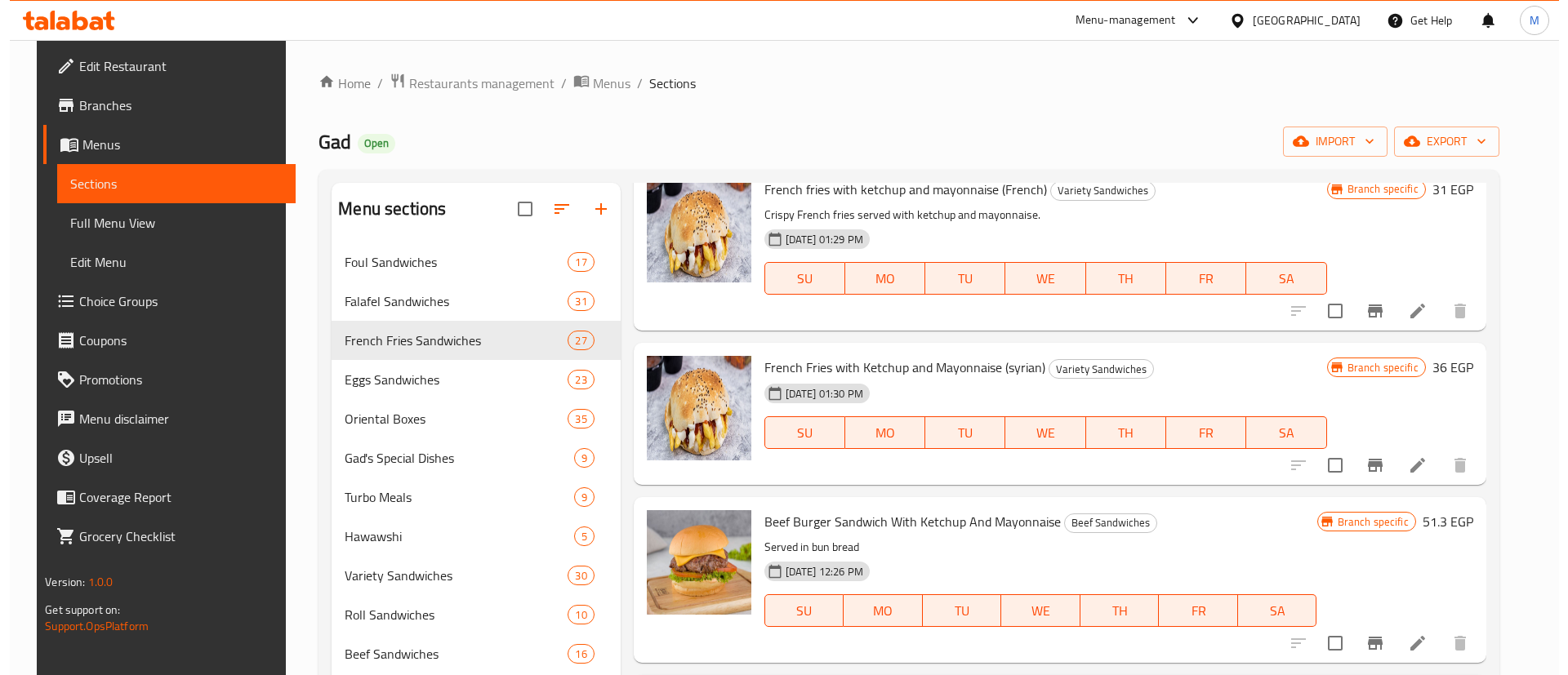
scroll to position [435, 0]
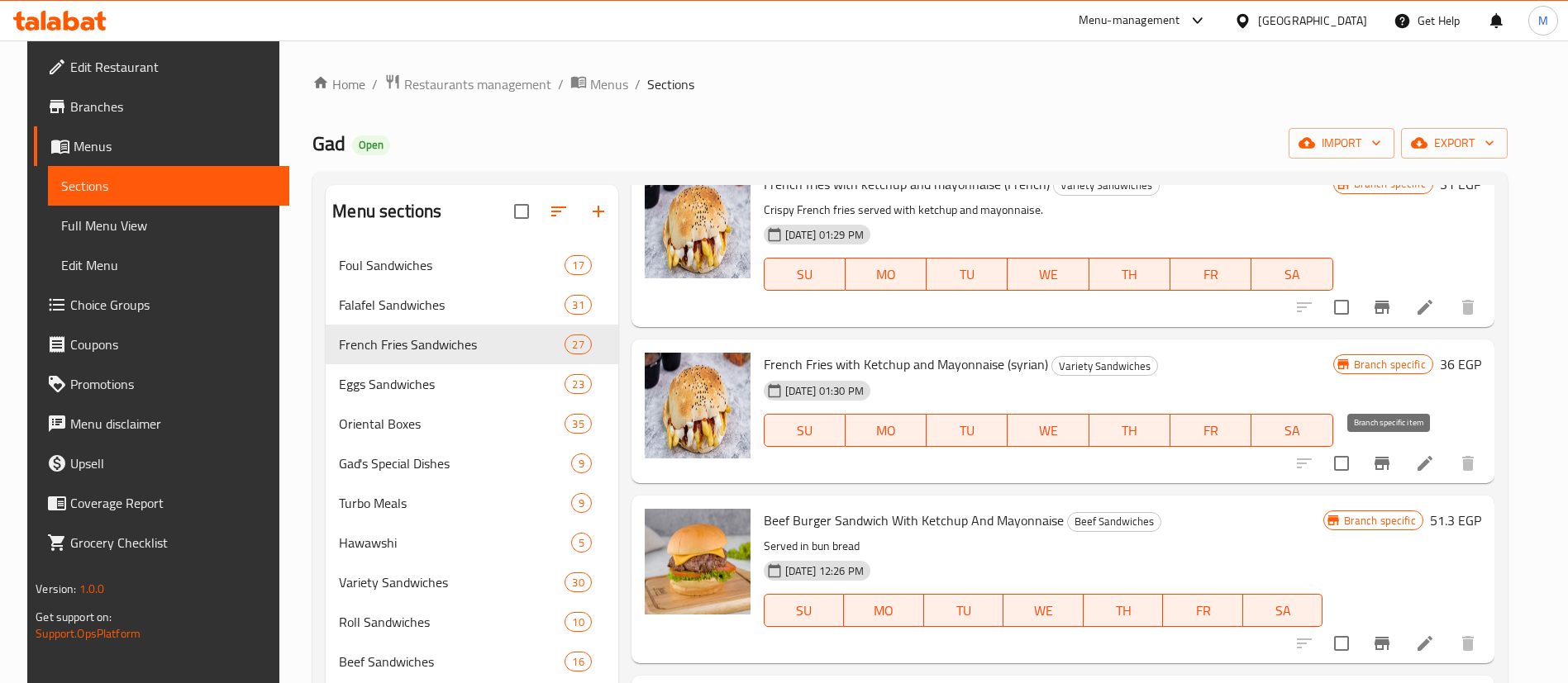
type input "ketchup"
click at [1389, 453] on icon "Branch-specific-item" at bounding box center [1382, 463] width 20 height 20
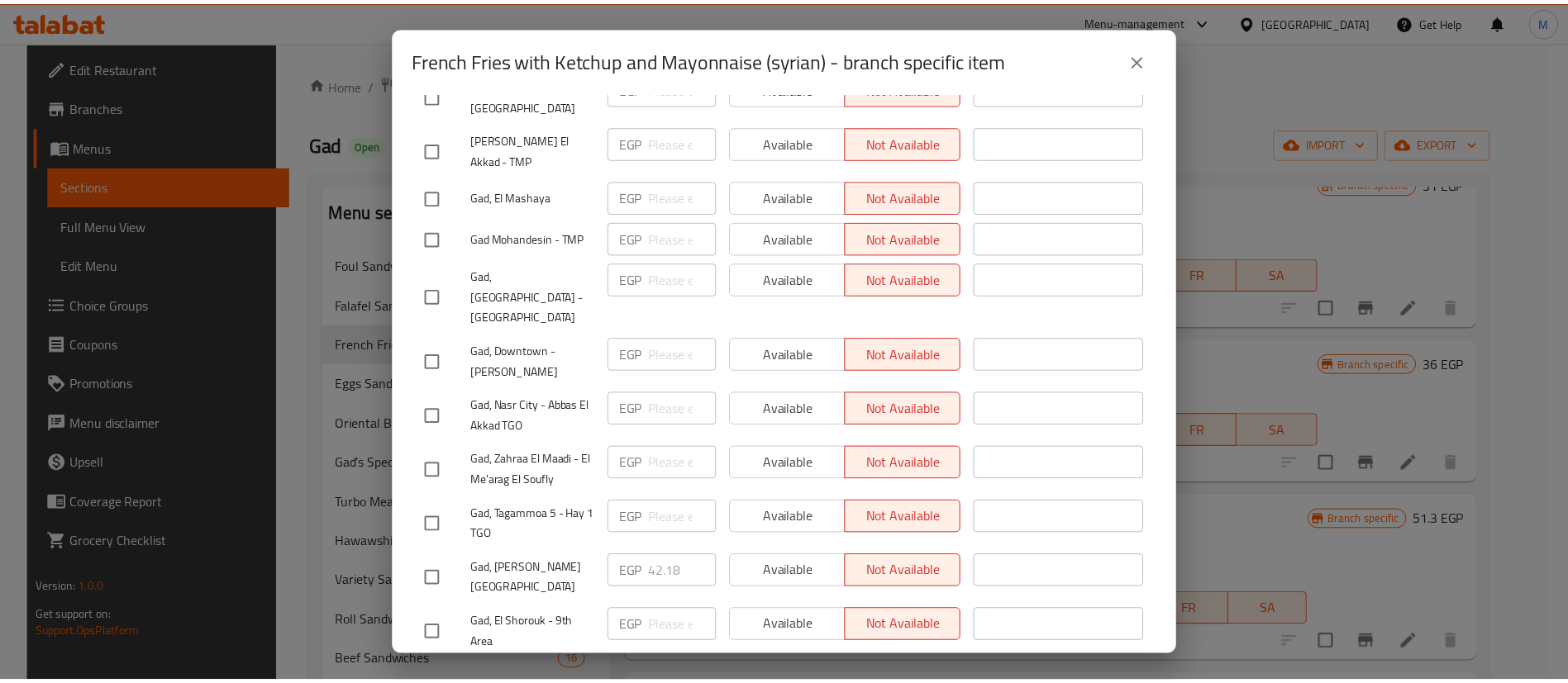
scroll to position [683, 0]
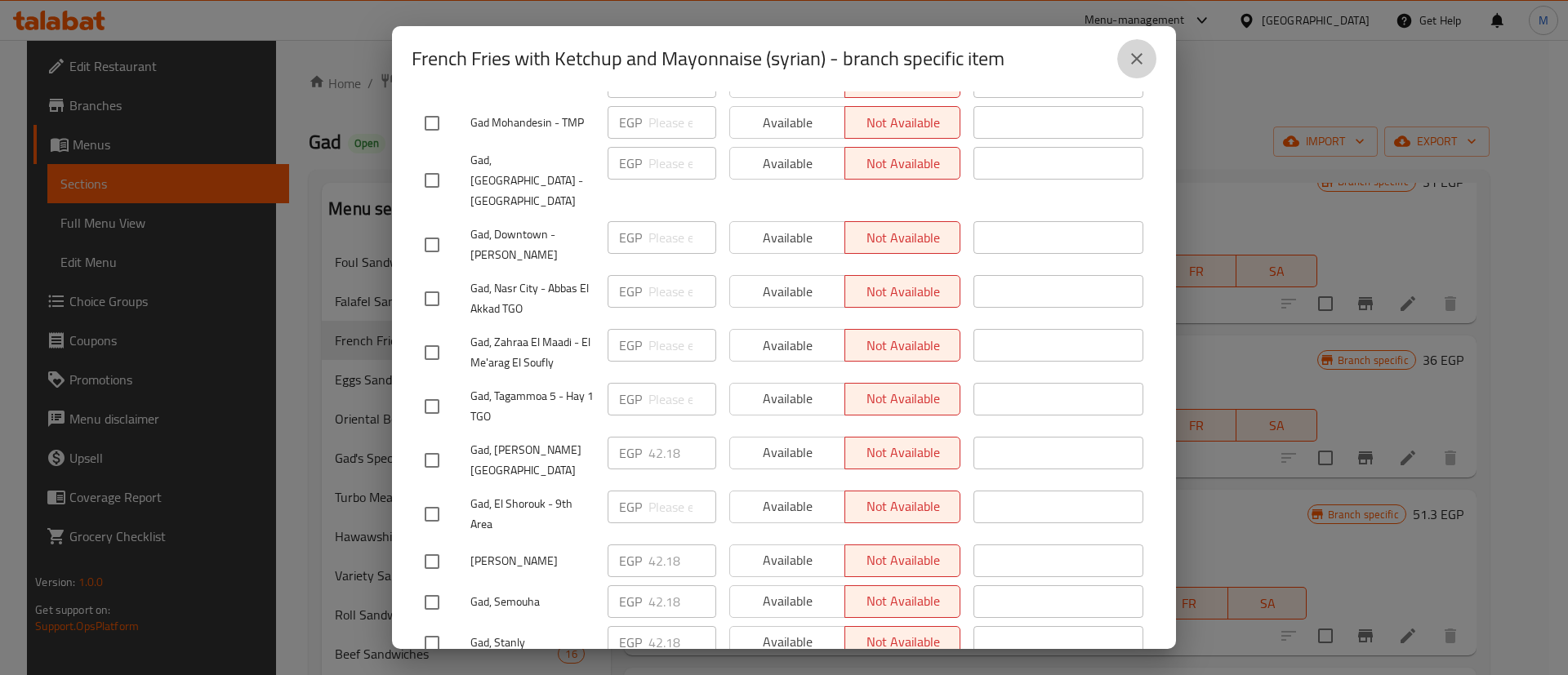
click at [1142, 71] on button "close" at bounding box center [1136, 58] width 39 height 39
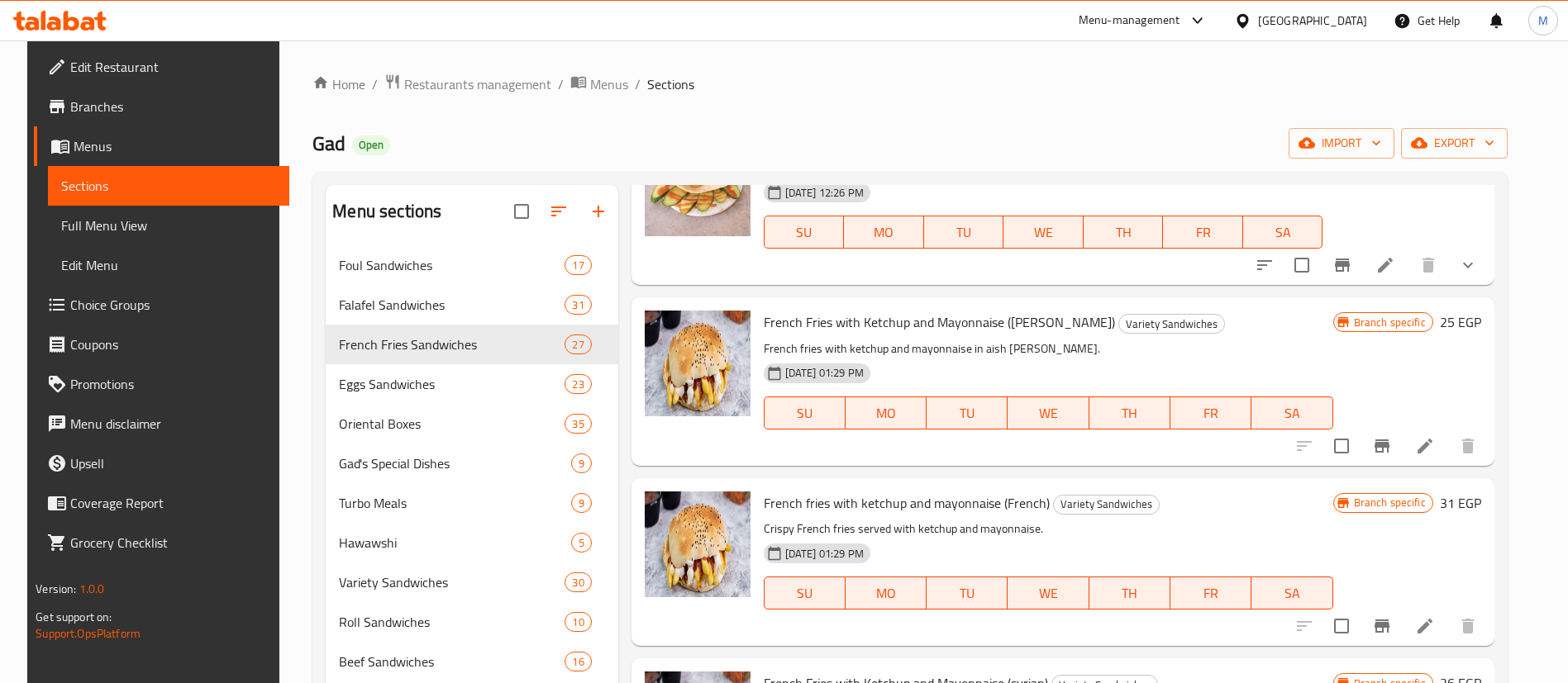
scroll to position [0, 0]
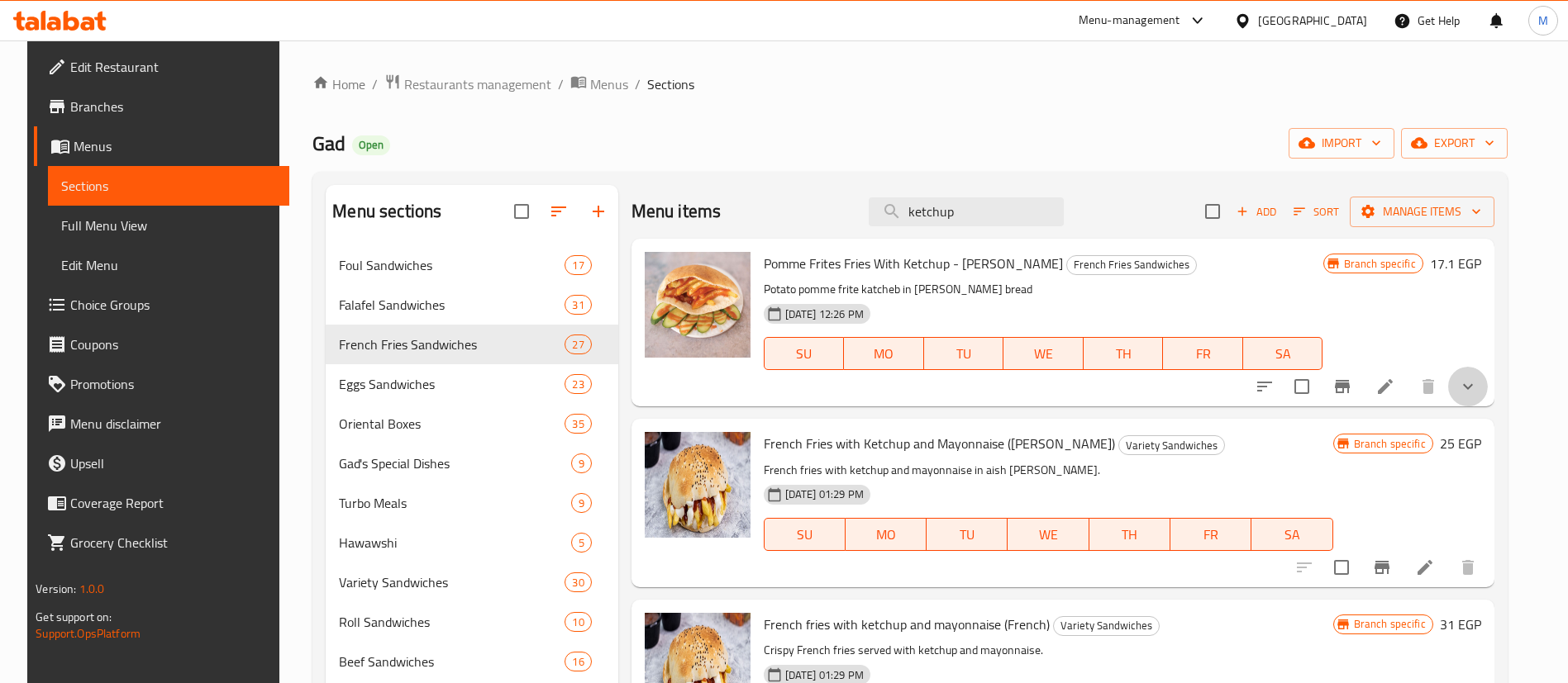
click at [1477, 373] on button "show more" at bounding box center [1467, 386] width 39 height 39
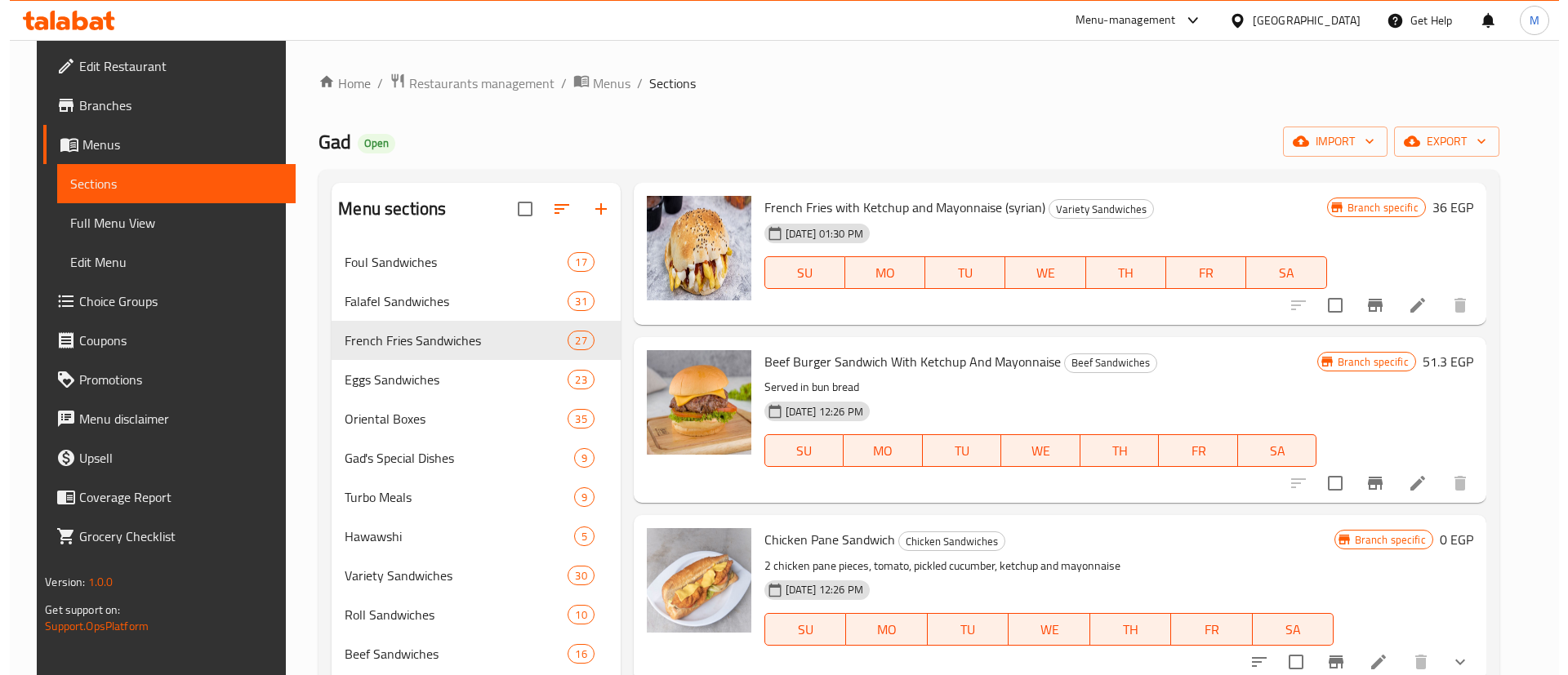
scroll to position [690, 0]
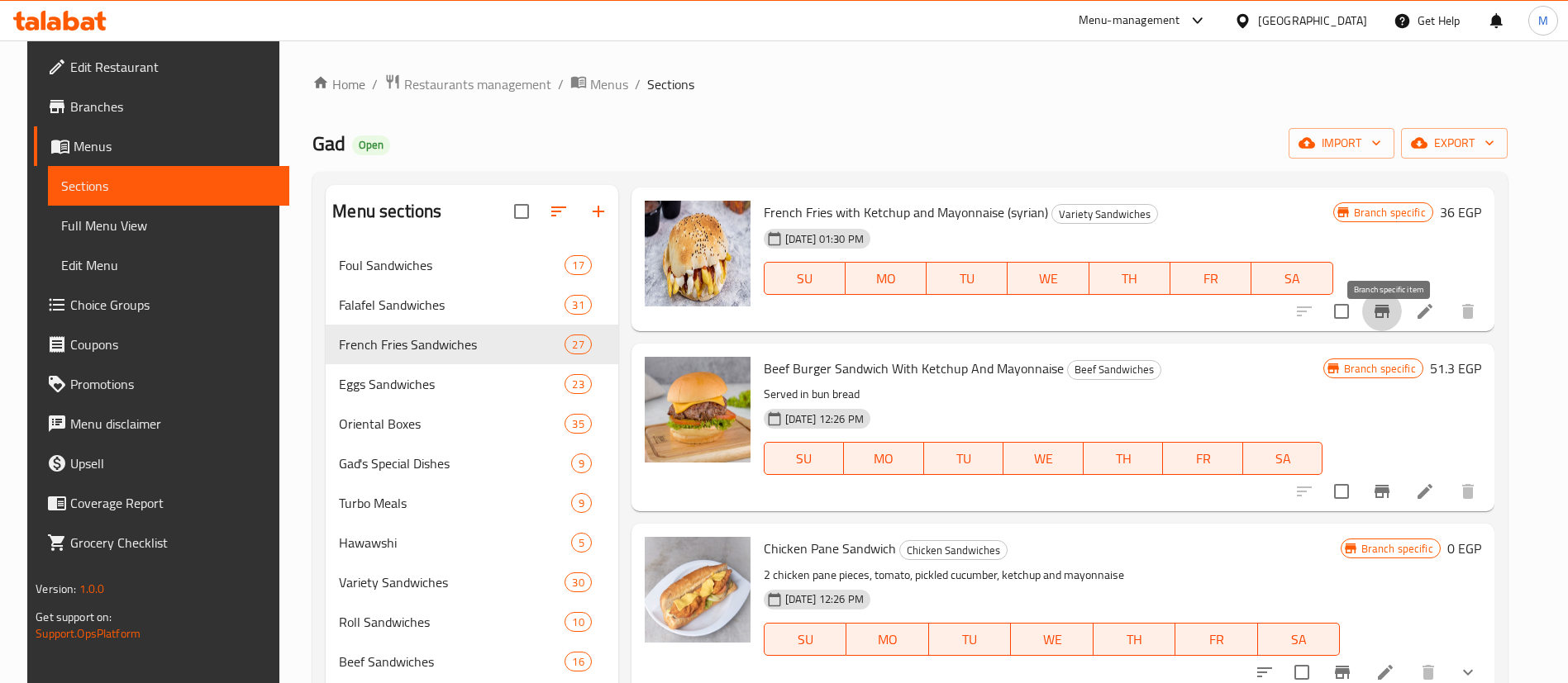
click at [1392, 320] on icon "Branch-specific-item" at bounding box center [1382, 312] width 20 height 20
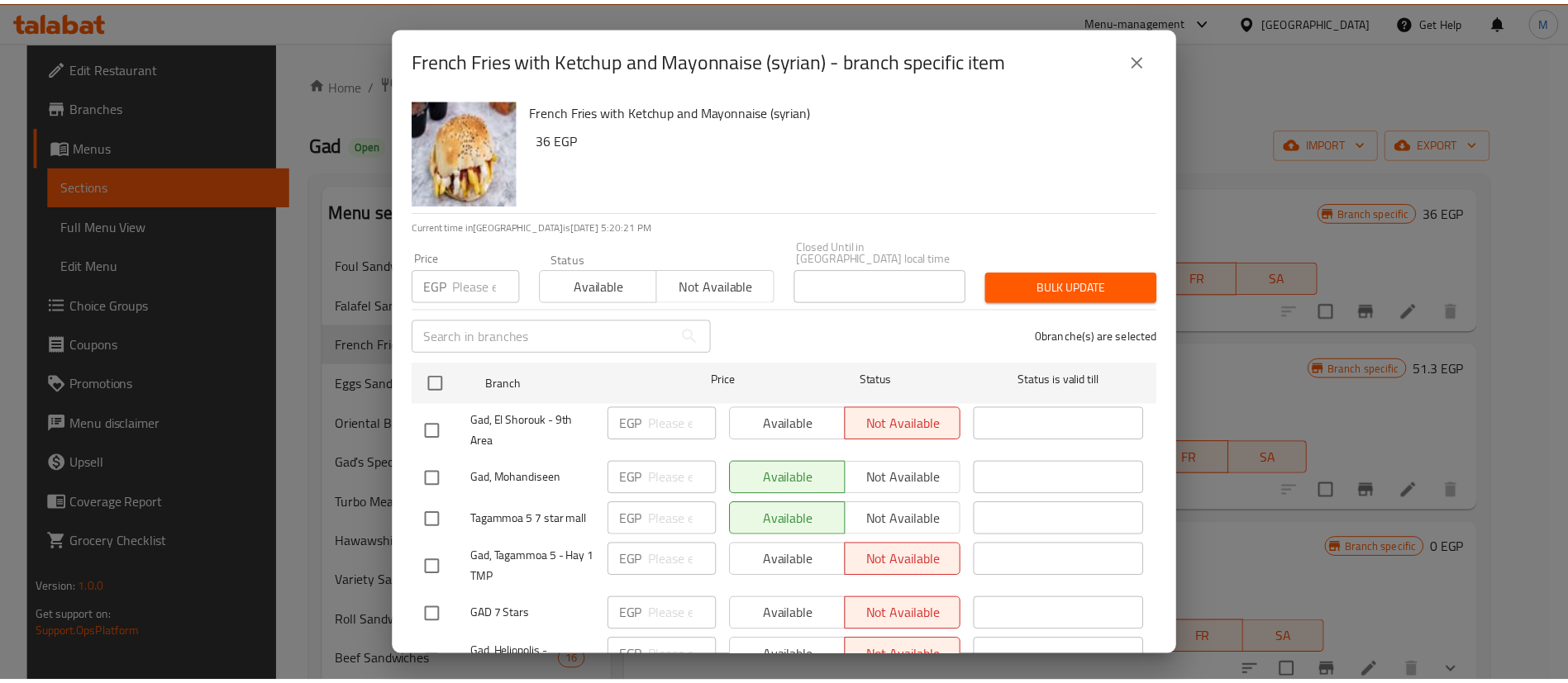
scroll to position [683, 0]
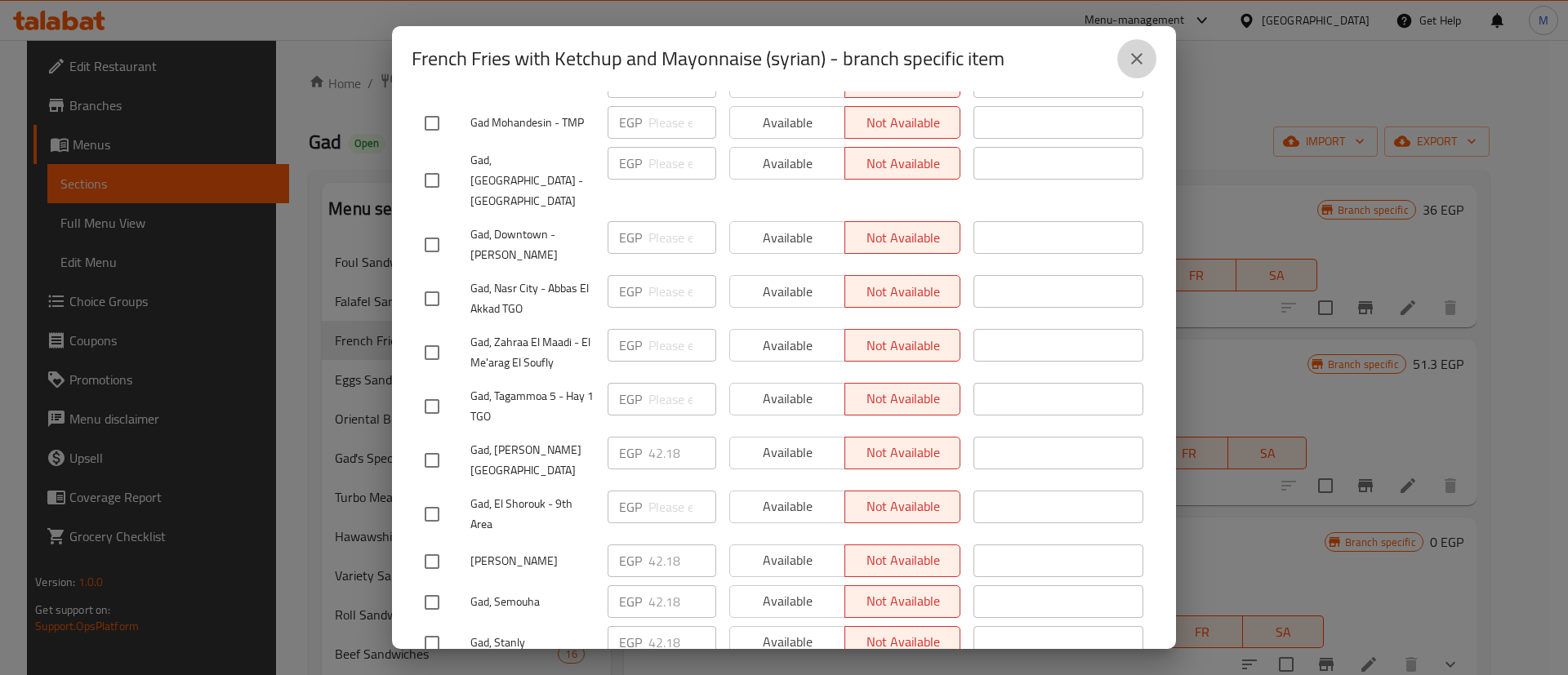
click at [1131, 60] on icon "close" at bounding box center [1136, 59] width 20 height 20
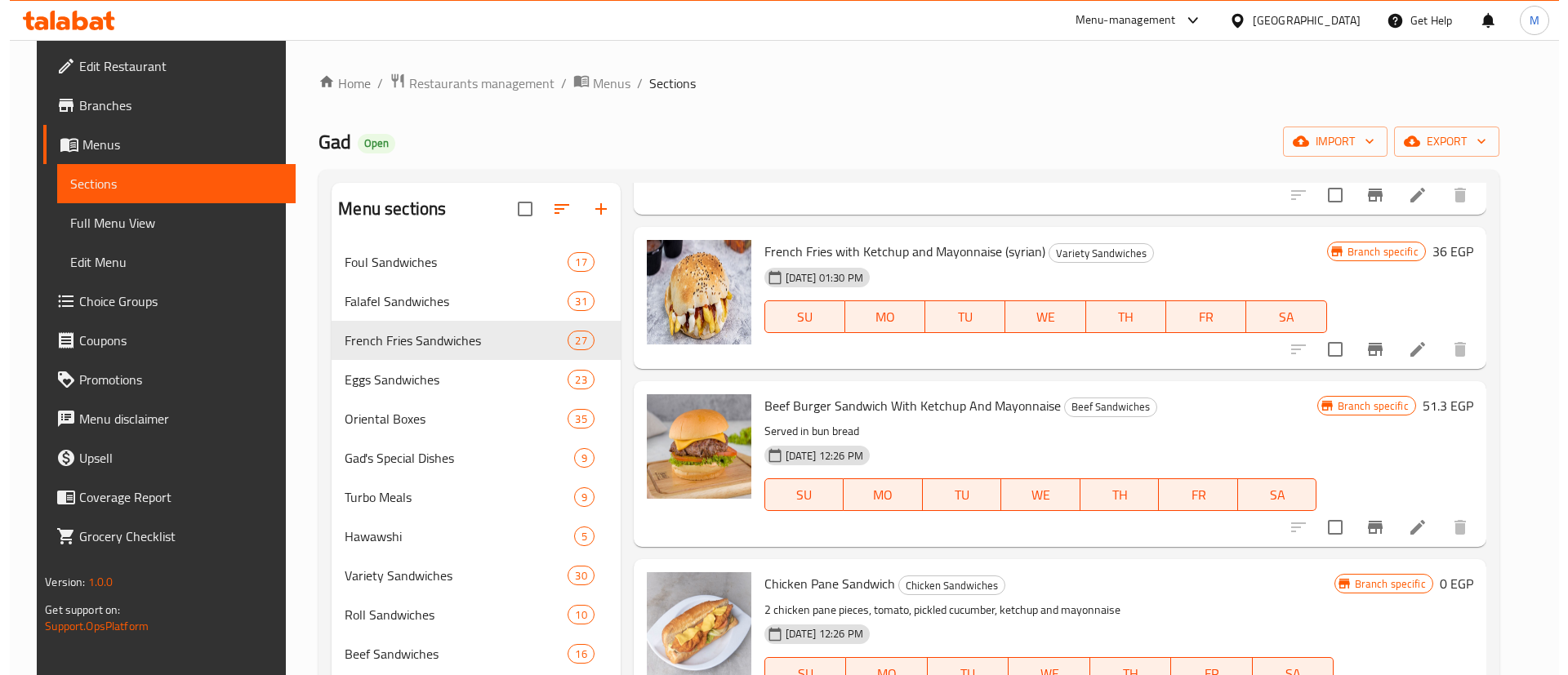
scroll to position [536, 0]
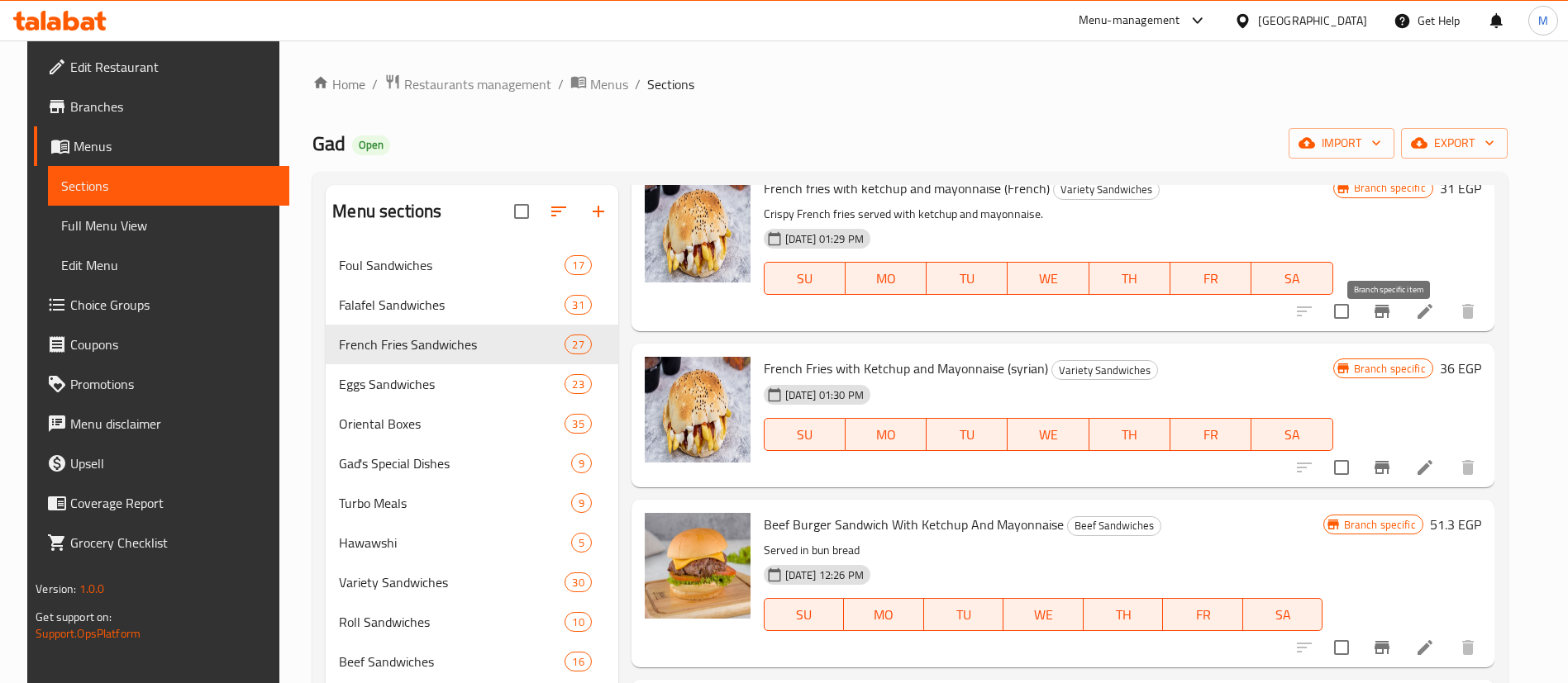
click at [1383, 318] on icon "Branch-specific-item" at bounding box center [1382, 312] width 15 height 13
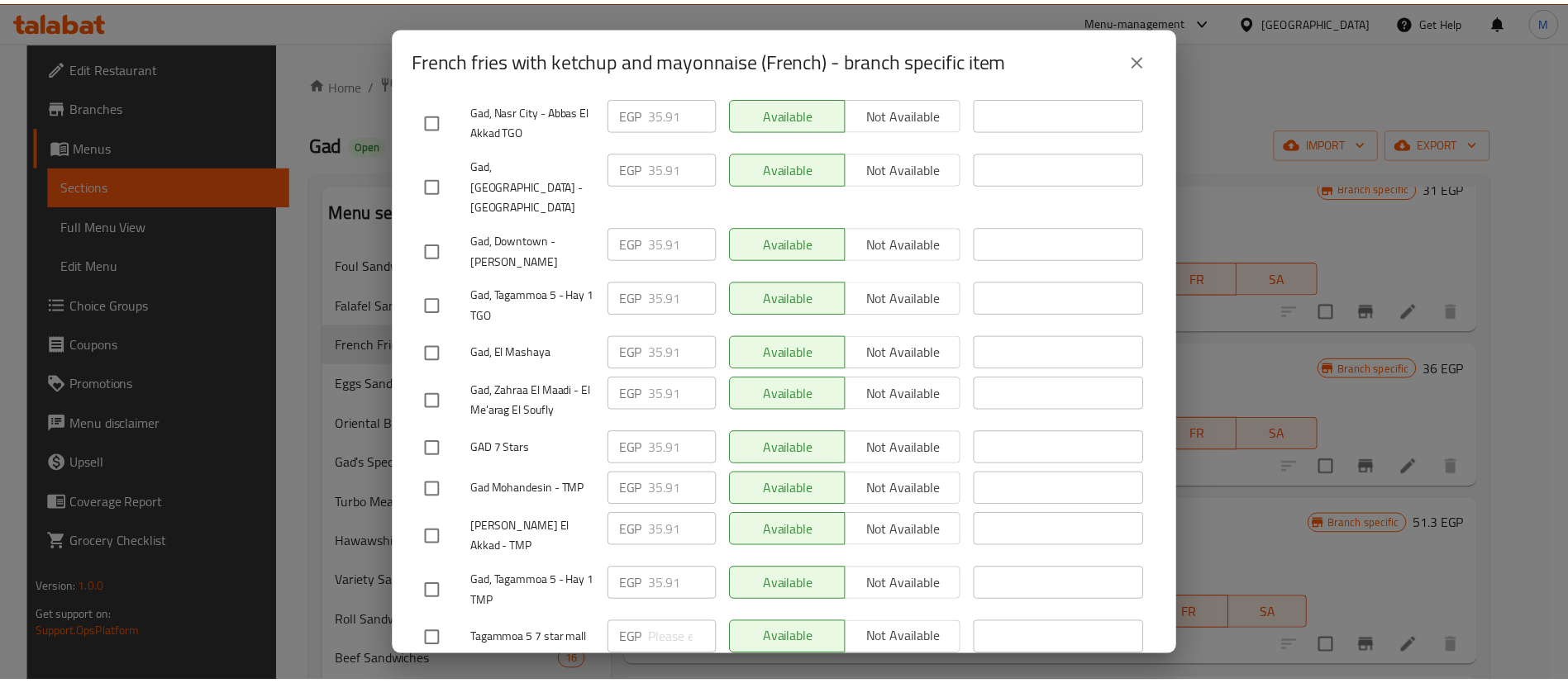
scroll to position [683, 0]
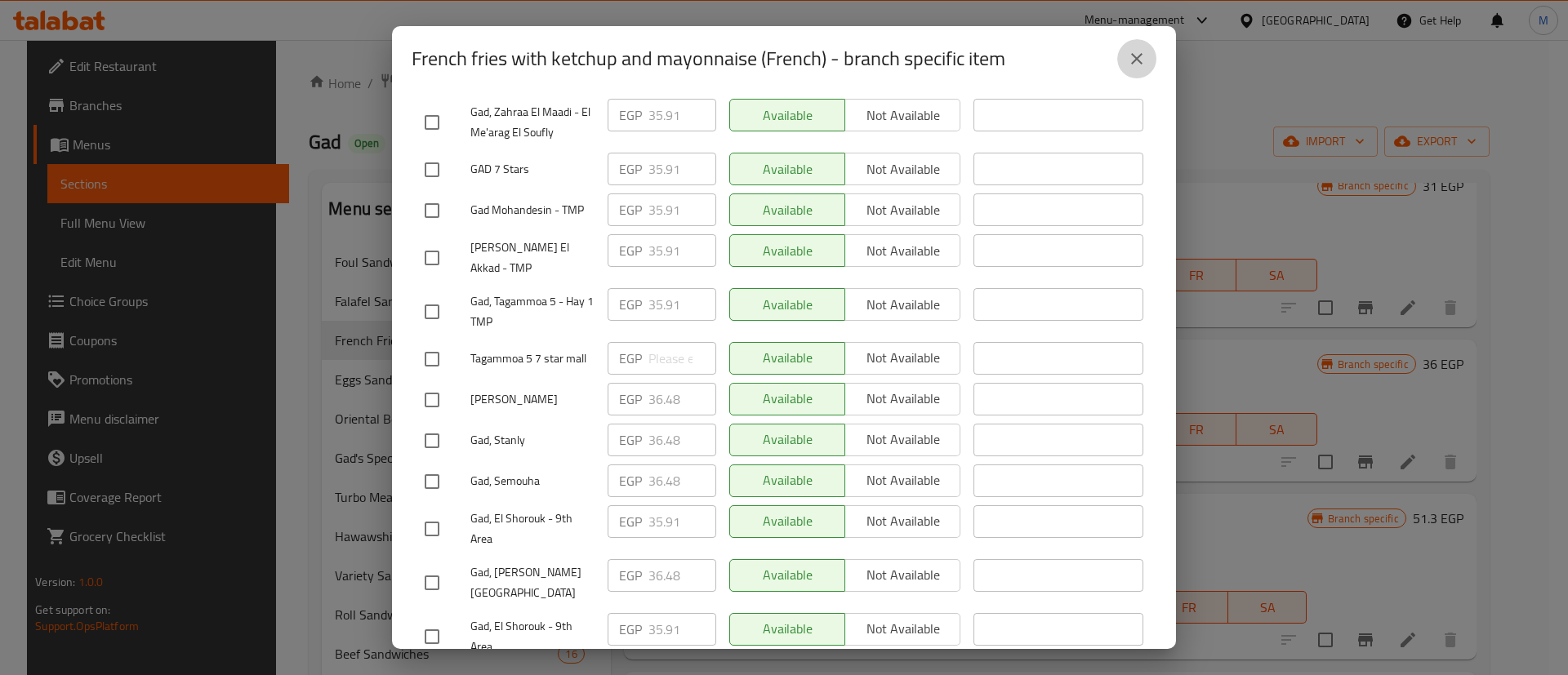
click at [1140, 50] on icon "close" at bounding box center [1136, 59] width 20 height 20
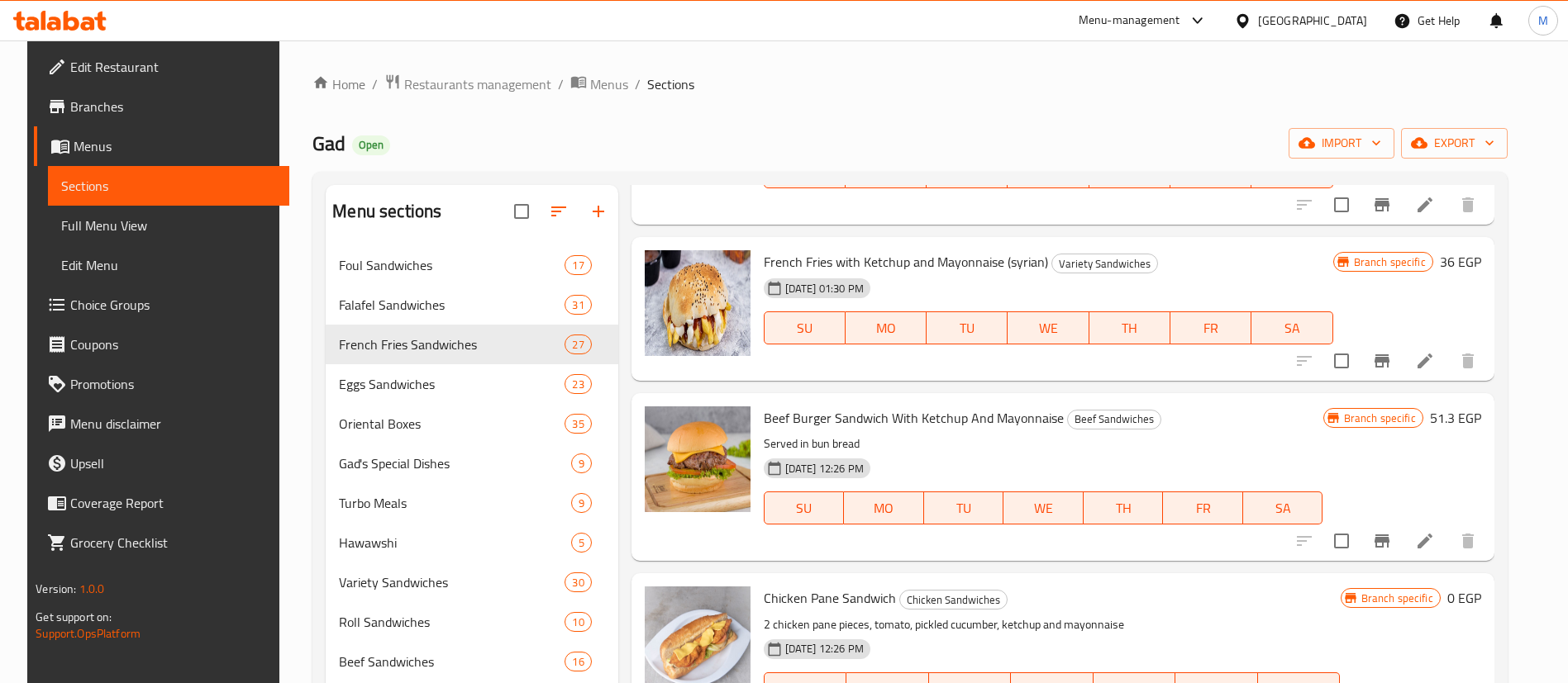
scroll to position [0, 0]
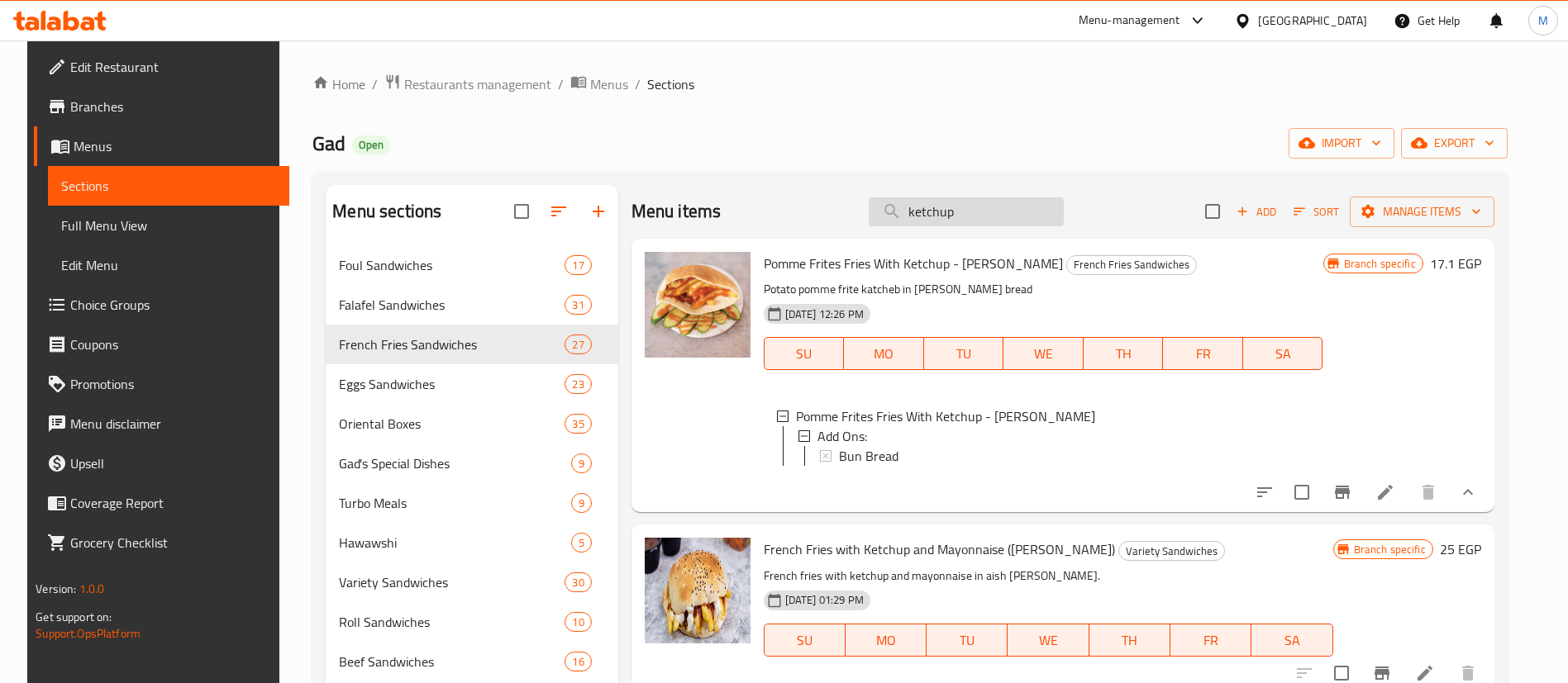
click at [1031, 204] on input "ketchup" at bounding box center [966, 212] width 195 height 29
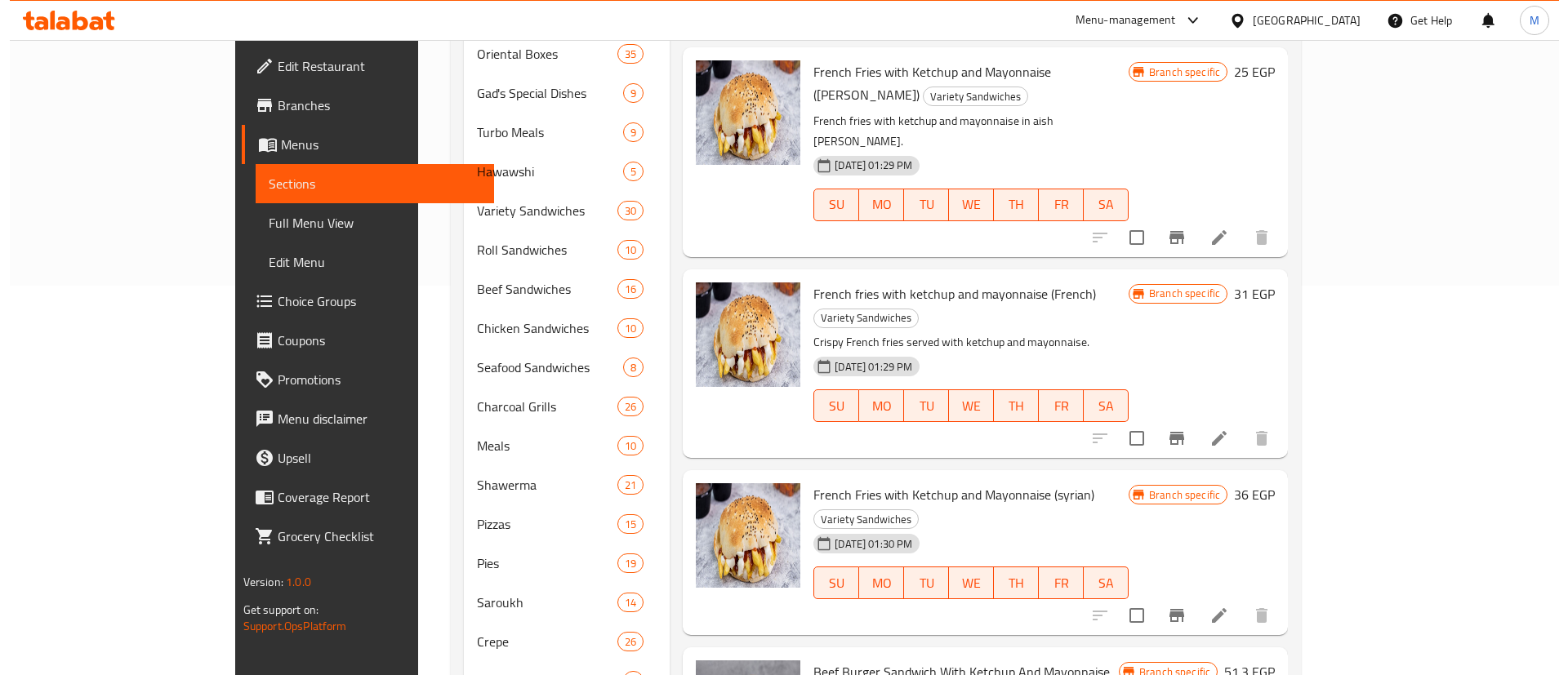
scroll to position [398, 0]
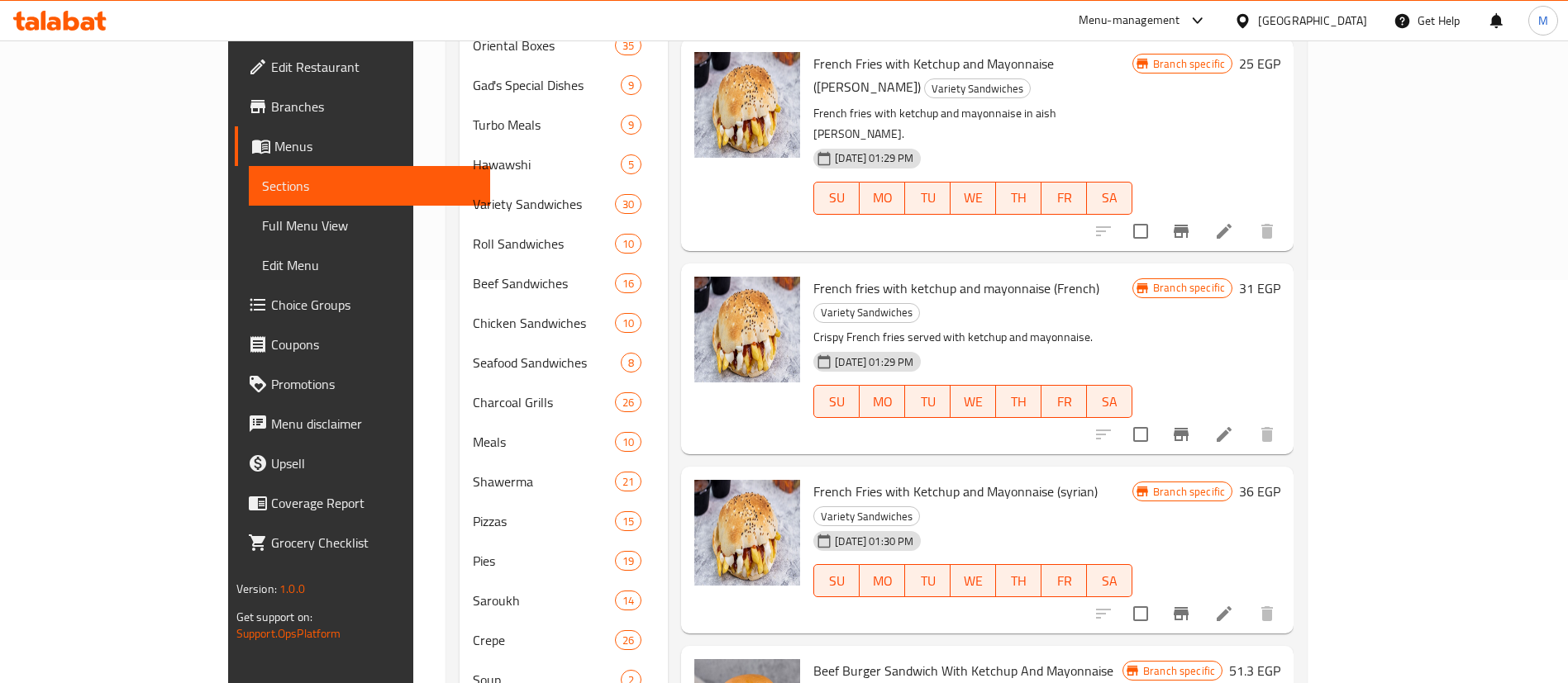
type input "كاتشب"
click at [1189, 608] on icon "Branch-specific-item" at bounding box center [1181, 614] width 15 height 13
